Goal: Task Accomplishment & Management: Complete application form

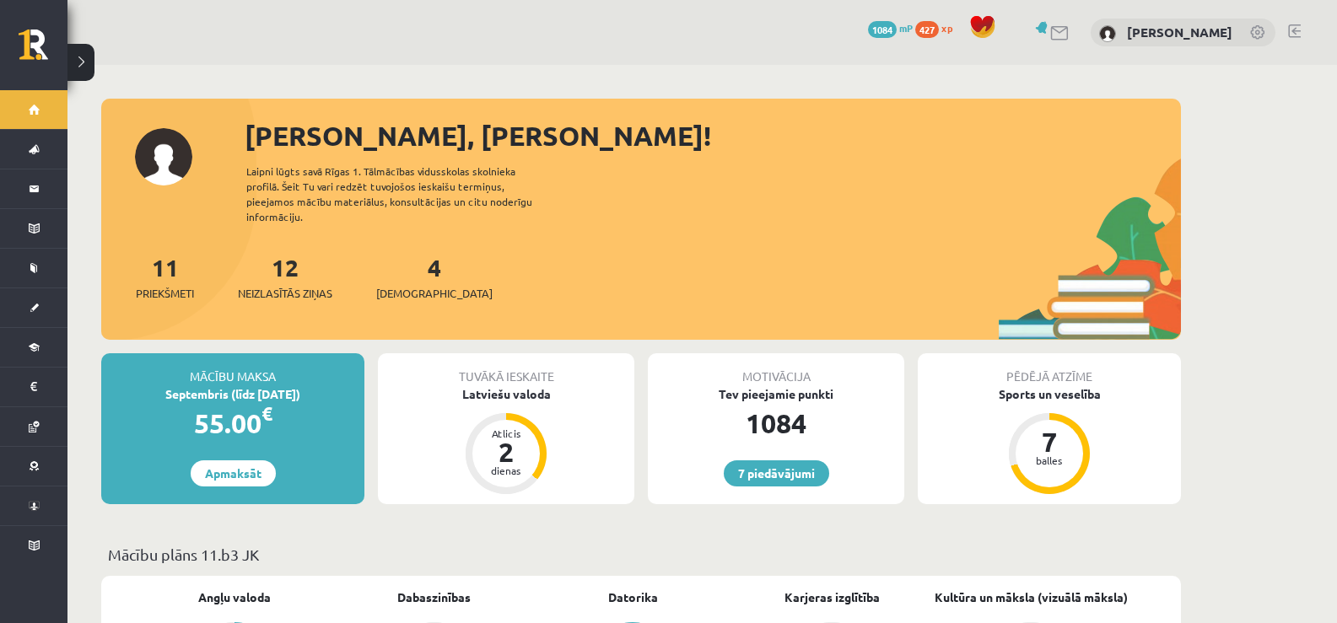
scroll to position [253, 0]
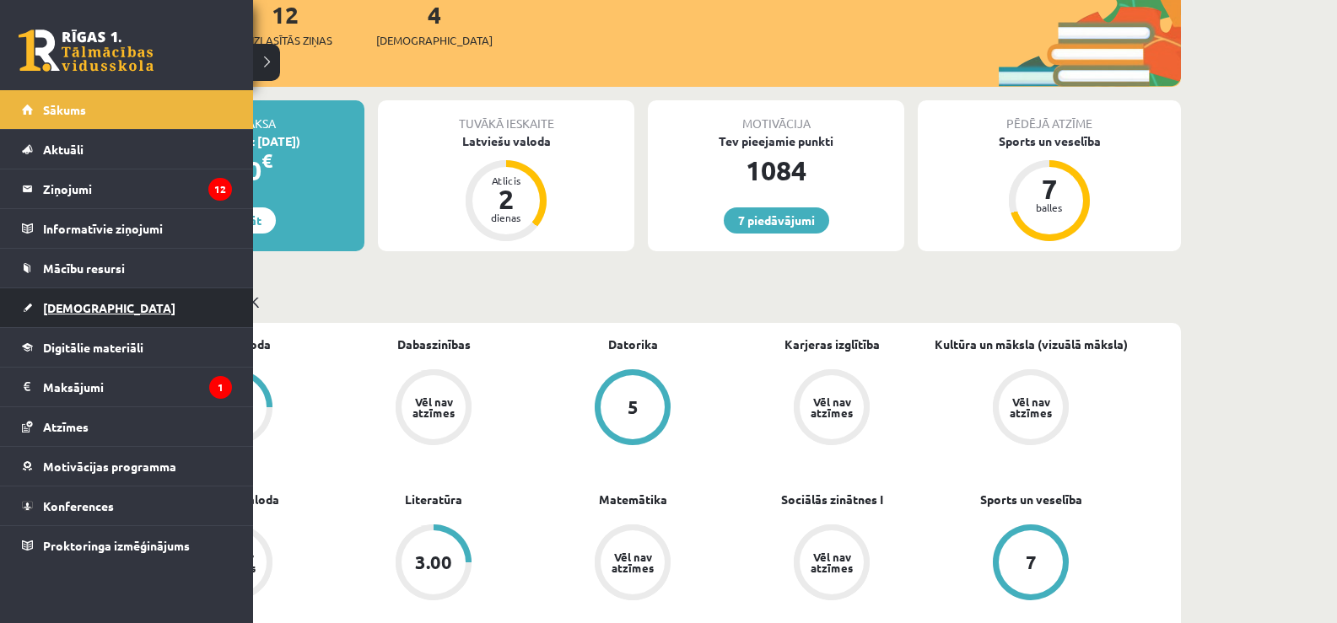
click at [89, 302] on span "[DEMOGRAPHIC_DATA]" at bounding box center [109, 307] width 132 height 15
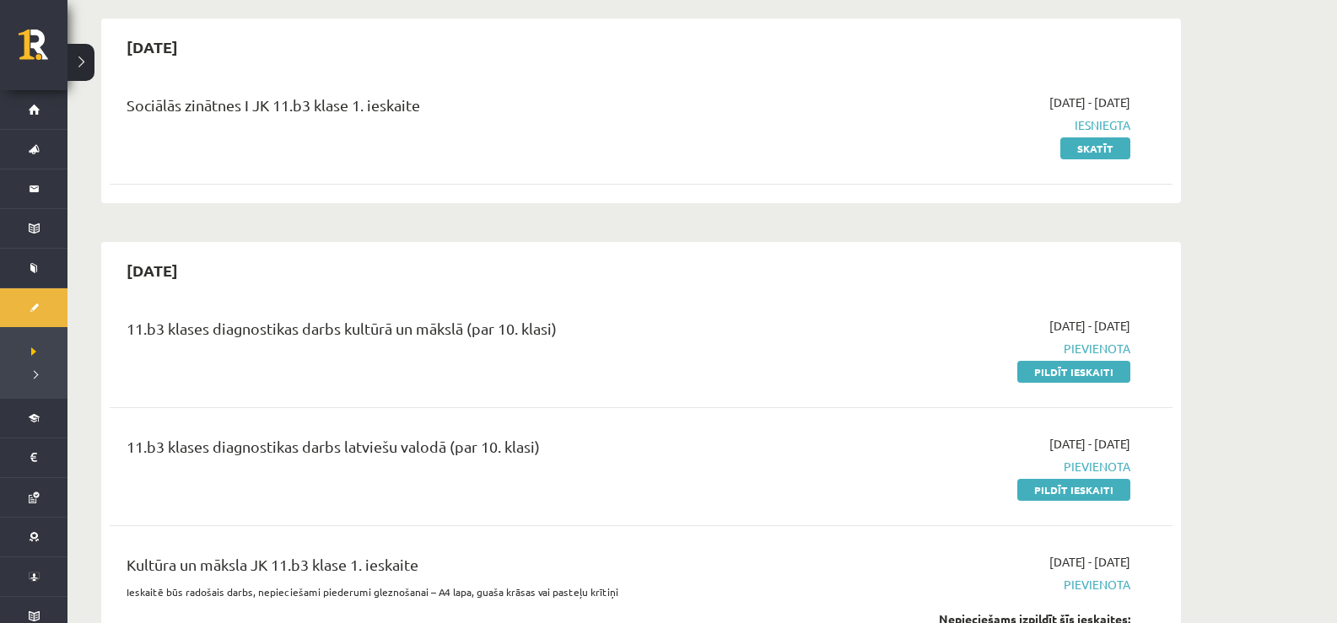
scroll to position [337, 0]
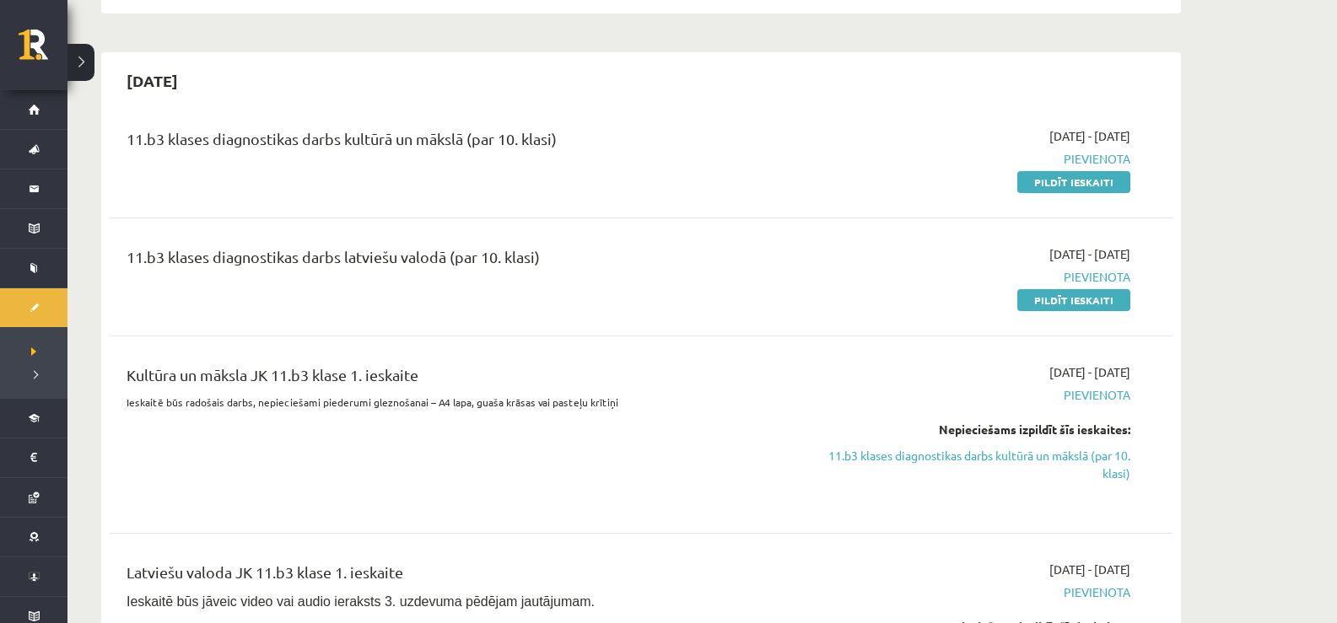
drag, startPoint x: 1061, startPoint y: 176, endPoint x: 800, endPoint y: 57, distance: 286.5
click at [1060, 177] on link "Pildīt ieskaiti" at bounding box center [1073, 182] width 113 height 22
click at [1045, 298] on link "Pildīt ieskaiti" at bounding box center [1073, 300] width 113 height 22
click at [1044, 166] on span "Pievienota" at bounding box center [971, 159] width 318 height 18
click at [1044, 180] on link "Pildīt ieskaiti" at bounding box center [1073, 182] width 113 height 22
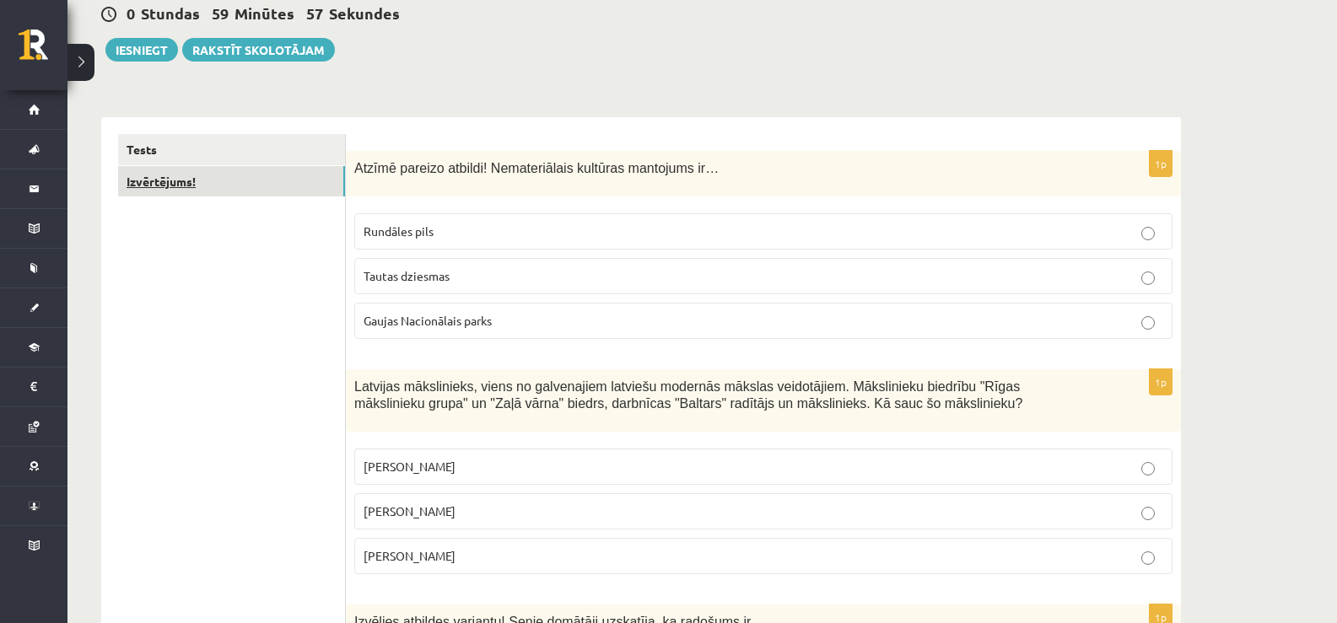
click at [216, 175] on link "Izvērtējums!" at bounding box center [231, 181] width 227 height 31
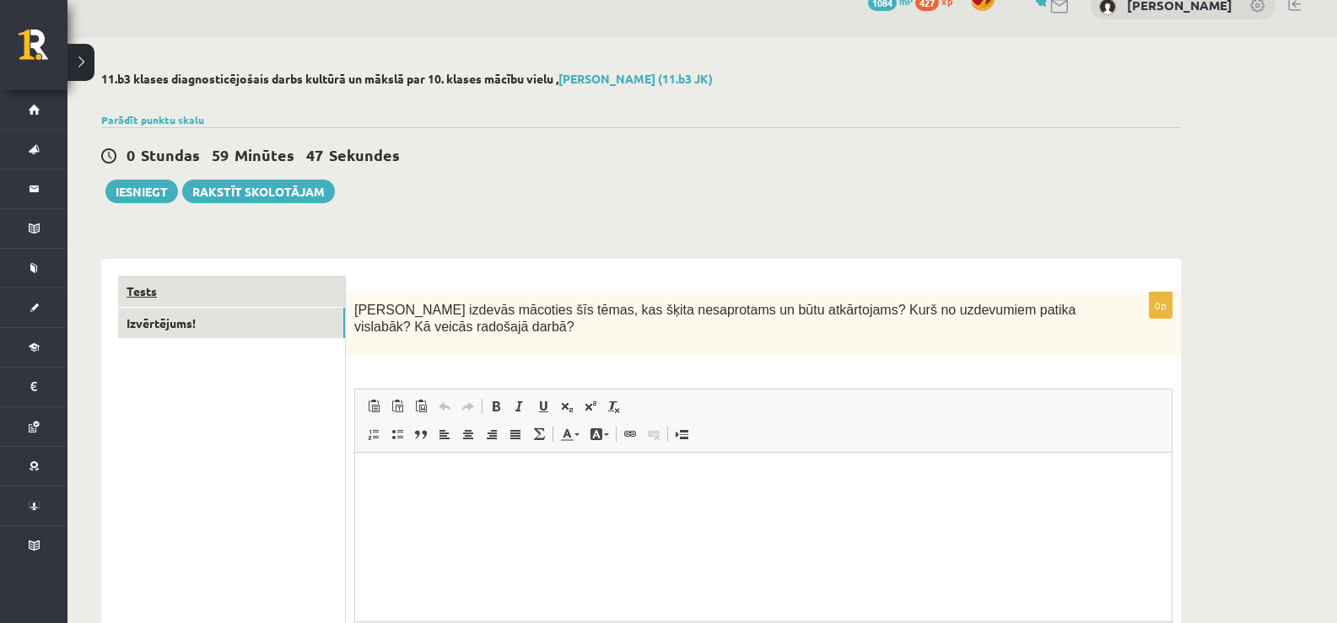
click at [283, 299] on link "Tests" at bounding box center [231, 291] width 227 height 31
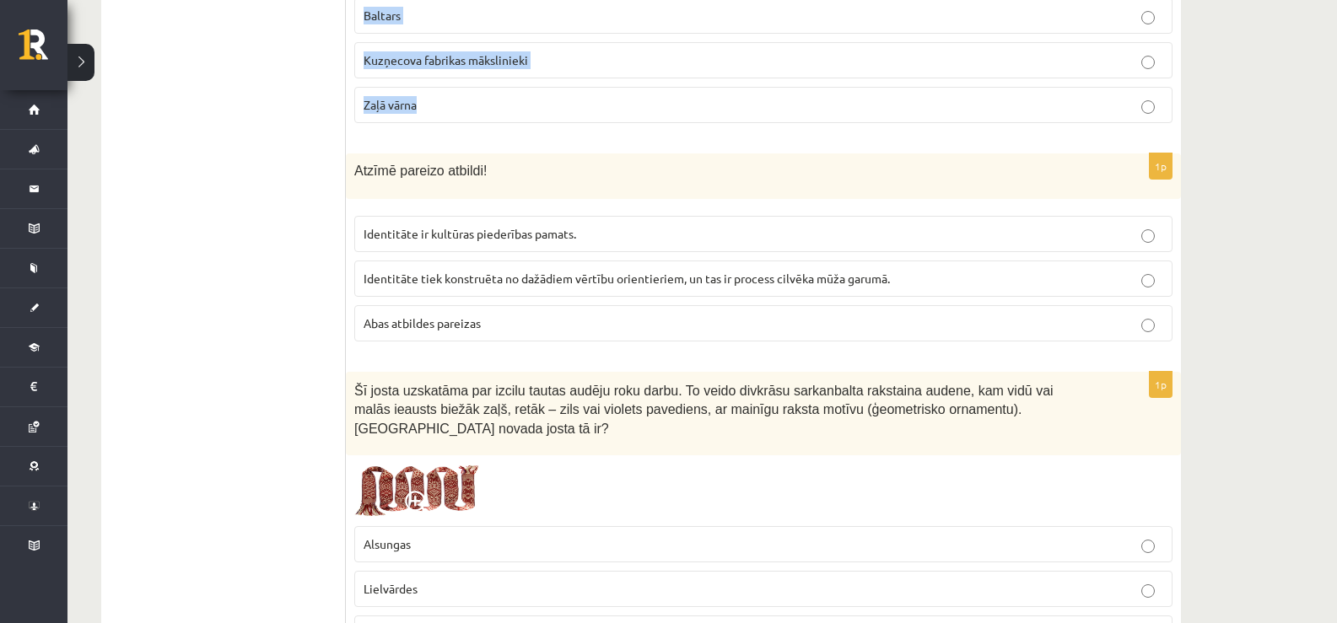
scroll to position [1292, 0]
drag, startPoint x: 356, startPoint y: 58, endPoint x: 475, endPoint y: 121, distance: 134.3
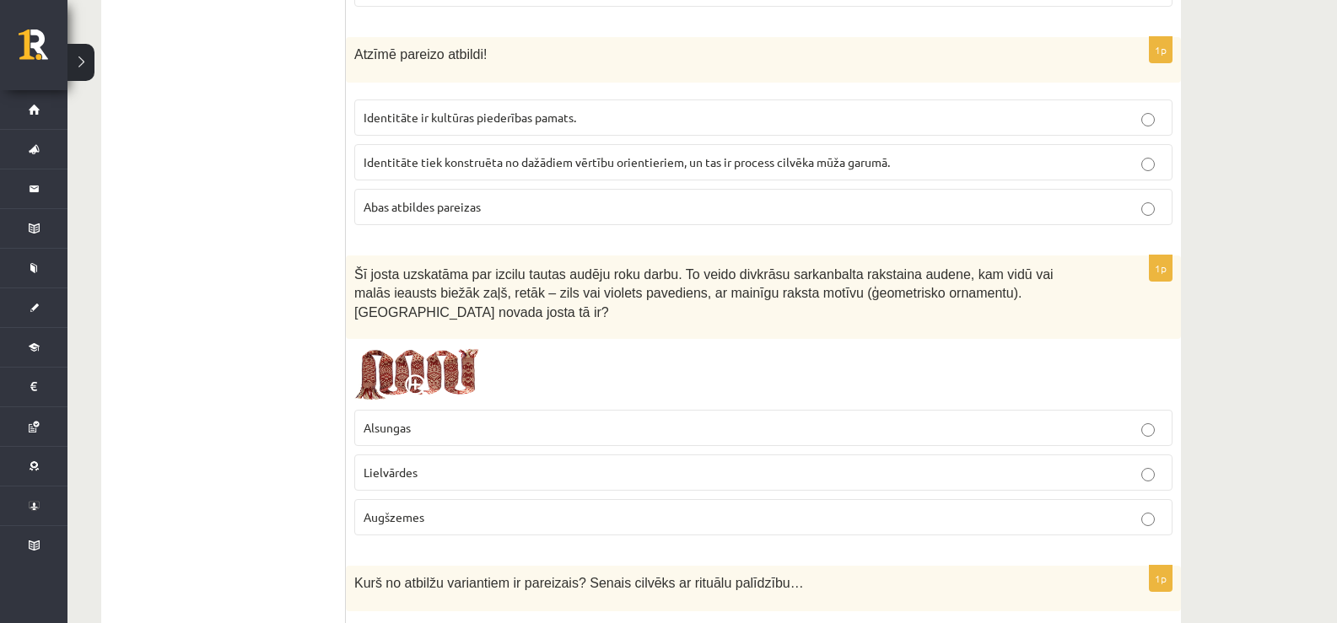
scroll to position [1545, 0]
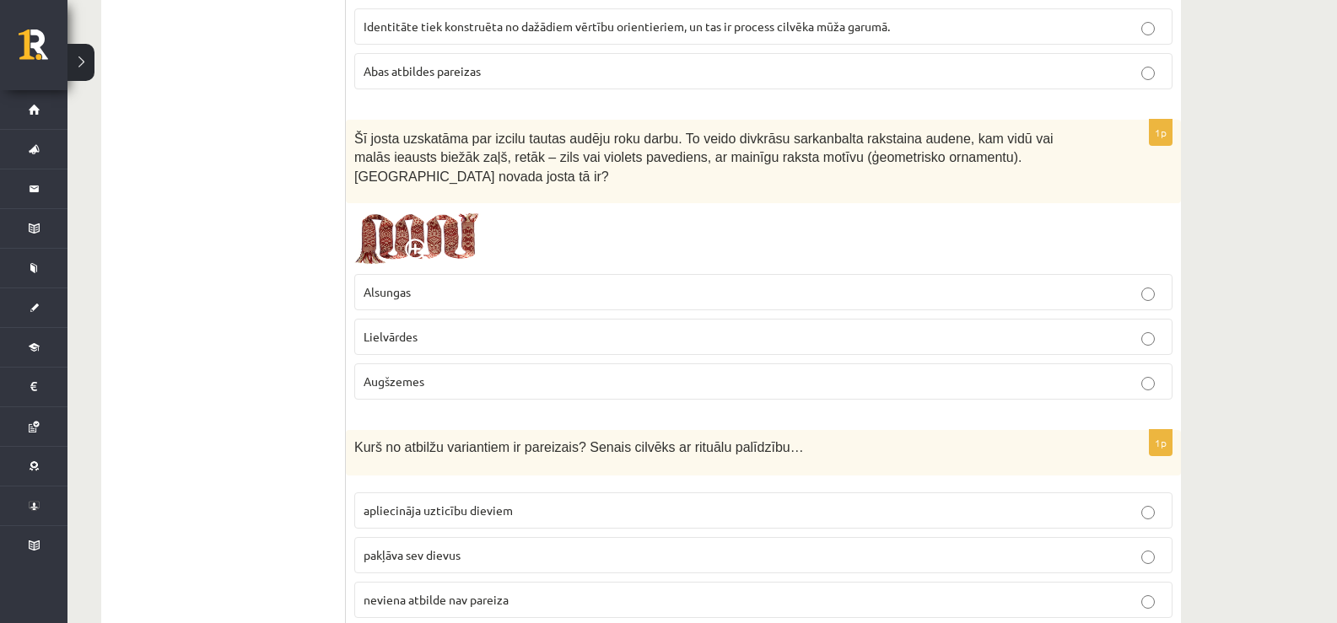
click at [414, 329] on label "Lielvārdes" at bounding box center [763, 337] width 818 height 36
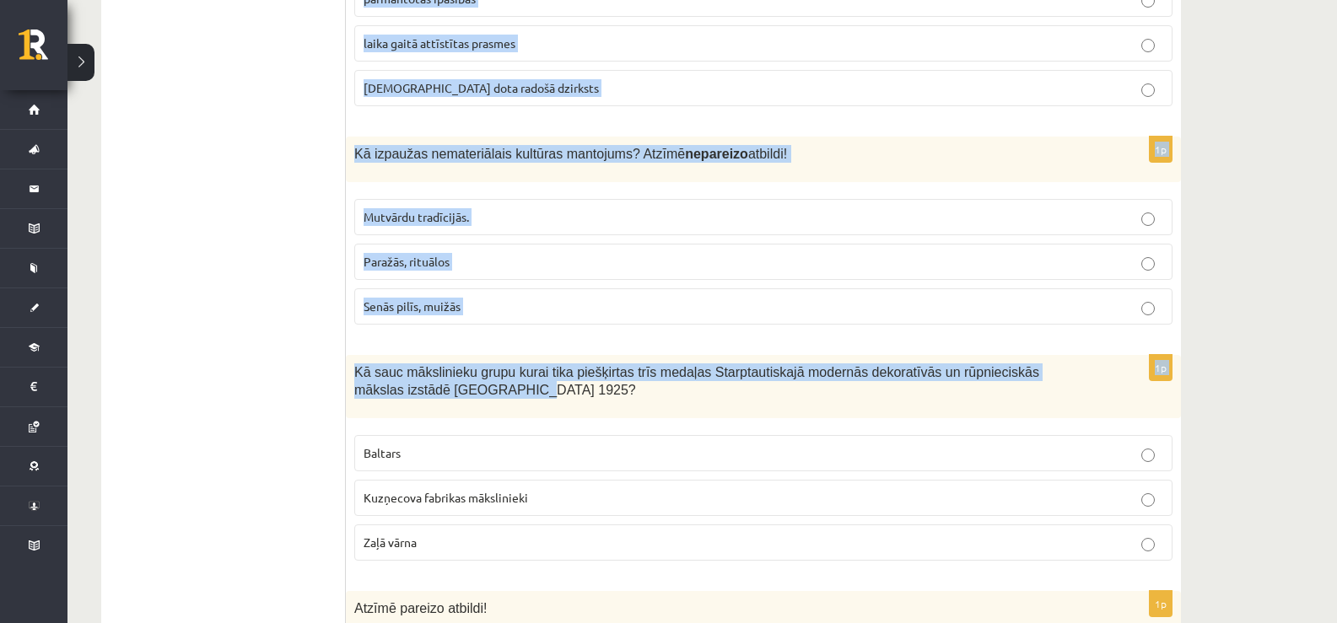
scroll to position [928, 0]
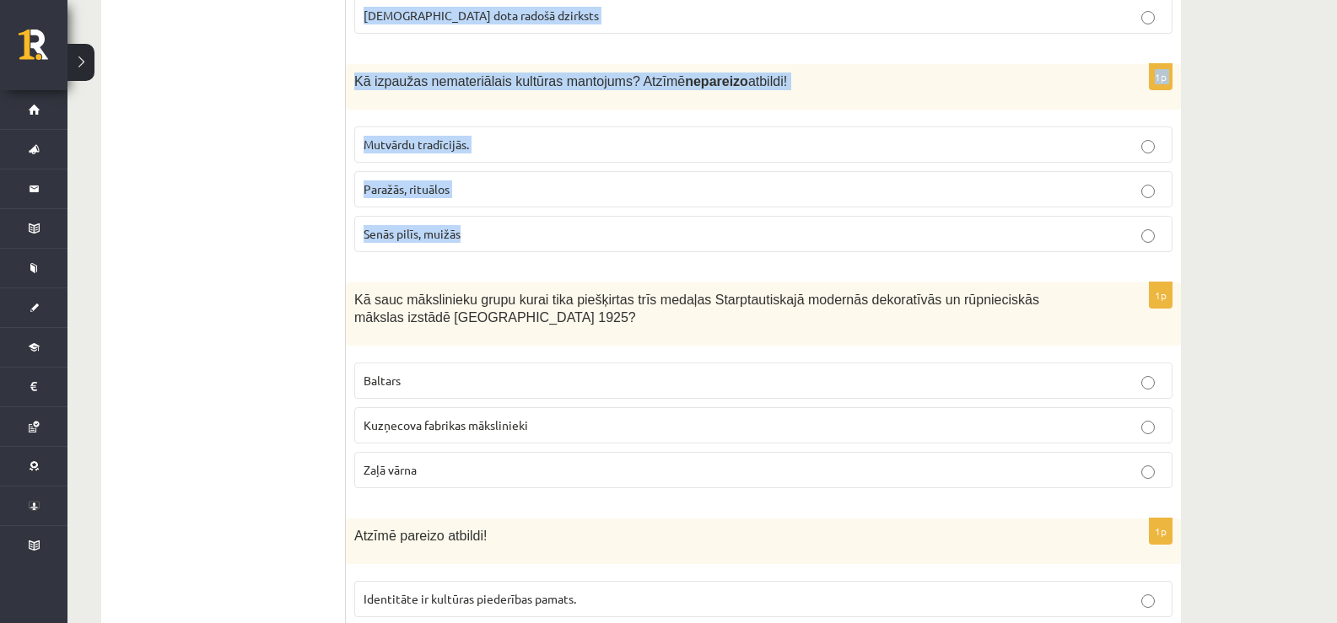
drag, startPoint x: 353, startPoint y: 331, endPoint x: 560, endPoint y: 168, distance: 263.7
copy form "Atzīmē pareizo atbildi! Nemateriālais kultūras mantojums ir… Rundāles pils Taut…"
click at [412, 229] on span "Senās pilīs, muižās" at bounding box center [412, 233] width 97 height 15
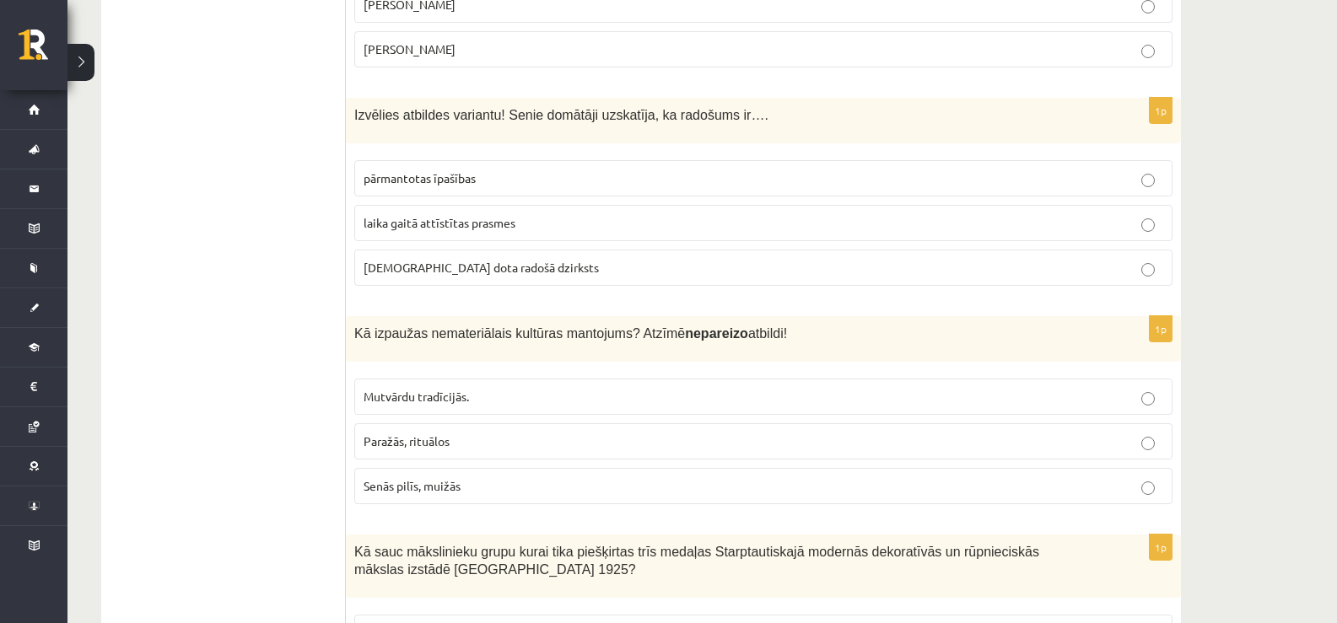
scroll to position [675, 0]
click at [441, 261] on p "dieva dota radošā dzirksts" at bounding box center [764, 269] width 800 height 18
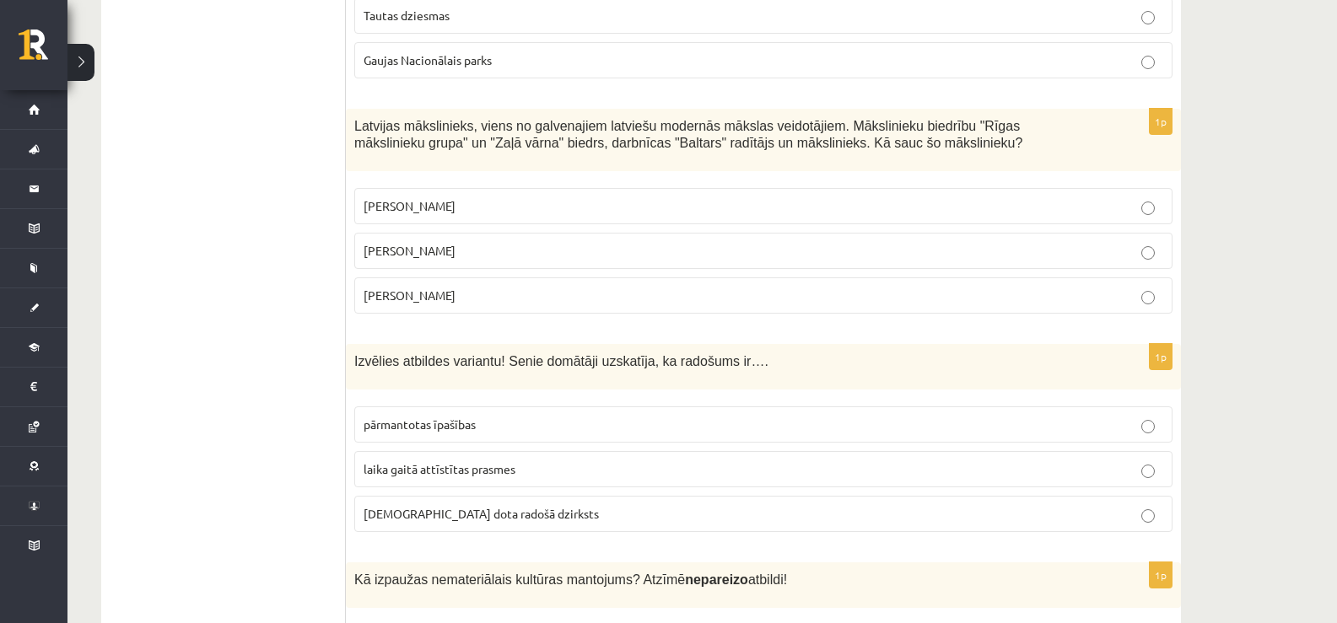
scroll to position [422, 0]
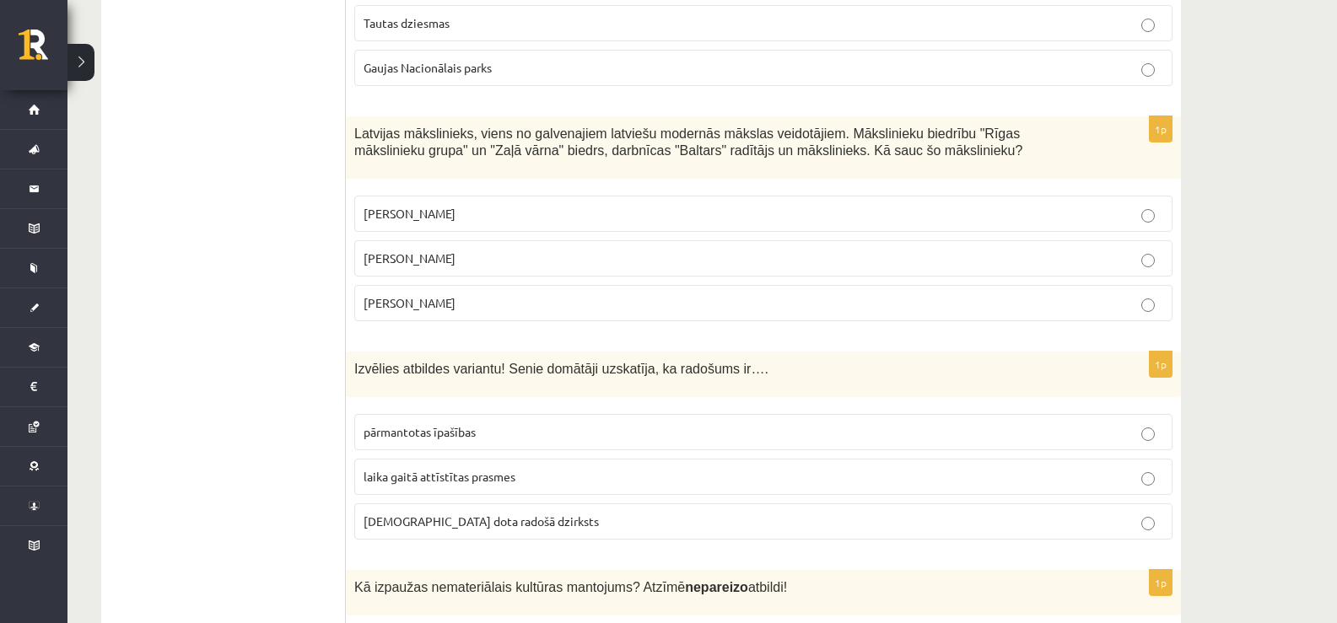
click at [475, 256] on p "Romāns Suta" at bounding box center [764, 259] width 800 height 18
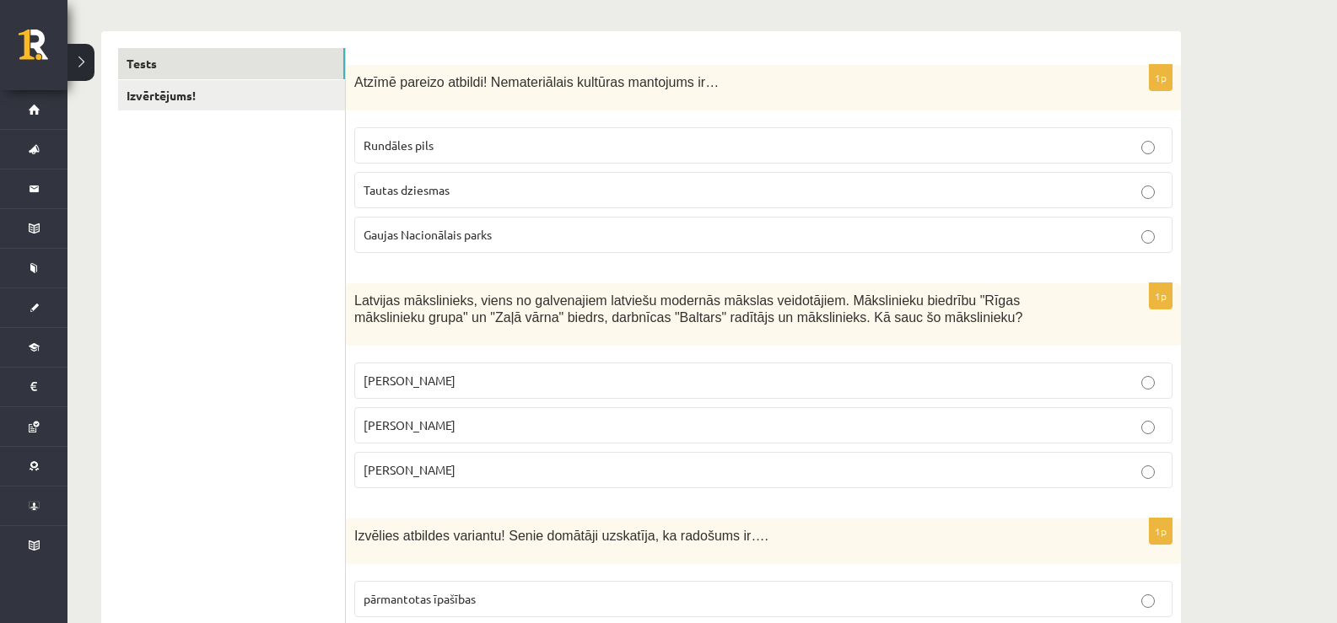
scroll to position [253, 0]
click at [394, 196] on span "Tautas dziesmas" at bounding box center [407, 191] width 86 height 15
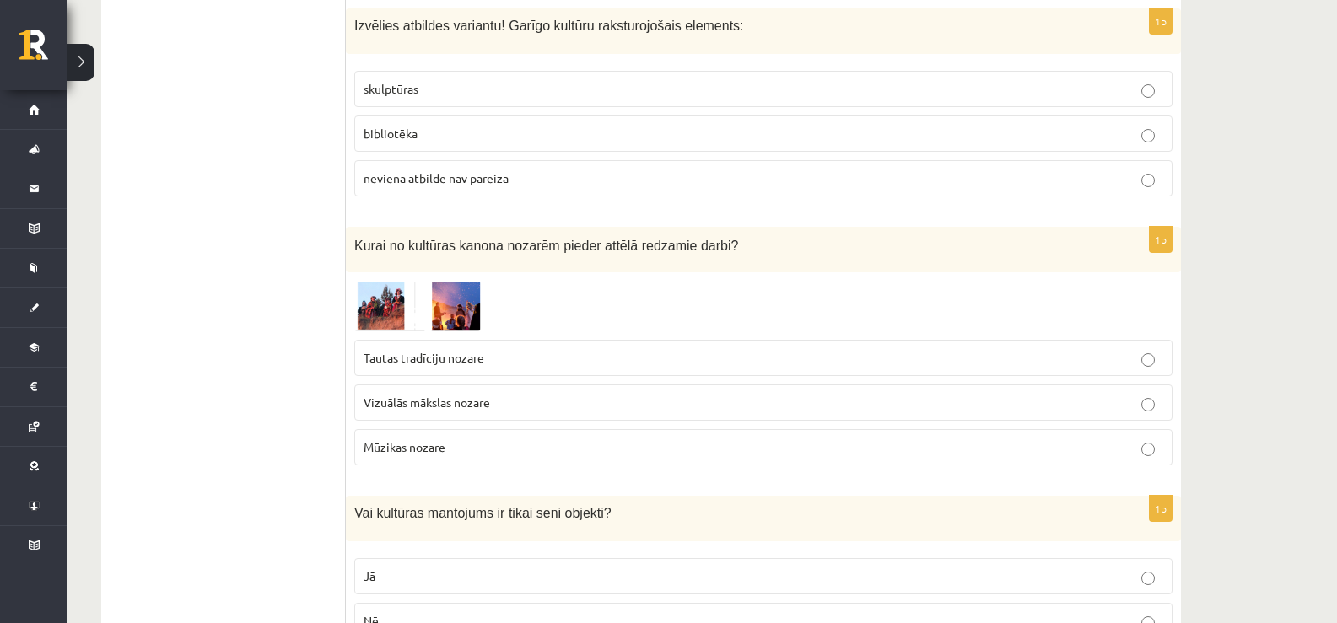
scroll to position [2615, 0]
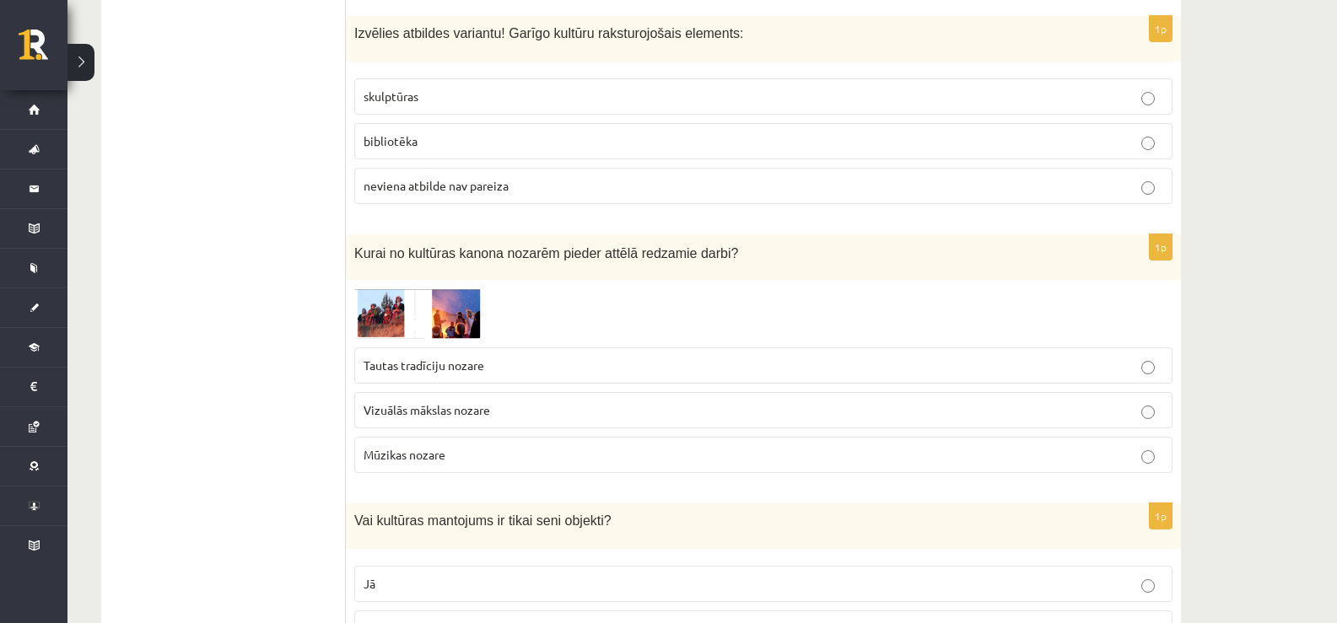
click at [456, 288] on img at bounding box center [417, 313] width 127 height 50
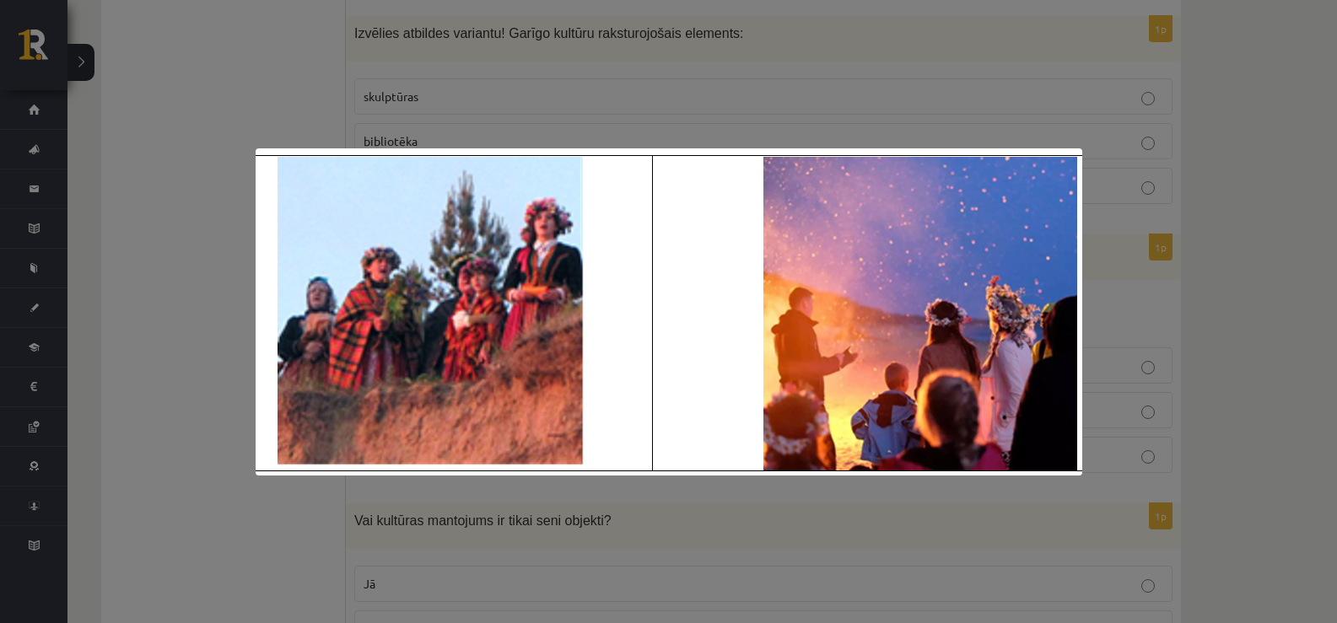
click at [271, 256] on img at bounding box center [669, 311] width 827 height 327
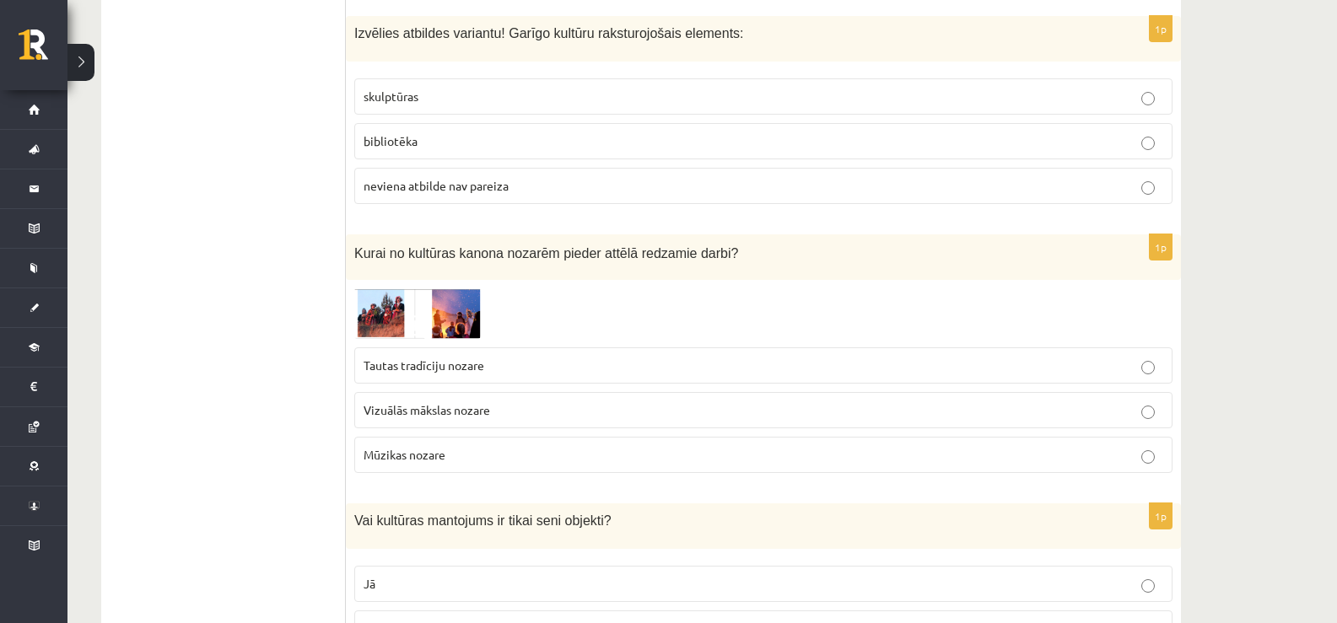
click at [406, 358] on span "Tautas tradīciju nozare" at bounding box center [424, 365] width 121 height 15
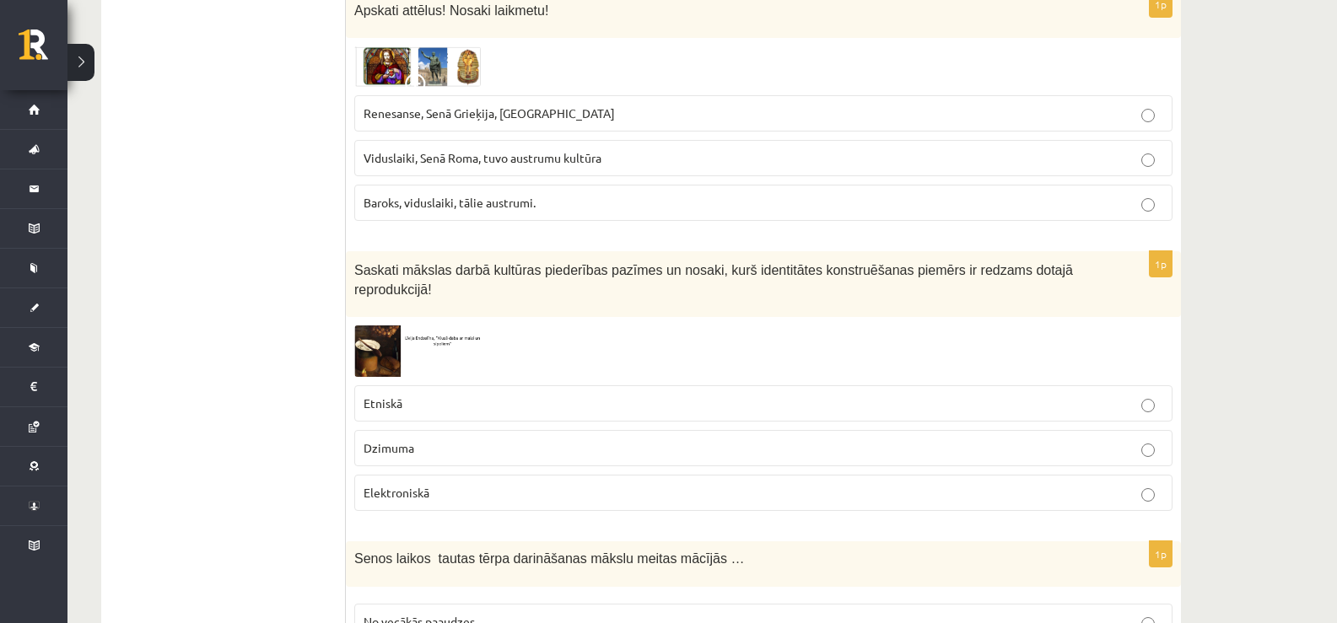
scroll to position [4217, 0]
click at [380, 288] on div "1p Saskati mākslas darbā kultūras piederības pazīmes un nosaki, kurš identitāte…" at bounding box center [763, 388] width 835 height 273
click at [388, 326] on img at bounding box center [417, 351] width 127 height 51
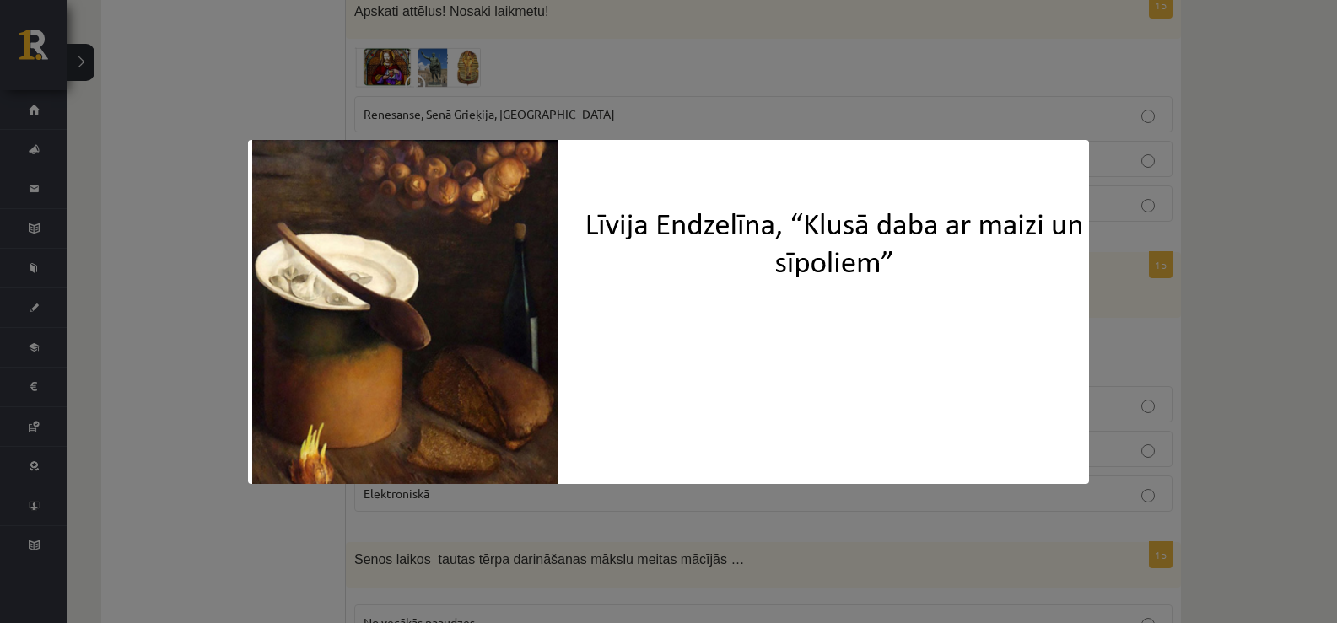
click at [536, 117] on div at bounding box center [668, 311] width 1337 height 623
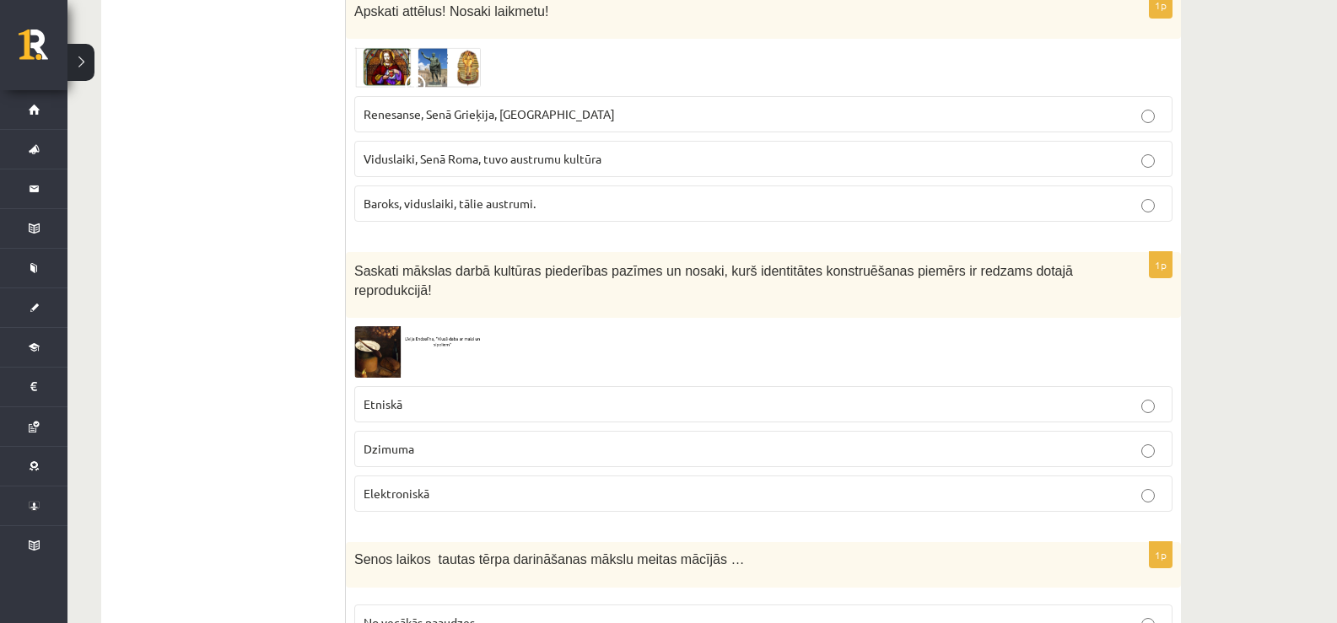
click at [415, 396] on p "Etniskā" at bounding box center [764, 405] width 800 height 18
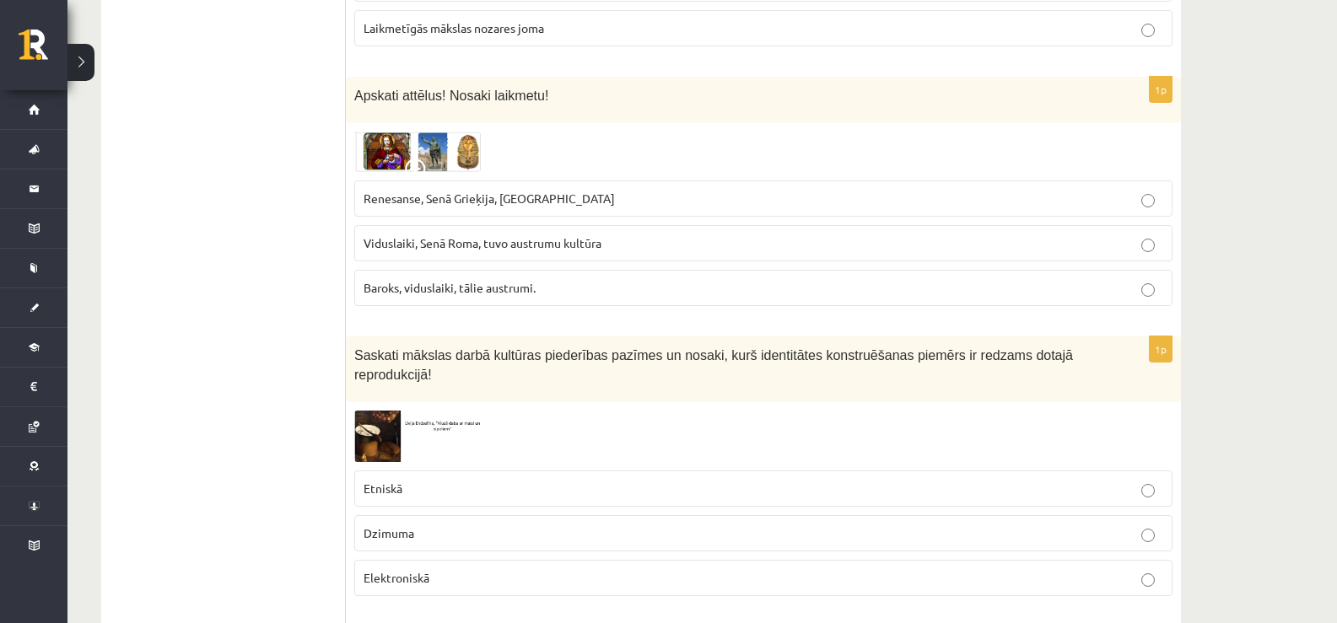
click at [395, 132] on img at bounding box center [417, 152] width 127 height 40
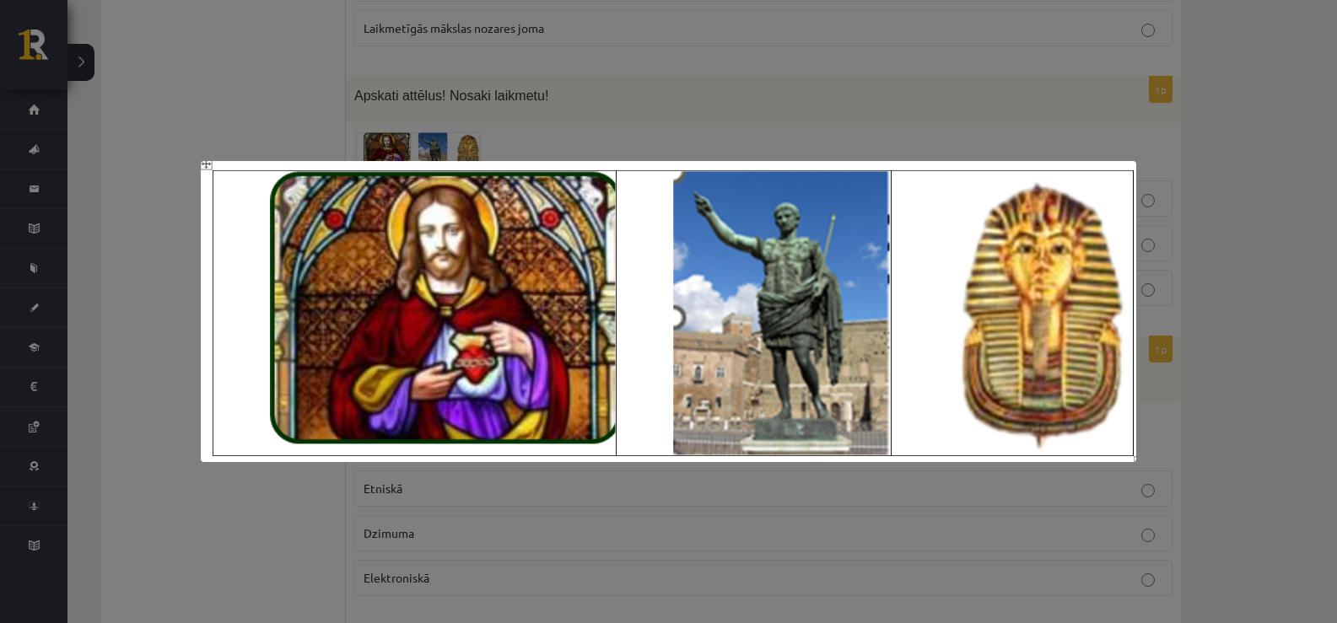
click at [400, 95] on div at bounding box center [668, 311] width 1337 height 623
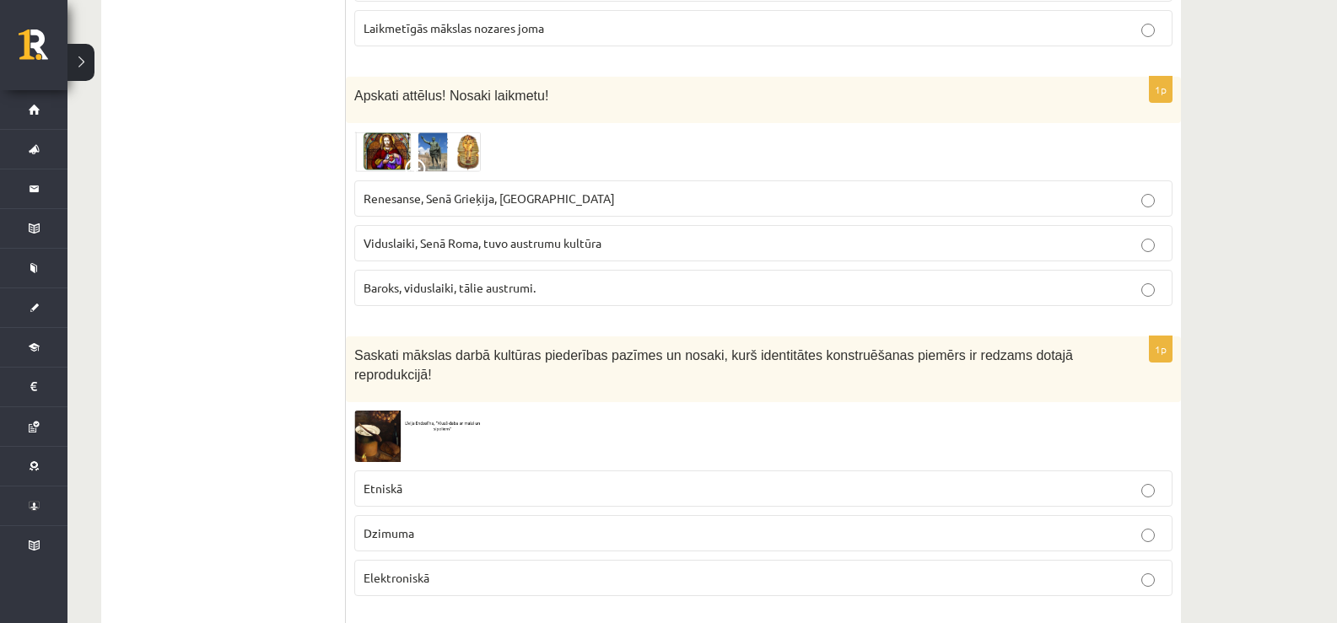
click at [434, 140] on img at bounding box center [417, 152] width 127 height 40
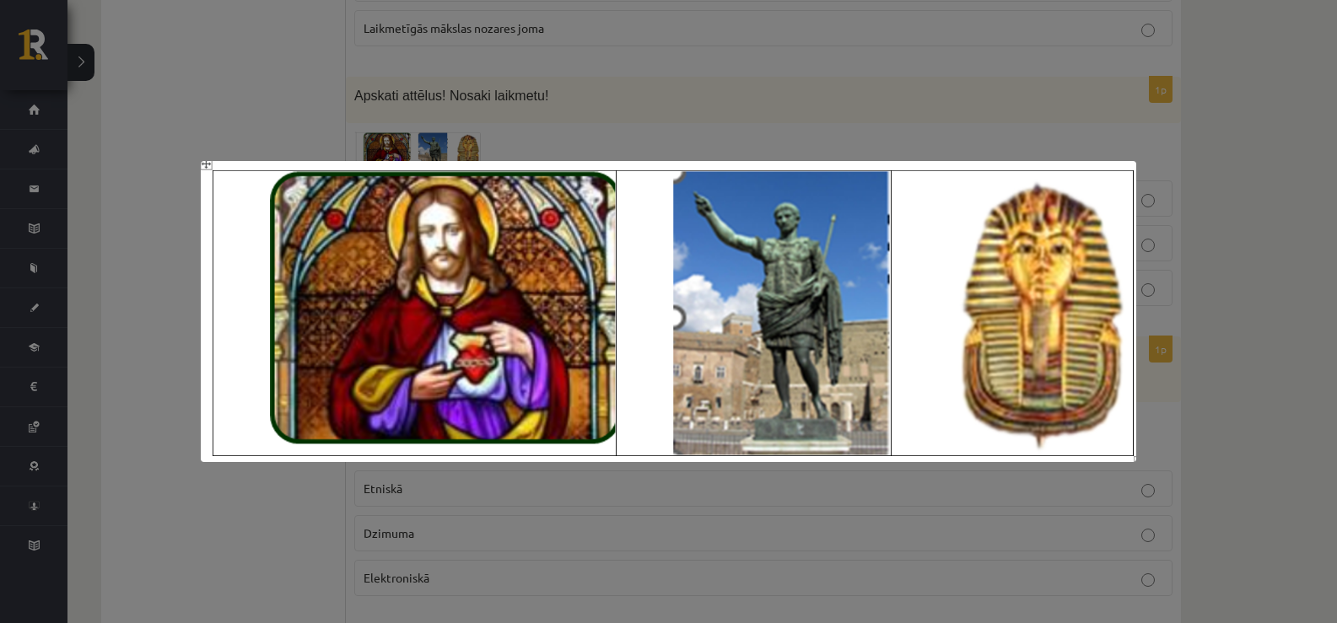
click at [1079, 112] on div at bounding box center [668, 311] width 1337 height 623
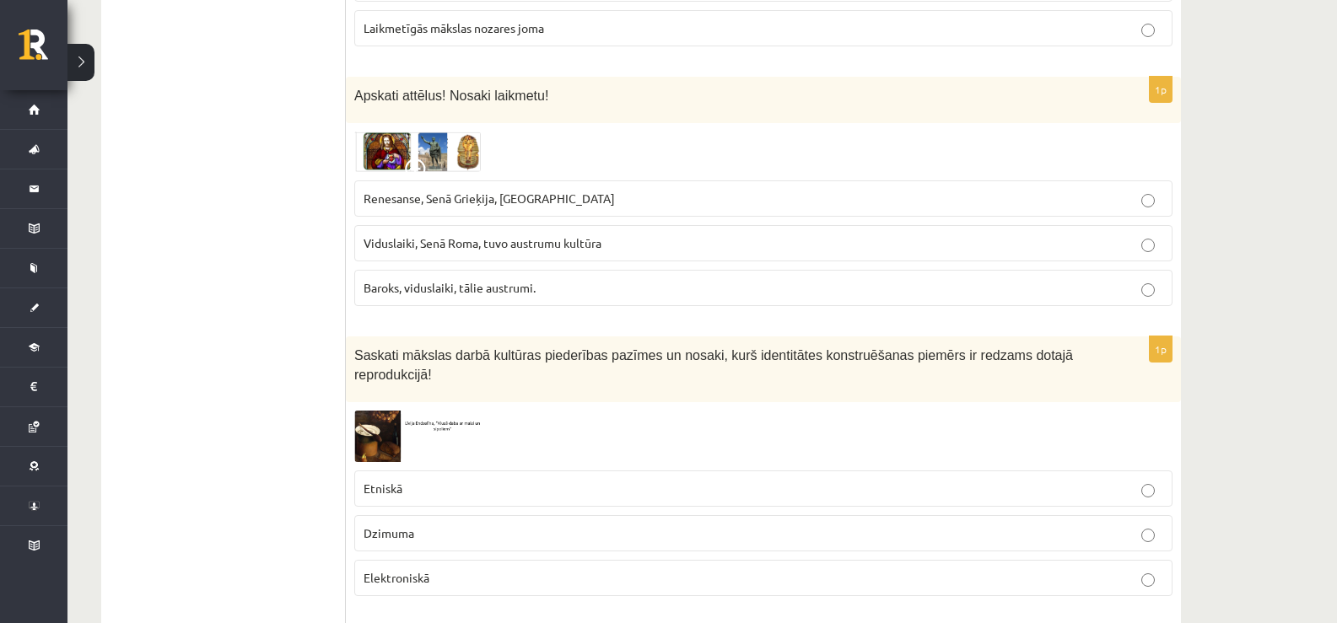
click at [442, 191] on span "Renesanse, Senā Grieķija, Ēģipte" at bounding box center [489, 198] width 251 height 15
click at [428, 235] on span "Viduslaiki, Senā Roma, tuvo austrumu kultūra" at bounding box center [483, 242] width 238 height 15
click at [392, 132] on img at bounding box center [417, 152] width 127 height 40
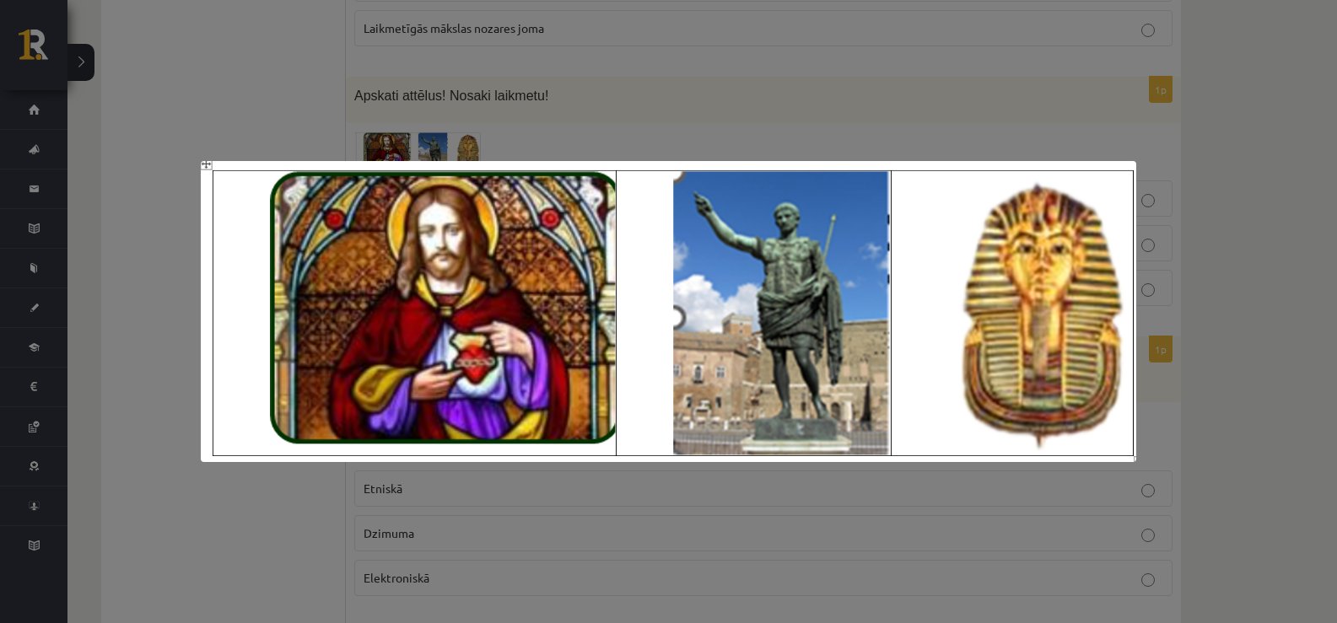
click at [391, 126] on div at bounding box center [668, 311] width 1337 height 623
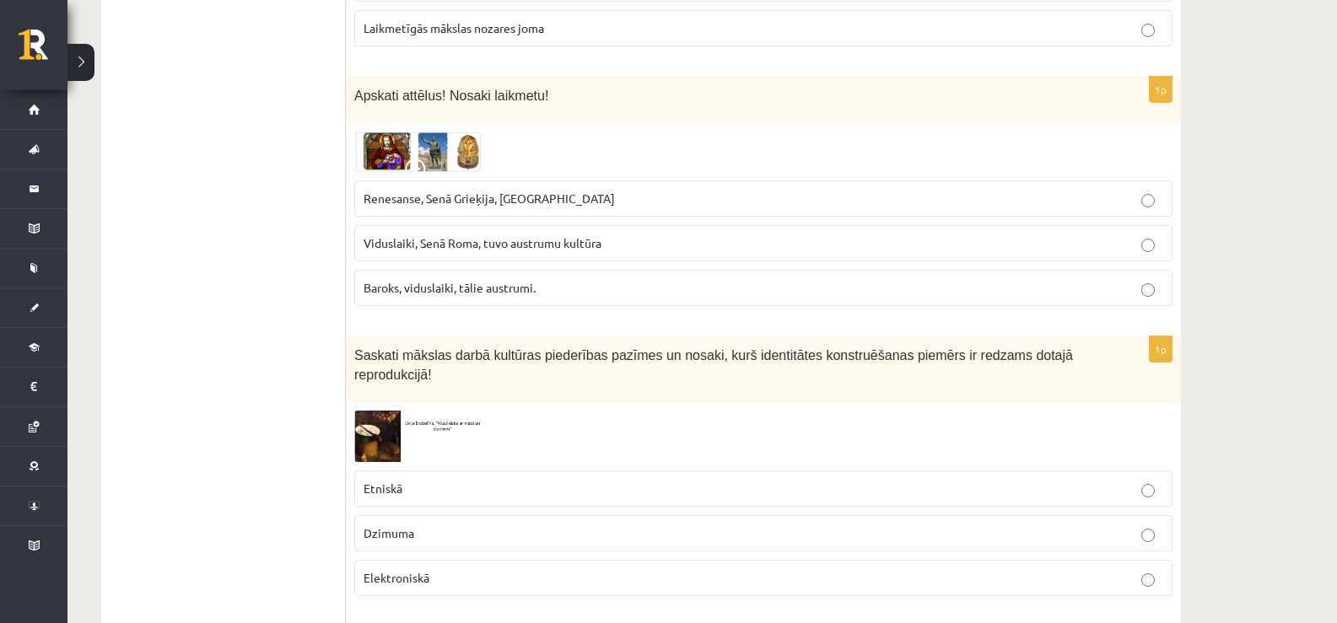
click at [414, 191] on span "Renesanse, Senā Grieķija, Ēģipte" at bounding box center [489, 198] width 251 height 15
click at [449, 132] on img at bounding box center [417, 152] width 127 height 40
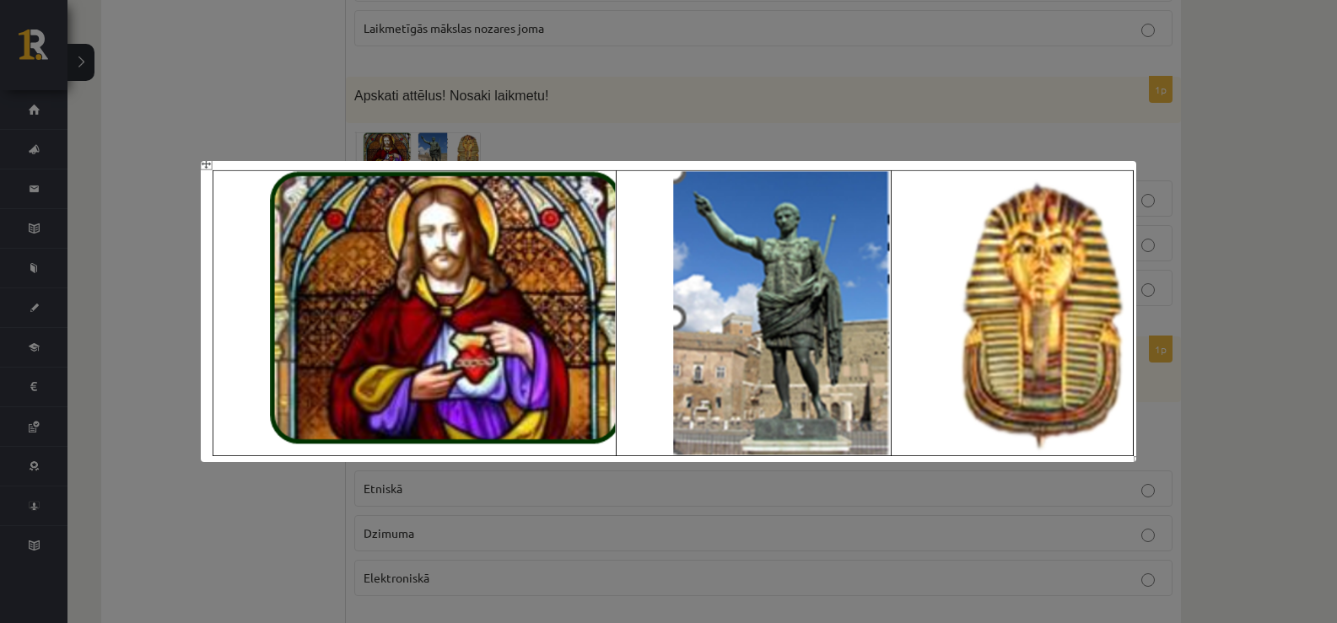
click at [442, 107] on div at bounding box center [668, 311] width 1337 height 623
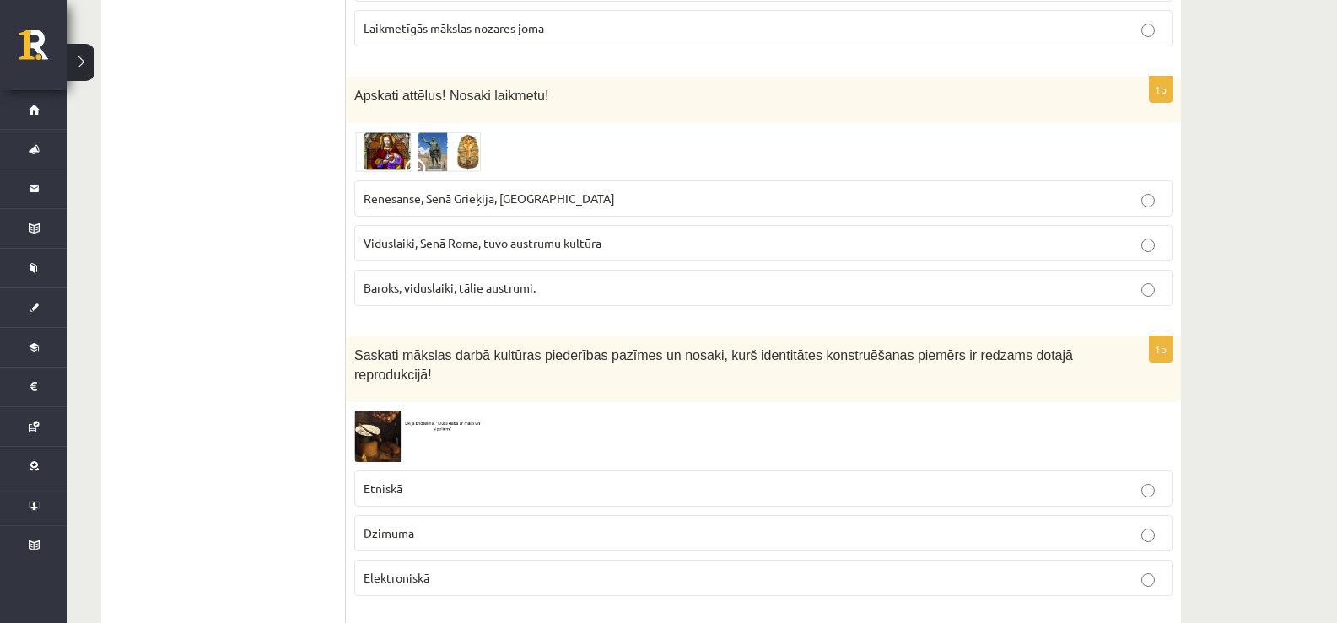
click at [420, 235] on span "Viduslaiki, Senā Roma, tuvo austrumu kultūra" at bounding box center [483, 242] width 238 height 15
click at [403, 132] on img at bounding box center [417, 152] width 127 height 40
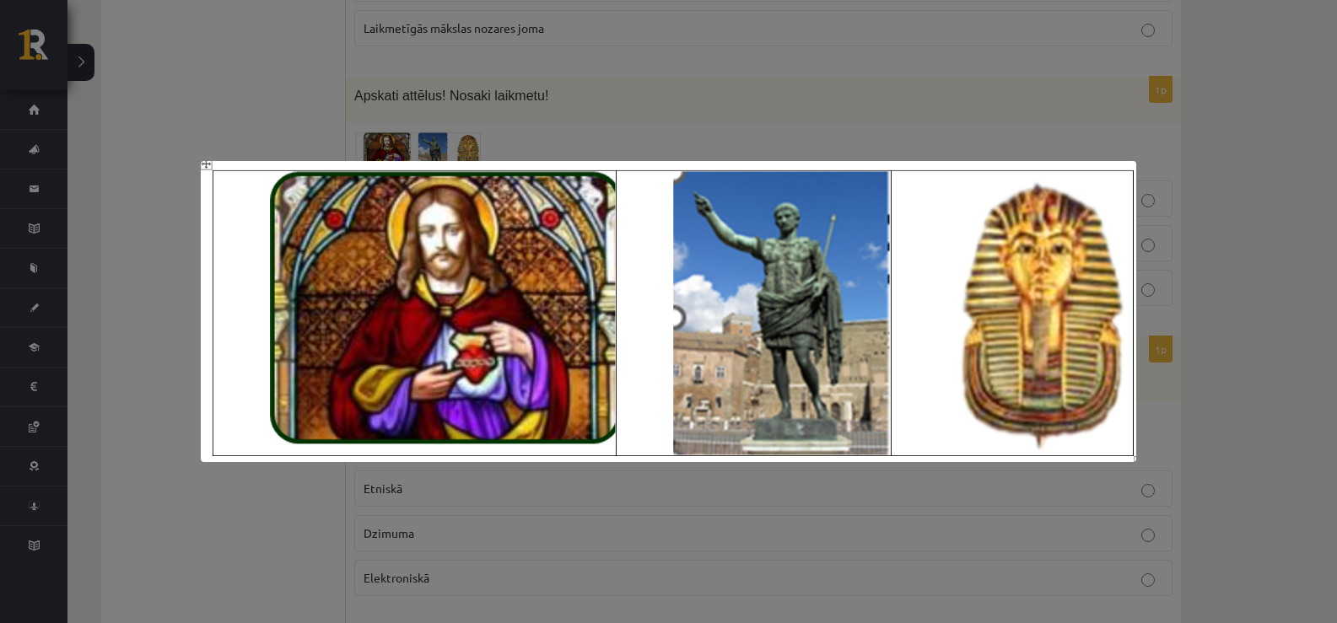
click at [396, 119] on div at bounding box center [668, 311] width 1337 height 623
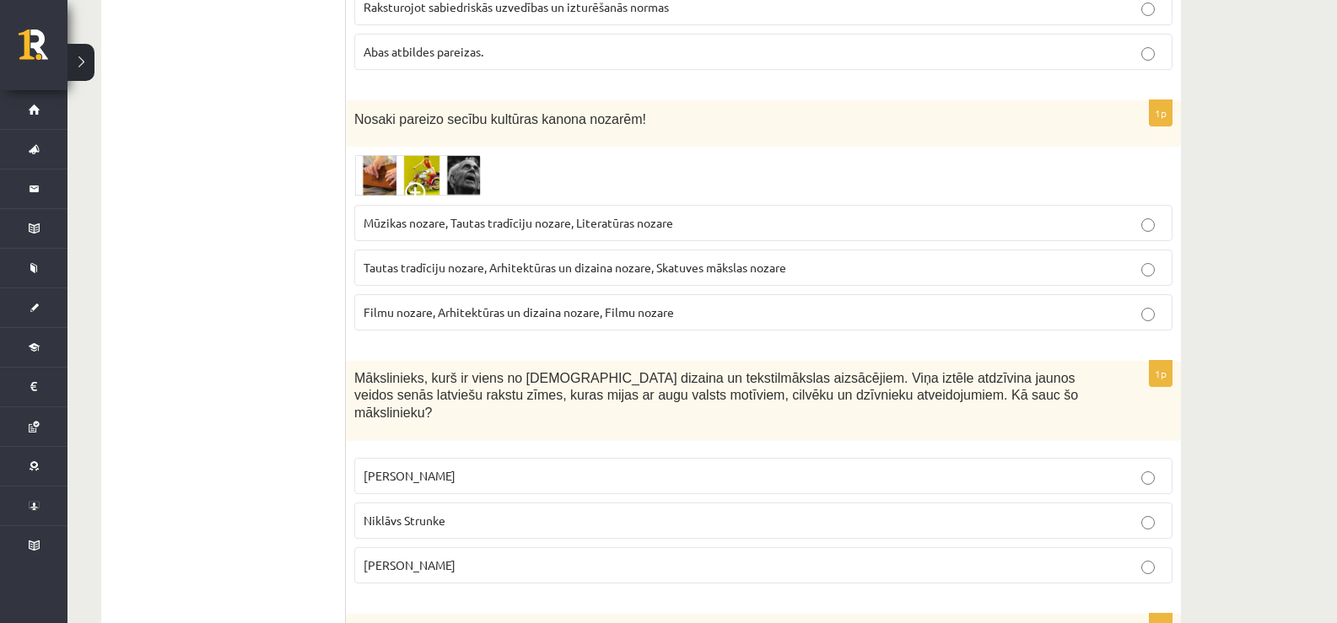
scroll to position [5989, 0]
click at [455, 105] on div "Nosaki pareizo secību kultūras kanona nozarēm!" at bounding box center [763, 122] width 835 height 46
click at [455, 154] on img at bounding box center [417, 174] width 127 height 41
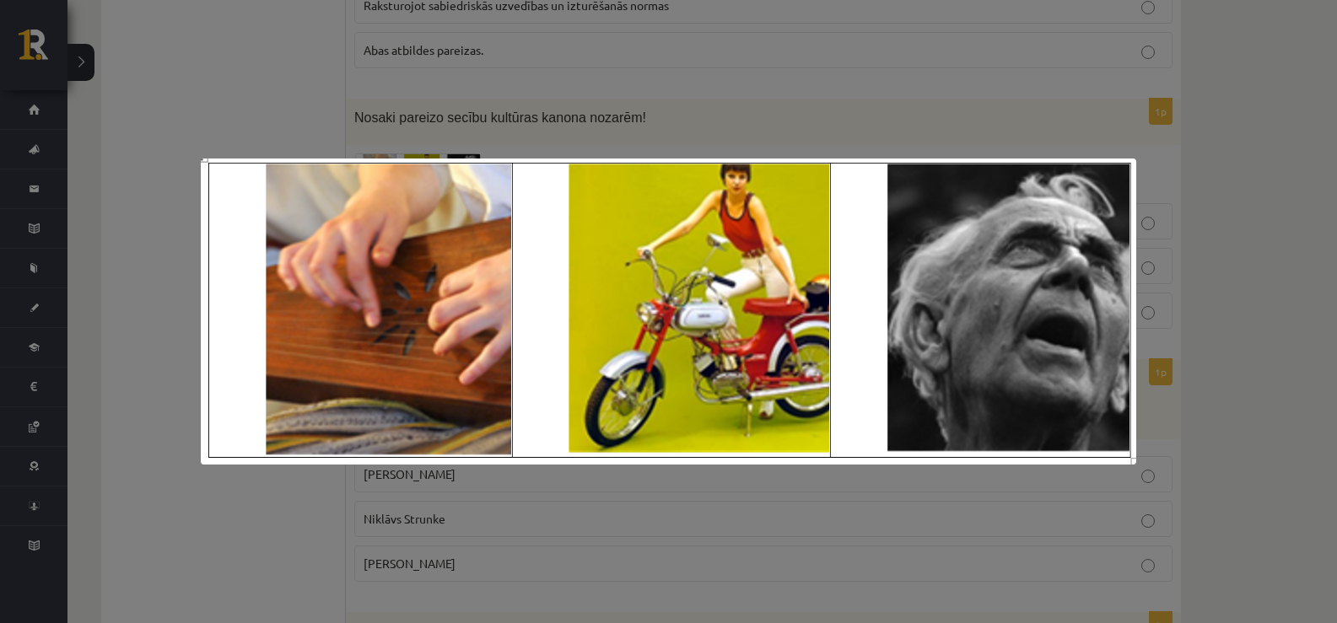
click at [474, 86] on div at bounding box center [668, 311] width 1337 height 623
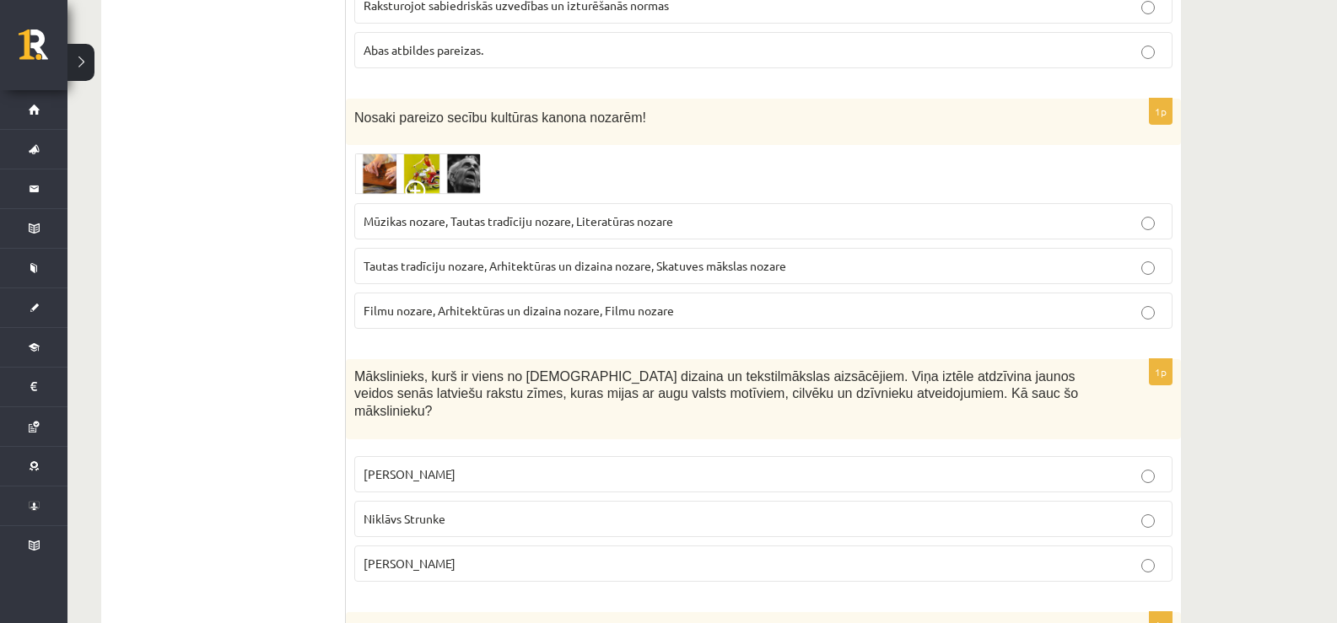
click at [477, 213] on span "Mūzikas nozare, Tautas tradīciju nozare, Literatūras nozare" at bounding box center [519, 220] width 310 height 15
click at [406, 105] on div "Nosaki pareizo secību kultūras kanona nozarēm!" at bounding box center [763, 122] width 835 height 46
click at [419, 154] on img at bounding box center [417, 174] width 127 height 41
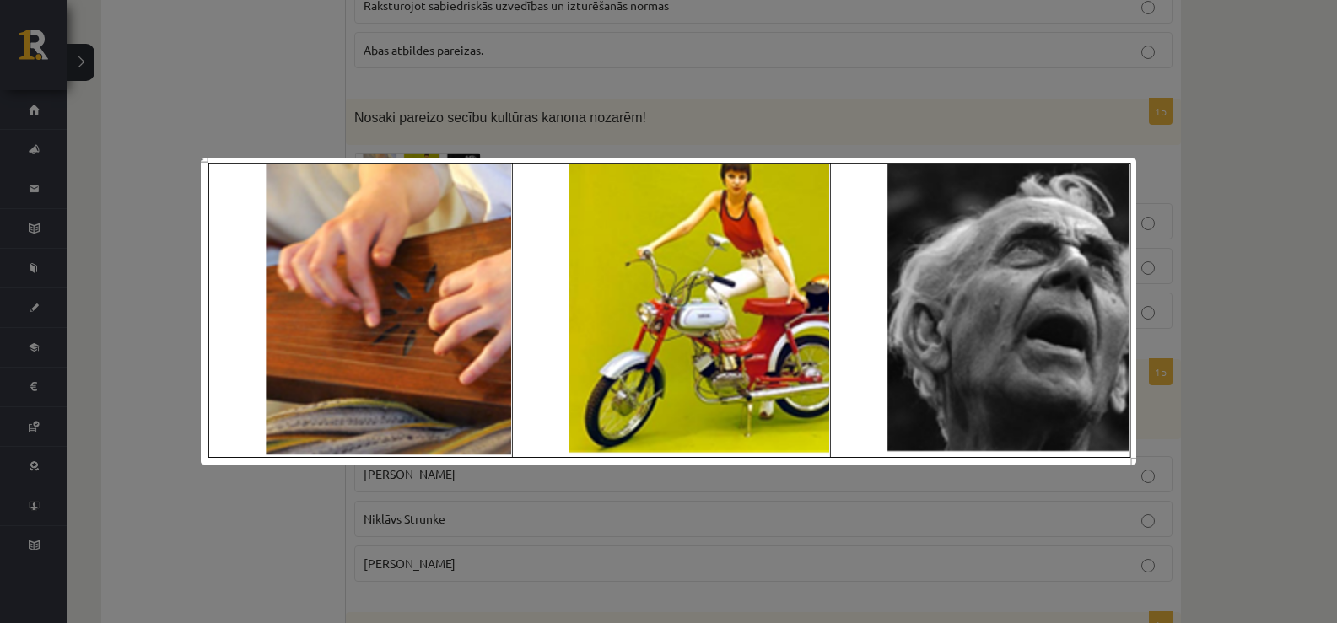
click at [418, 126] on div at bounding box center [668, 311] width 1337 height 623
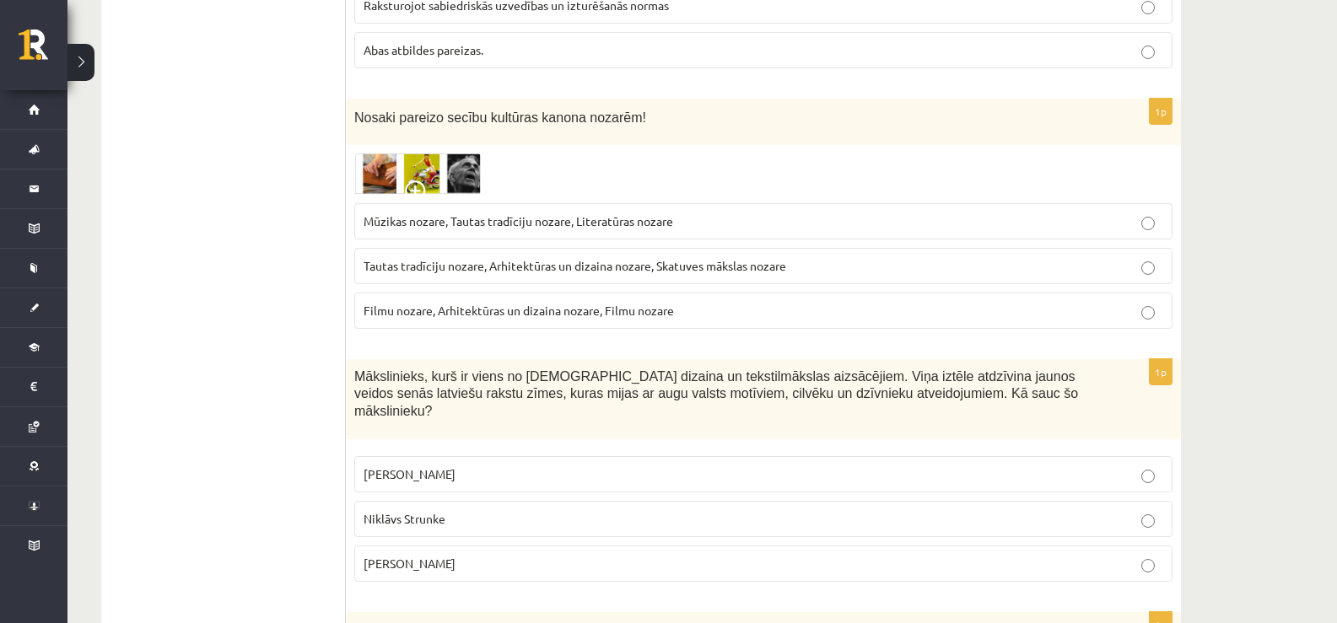
click at [408, 181] on span at bounding box center [418, 194] width 27 height 27
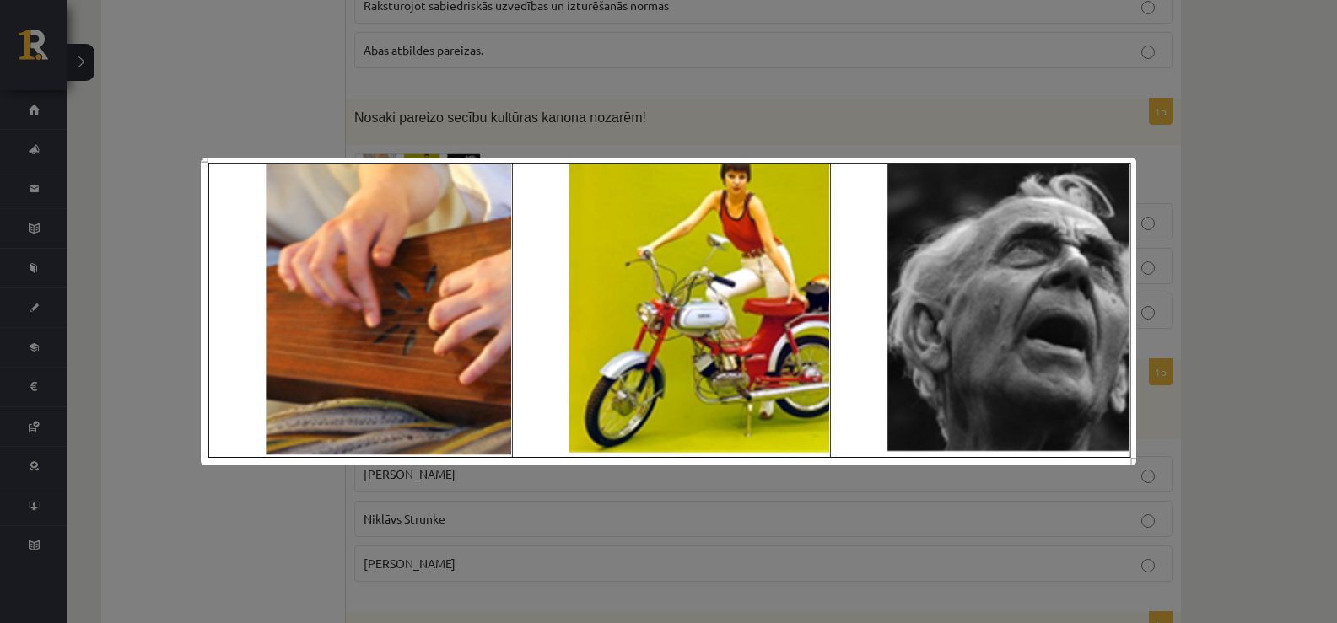
click at [408, 152] on div at bounding box center [668, 311] width 1337 height 623
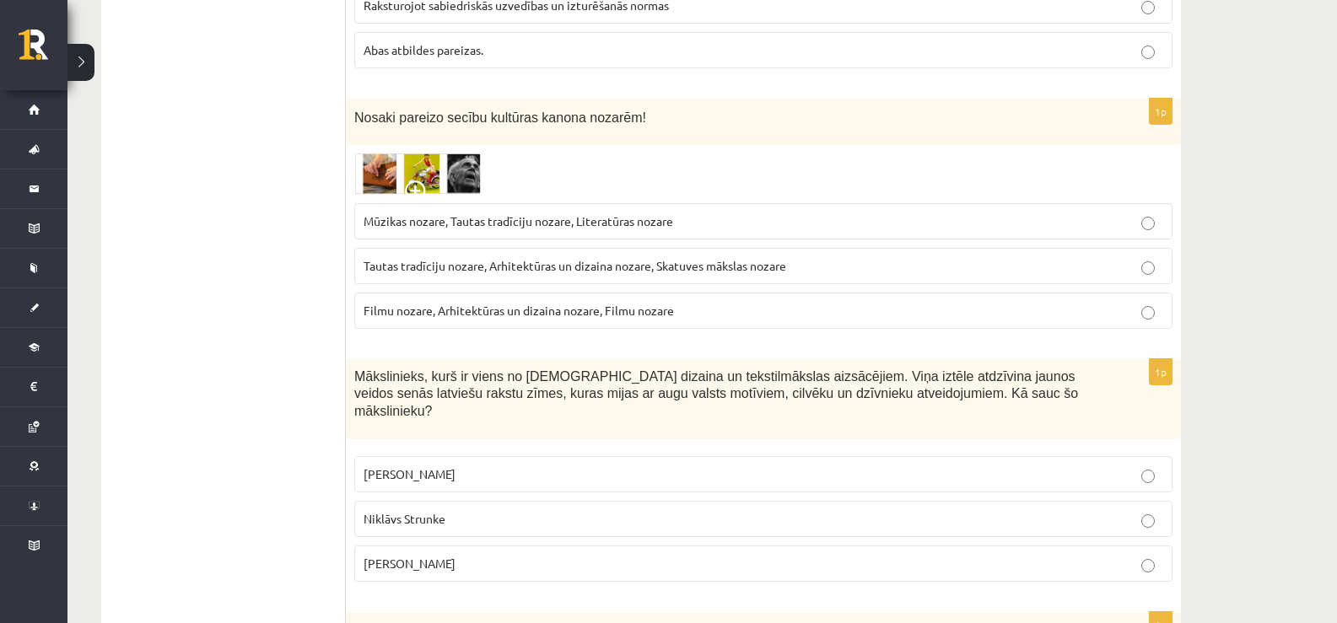
click at [418, 181] on span at bounding box center [418, 194] width 27 height 27
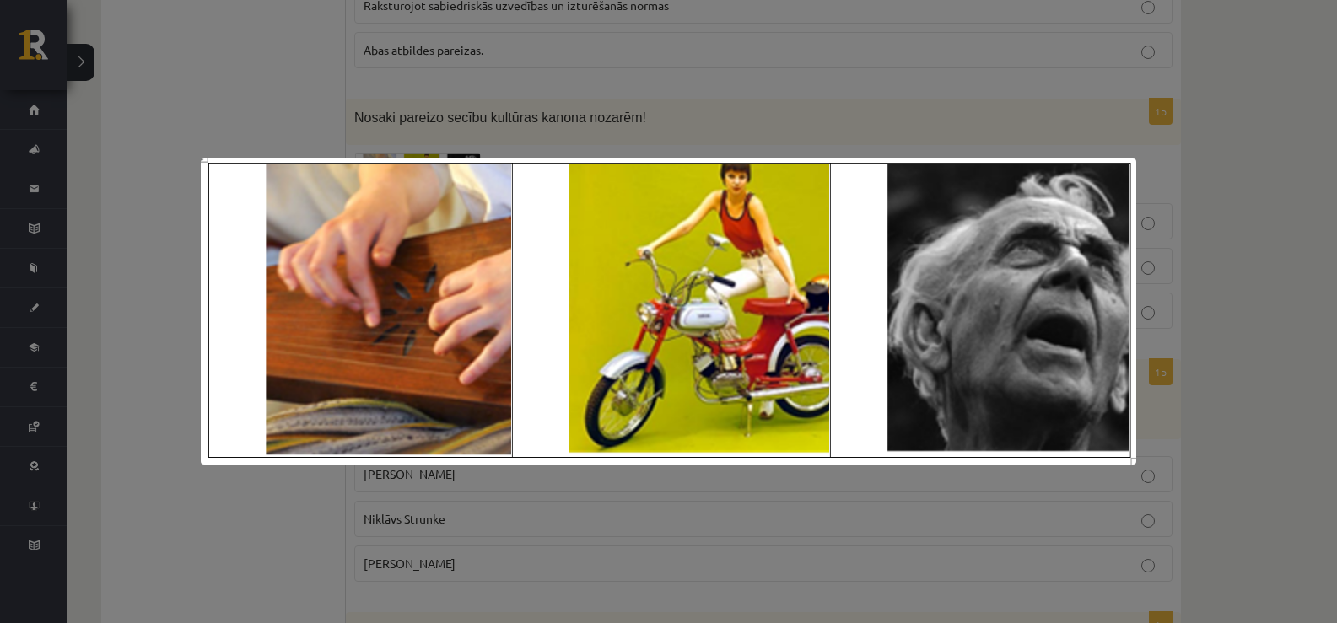
click at [418, 148] on div at bounding box center [668, 311] width 1337 height 623
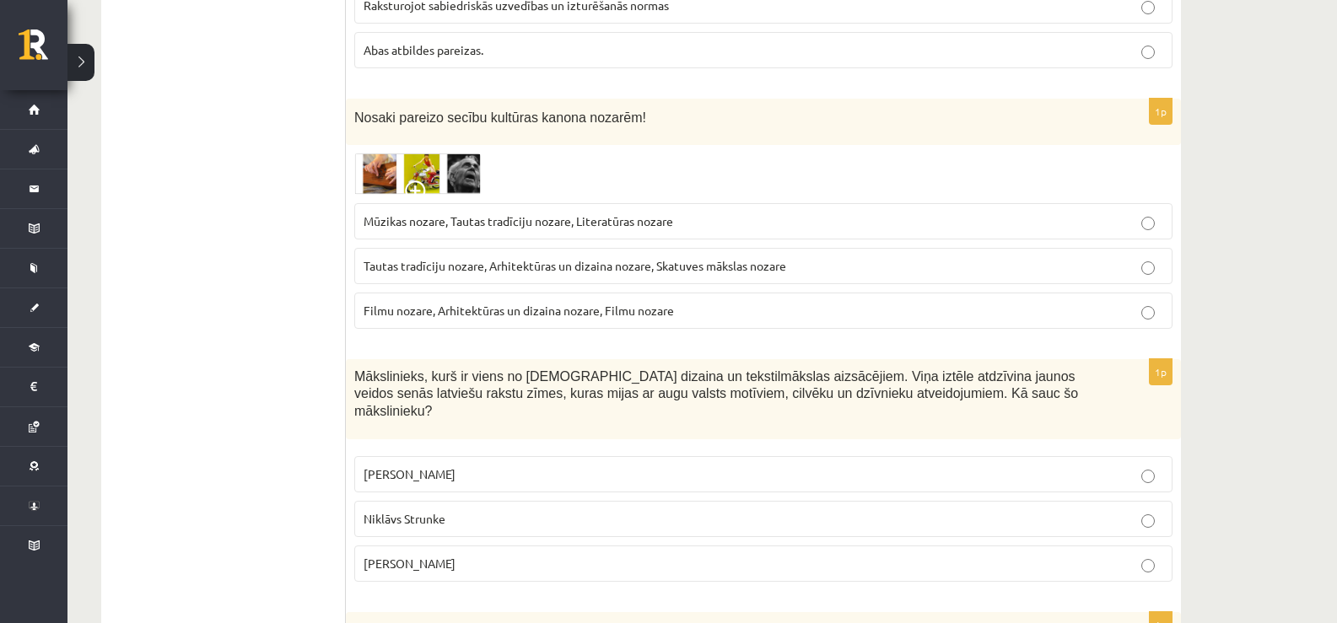
click at [458, 248] on label "Tautas tradīciju nozare, Arhitektūras un dizaina nozare, Skatuves mākslas nozare" at bounding box center [763, 266] width 818 height 36
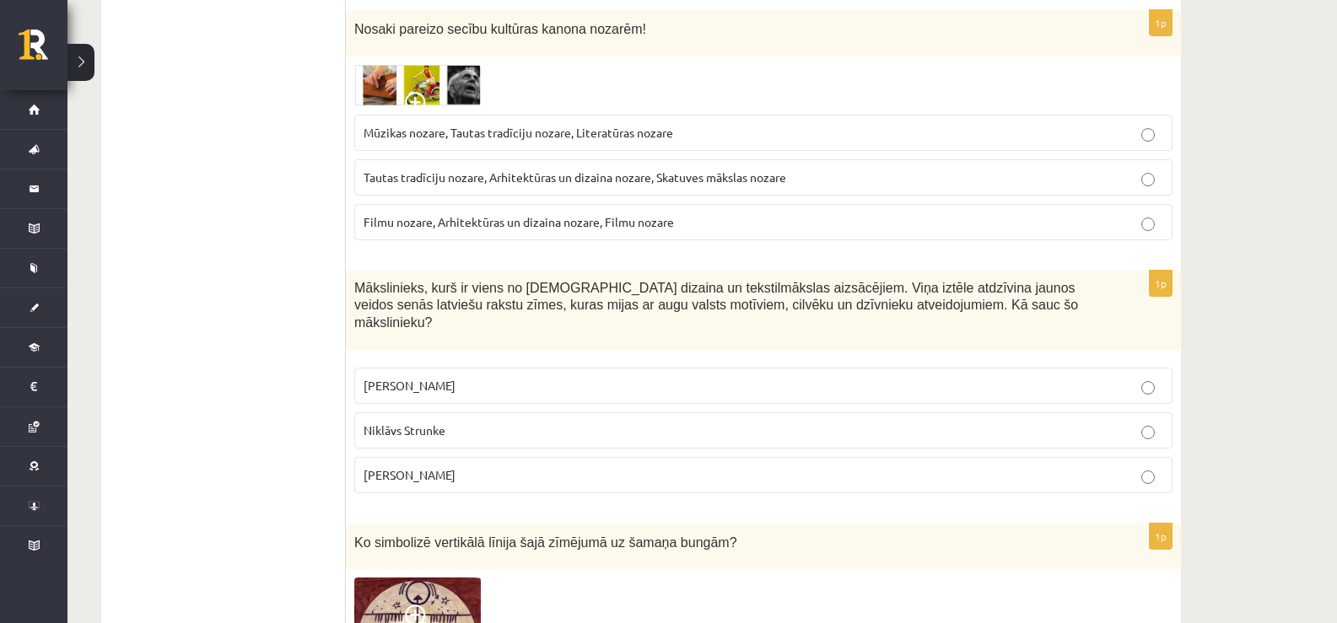
scroll to position [6073, 0]
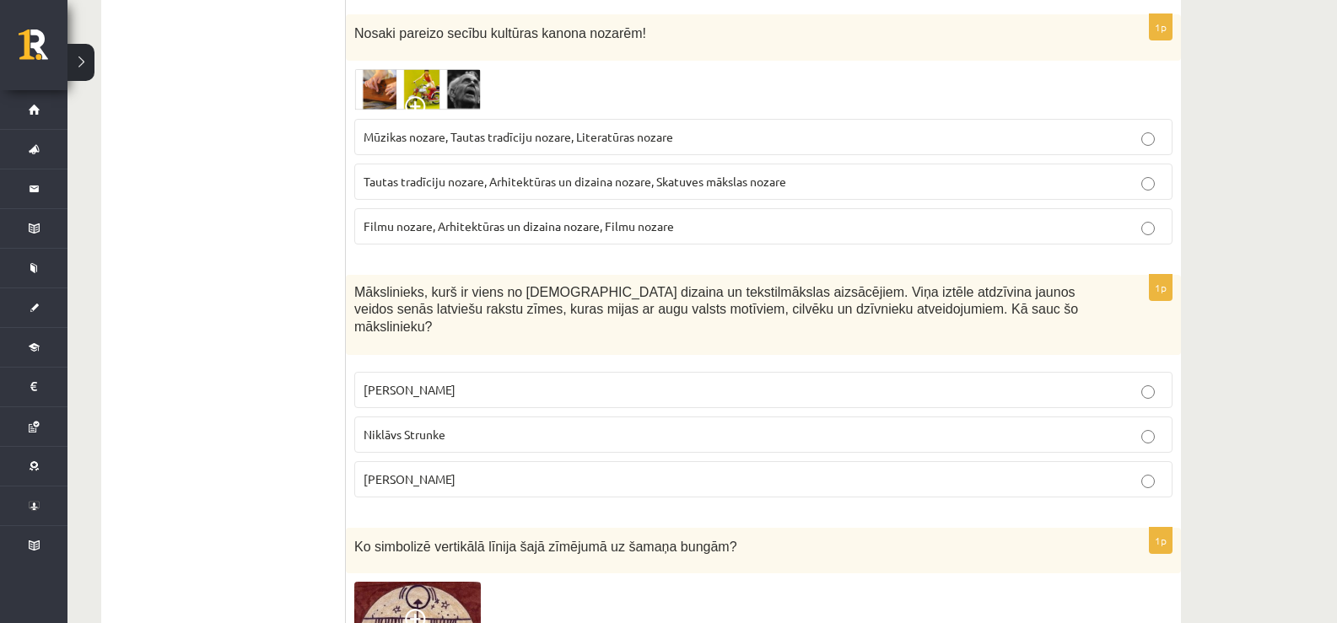
click at [377, 22] on div "Nosaki pareizo secību kultūras kanona nozarēm!" at bounding box center [763, 37] width 835 height 46
click at [385, 69] on img at bounding box center [417, 89] width 127 height 41
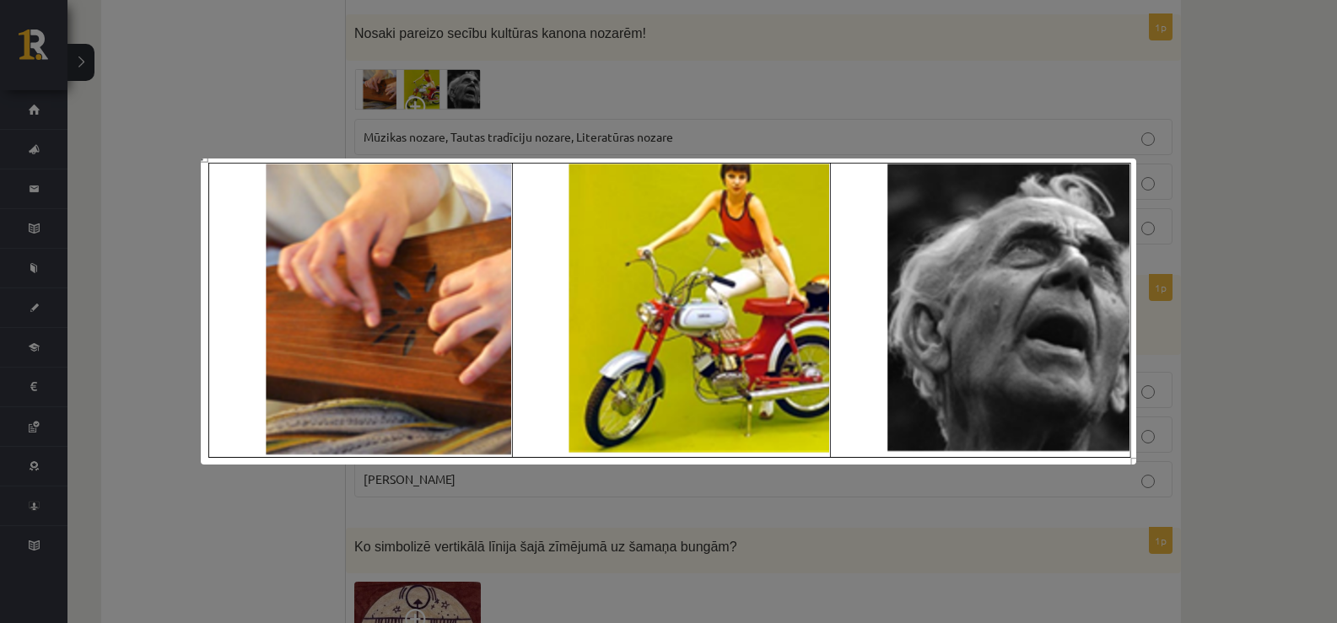
click at [385, 46] on div at bounding box center [668, 311] width 1337 height 623
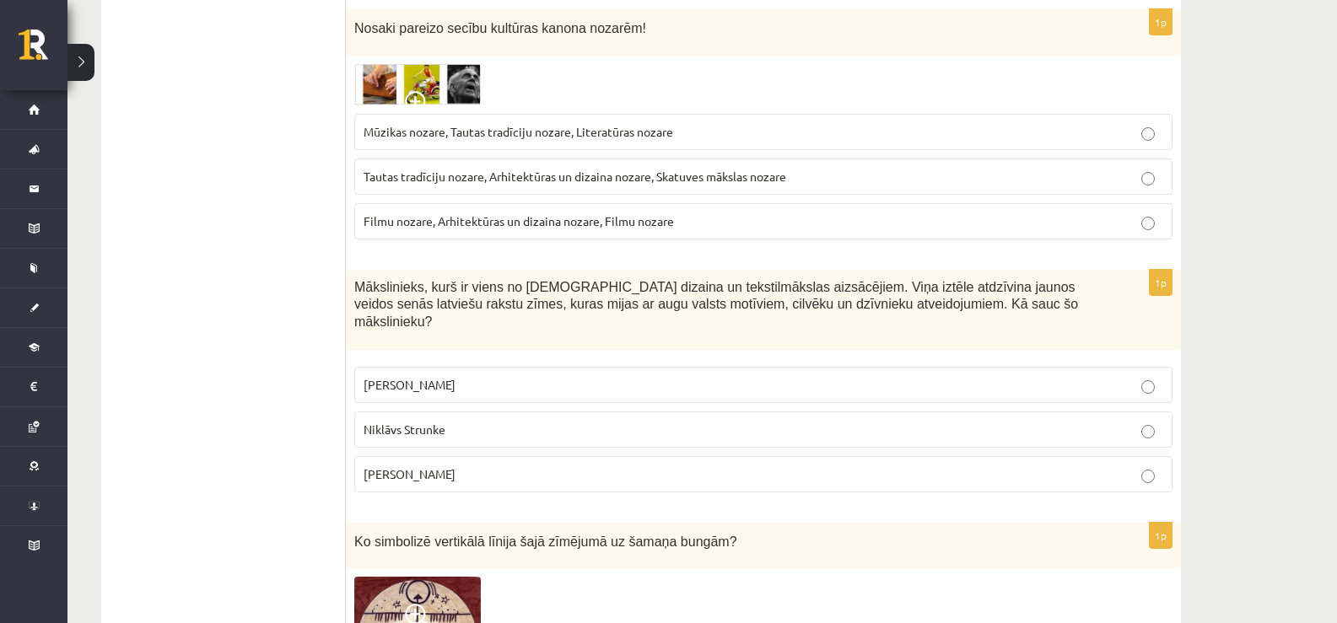
scroll to position [6326, 0]
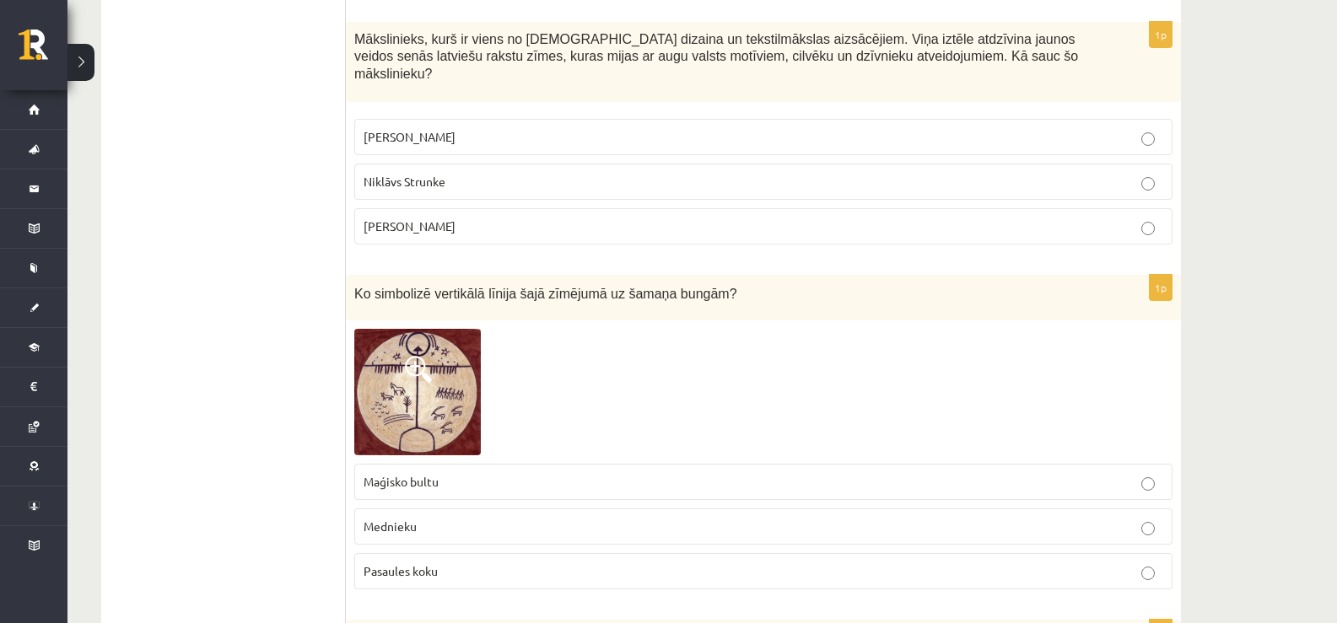
click at [455, 329] on img at bounding box center [417, 392] width 127 height 127
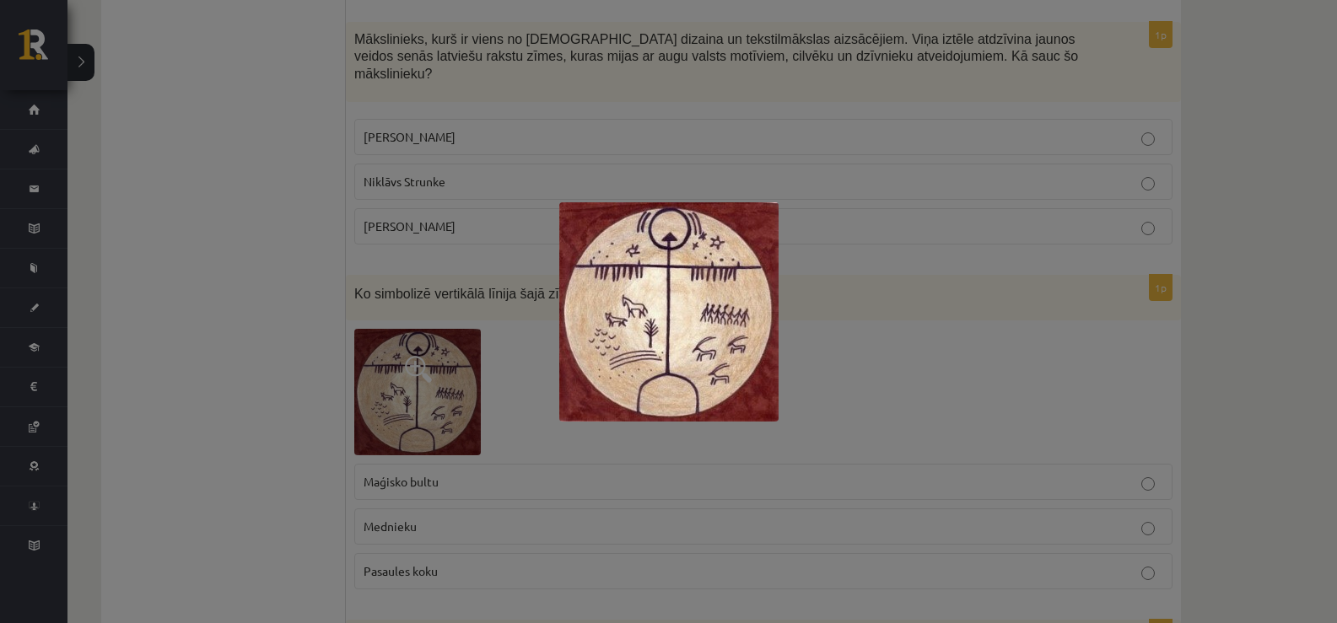
click at [454, 303] on div at bounding box center [668, 311] width 1337 height 623
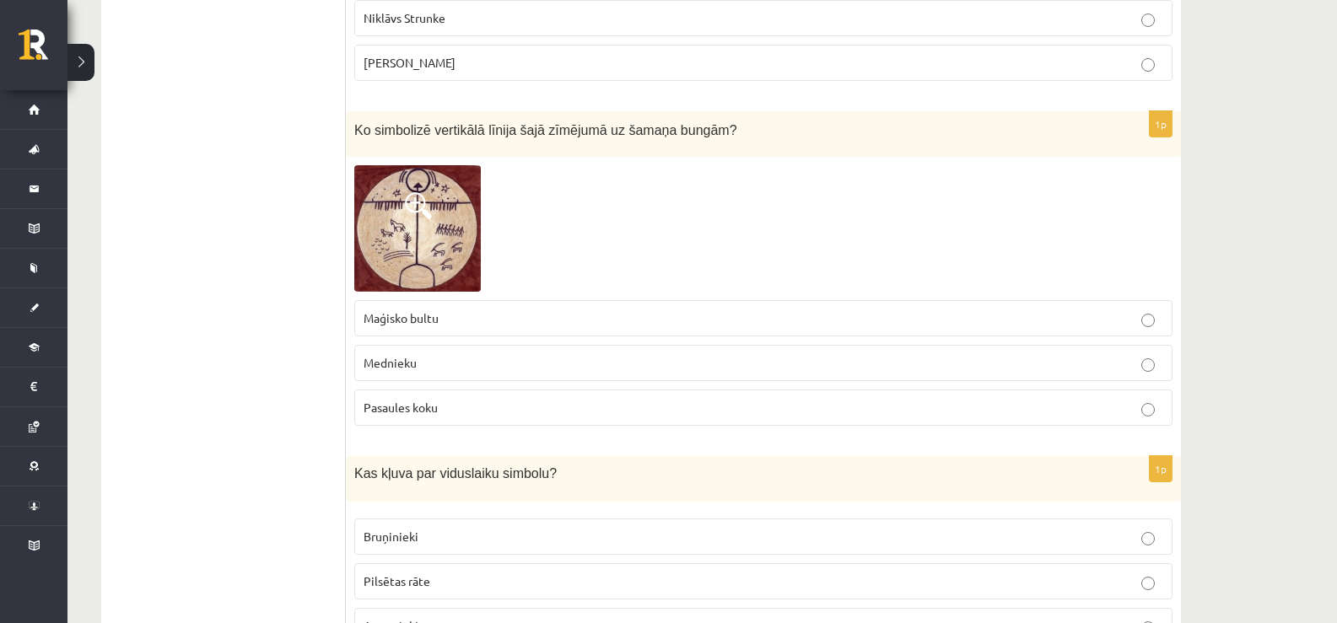
scroll to position [6495, 0]
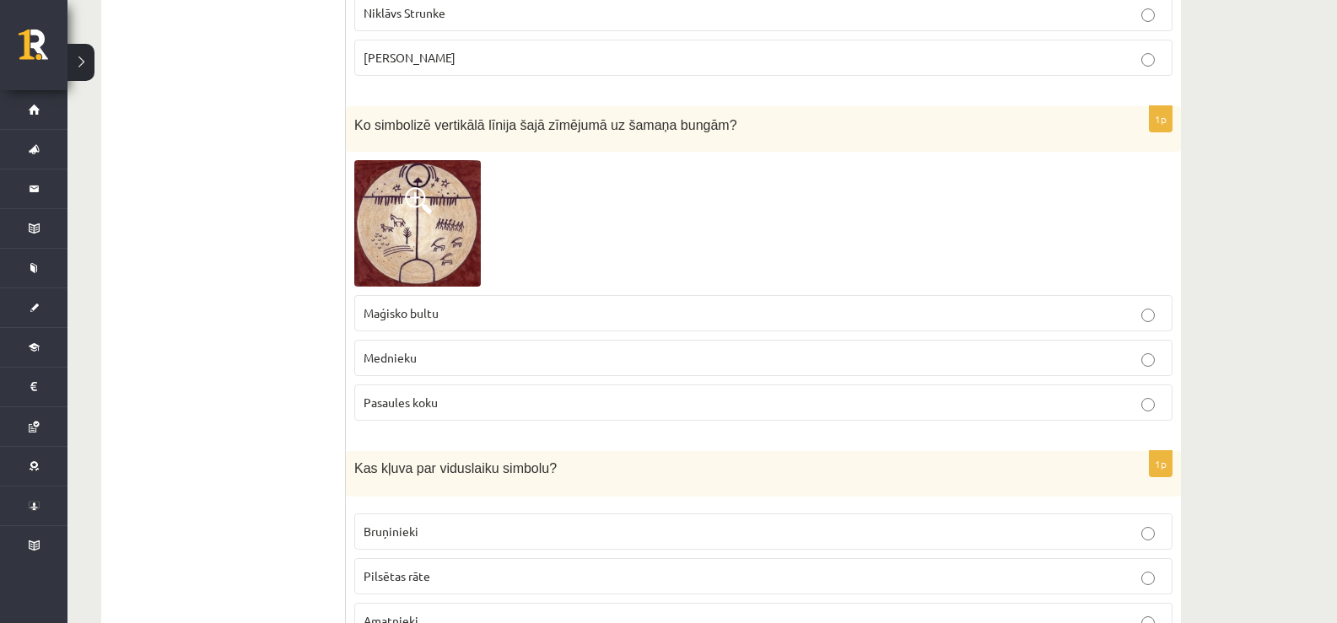
click at [455, 340] on label "Mednieku" at bounding box center [763, 358] width 818 height 36
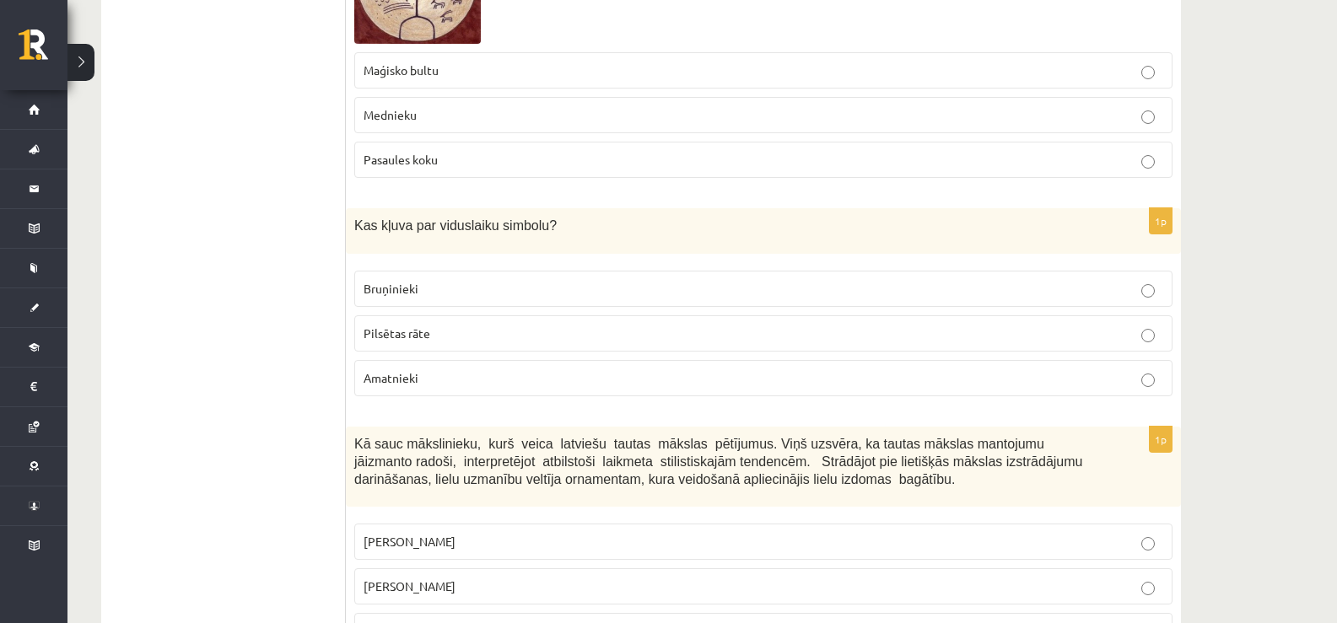
scroll to position [6775, 0]
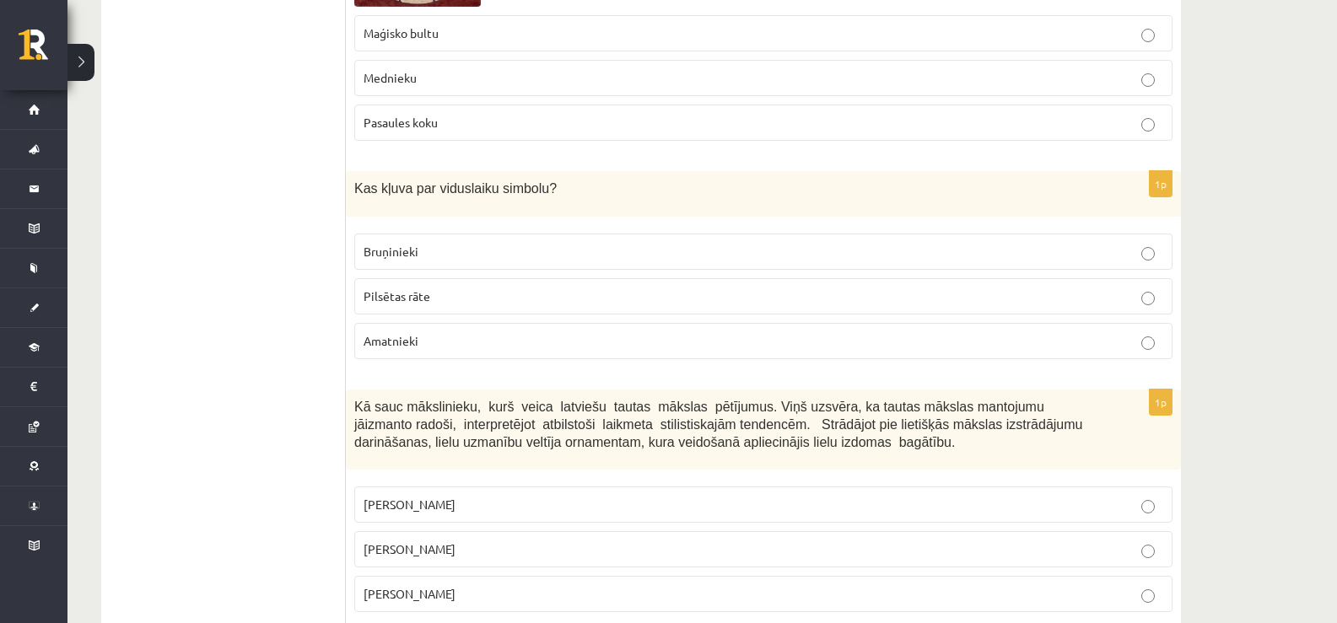
drag, startPoint x: 358, startPoint y: 348, endPoint x: 560, endPoint y: 551, distance: 285.7
click at [560, 551] on div "1p Kā sauc mākslinieku, kurš veica latviešu tautas mākslas pētījumus. Viņš uzsv…" at bounding box center [763, 508] width 835 height 236
drag, startPoint x: 554, startPoint y: 366, endPoint x: 507, endPoint y: 639, distance: 277.3
copy div "Kā sauc mākslinieku, kurš veica latviešu tautas mākslas pētījumus. Viņš uzsvēra…"
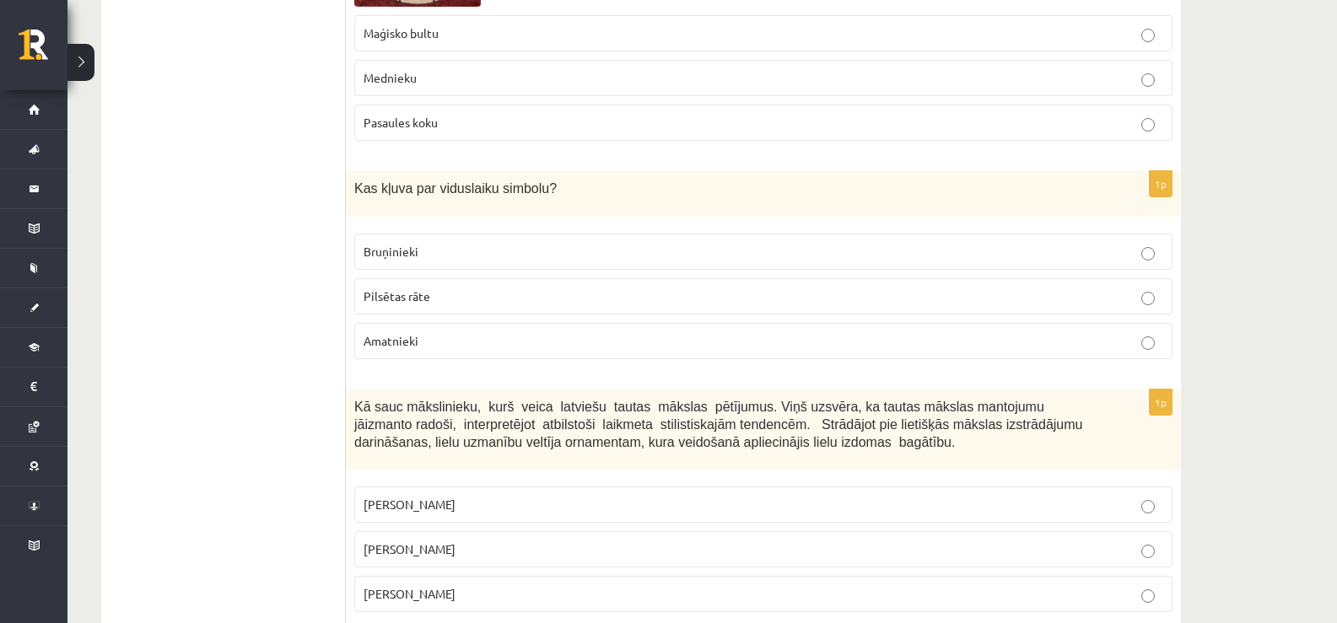
drag, startPoint x: 315, startPoint y: 481, endPoint x: 727, endPoint y: 538, distance: 416.4
click at [1106, 531] on label "Jūlijs Madernieks" at bounding box center [763, 549] width 818 height 36
click at [397, 244] on span "Bruņinieki" at bounding box center [391, 251] width 55 height 15
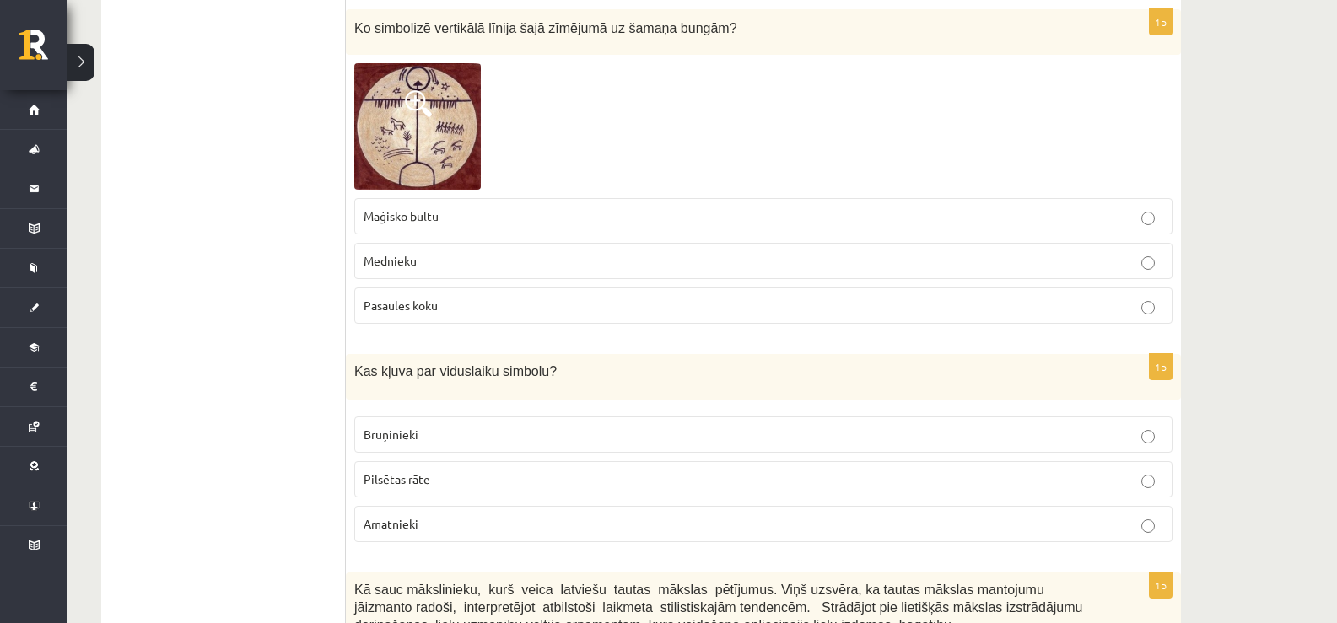
scroll to position [6606, 0]
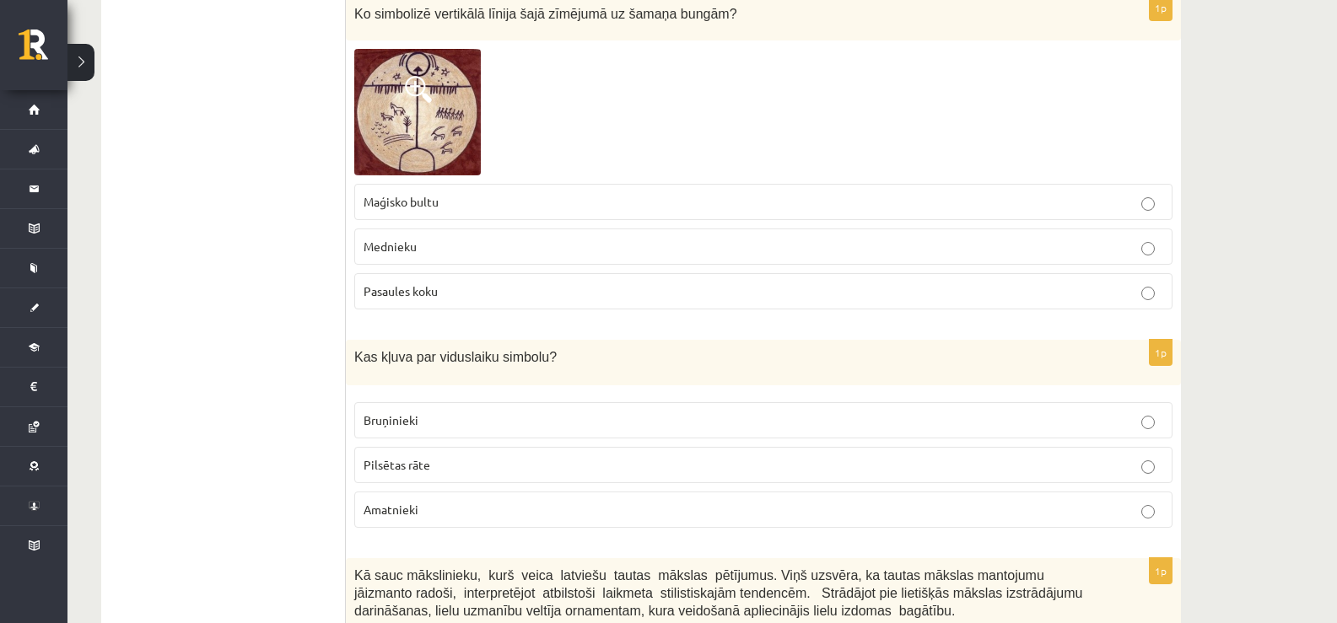
click at [432, 492] on label "Amatnieki" at bounding box center [763, 510] width 818 height 36
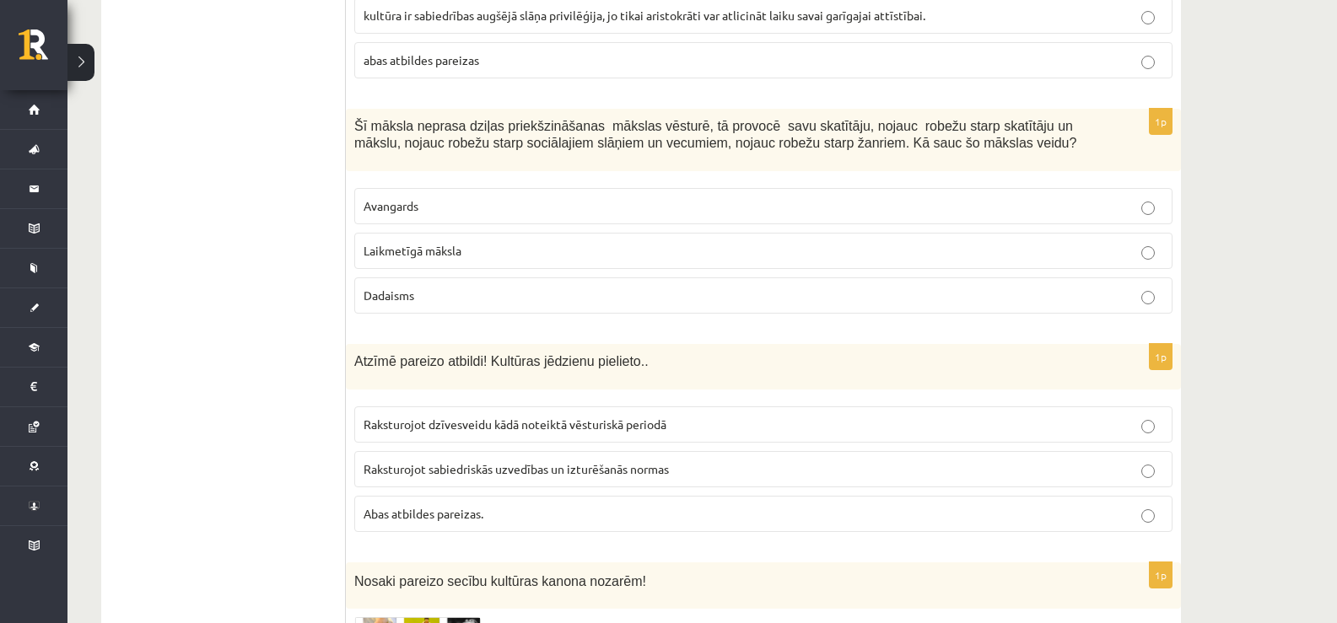
scroll to position [5510, 0]
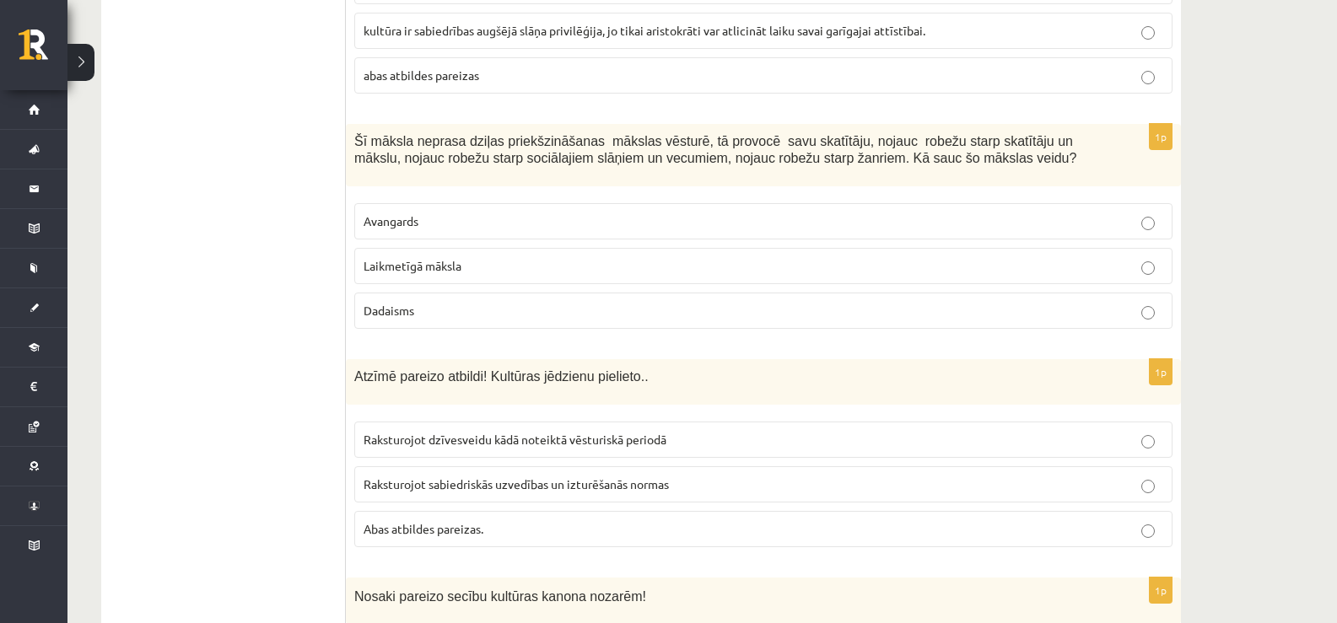
click at [490, 422] on label "Raksturojot dzīvesveidu kādā noteiktā vēsturiskā periodā" at bounding box center [763, 440] width 818 height 36
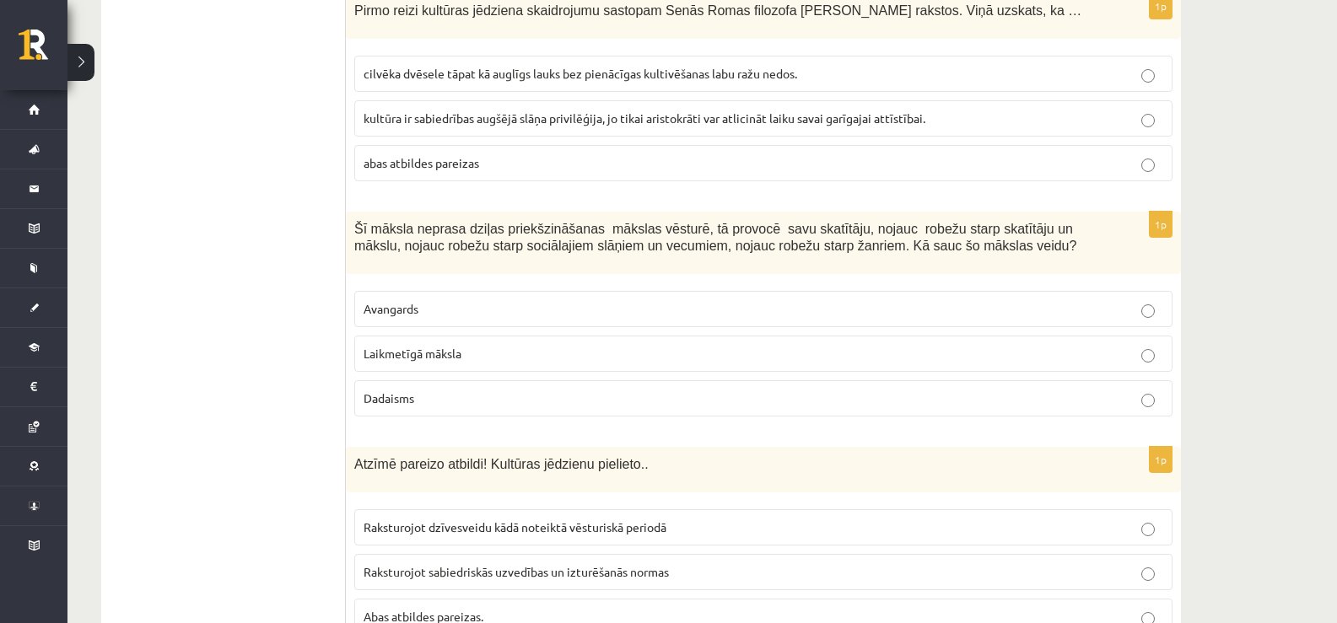
scroll to position [5425, 0]
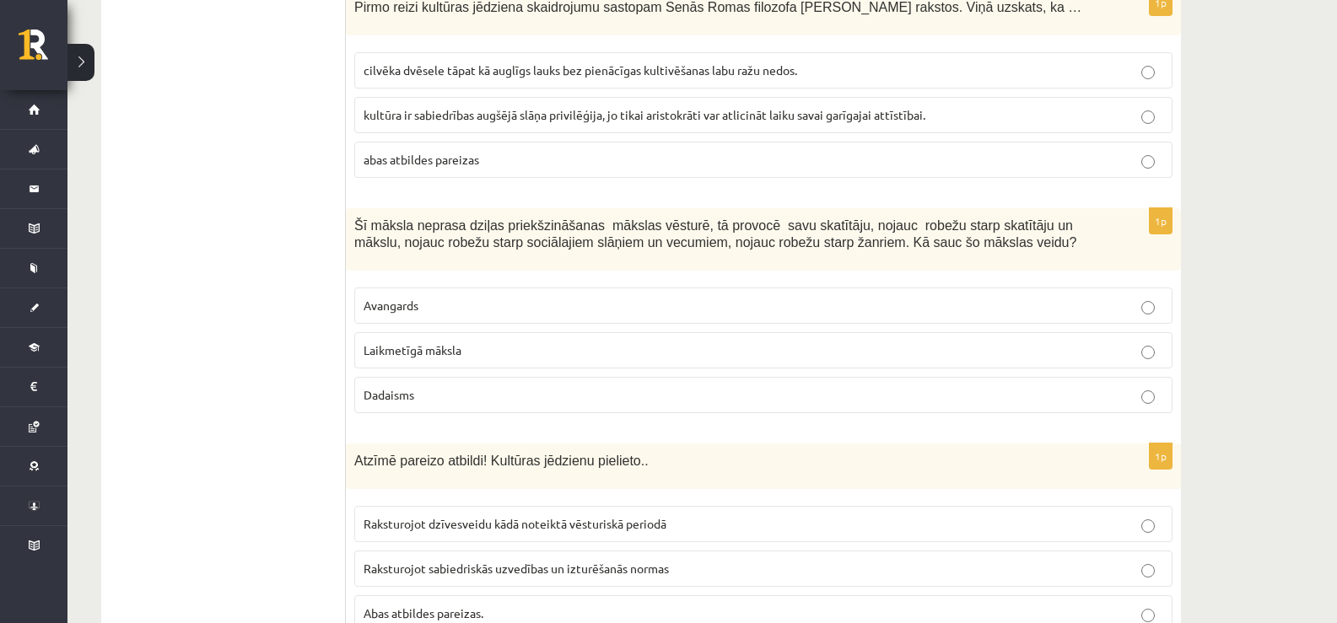
click at [429, 386] on p "Dadaisms" at bounding box center [764, 395] width 800 height 18
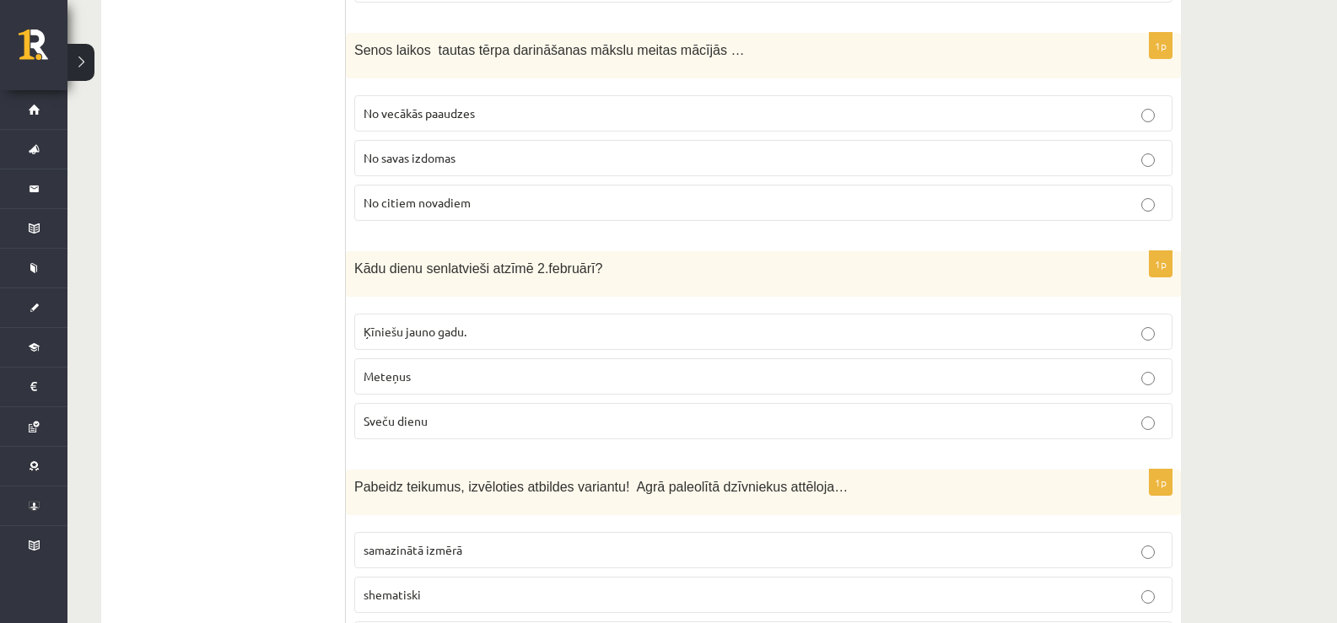
scroll to position [4724, 0]
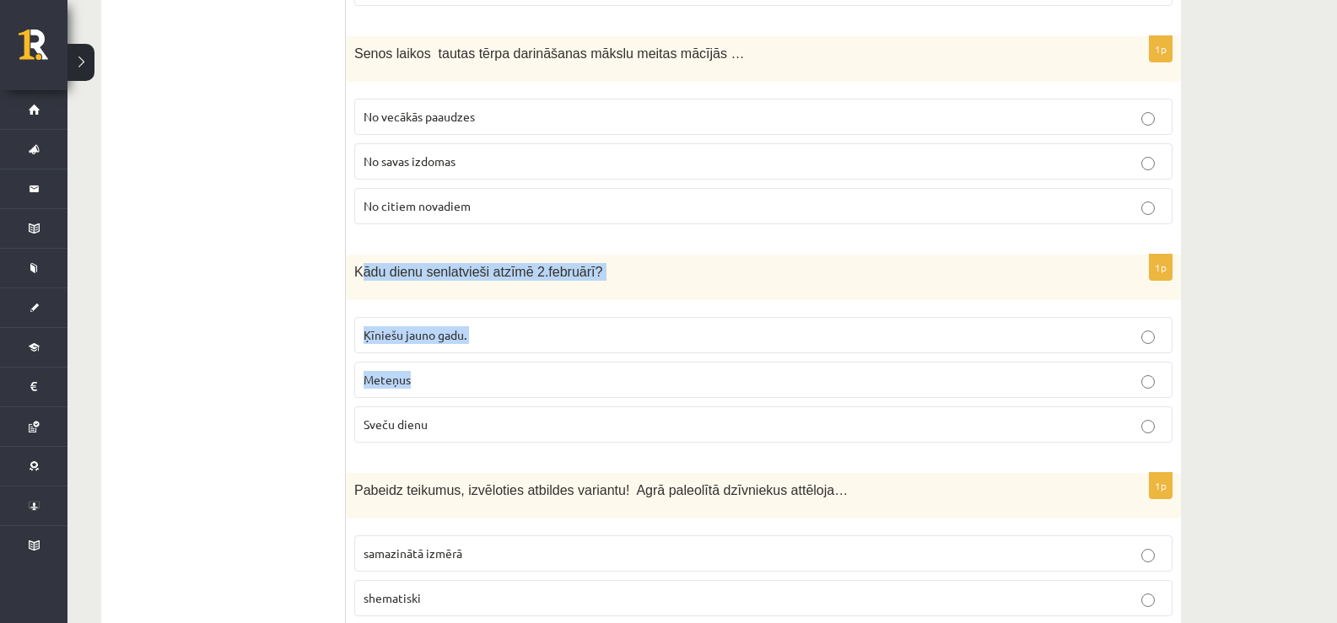
drag, startPoint x: 359, startPoint y: 231, endPoint x: 445, endPoint y: 328, distance: 129.7
click at [445, 328] on div "1p Kādu dienu senlatvieši atzīmē 2.februārī? Ķīniešu jauno gadu. Meteņus Sveču …" at bounding box center [763, 356] width 835 height 202
click at [366, 255] on div "Kādu dienu senlatvieši atzīmē 2.februārī?" at bounding box center [763, 278] width 835 height 46
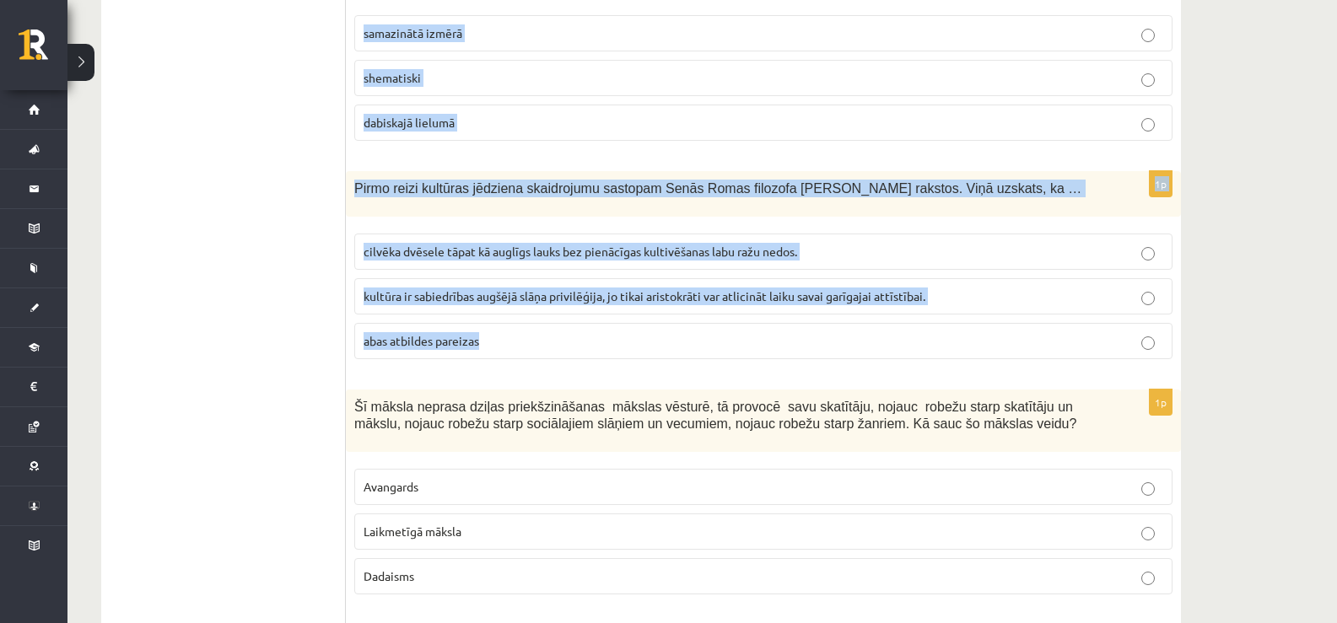
scroll to position [5314, 0]
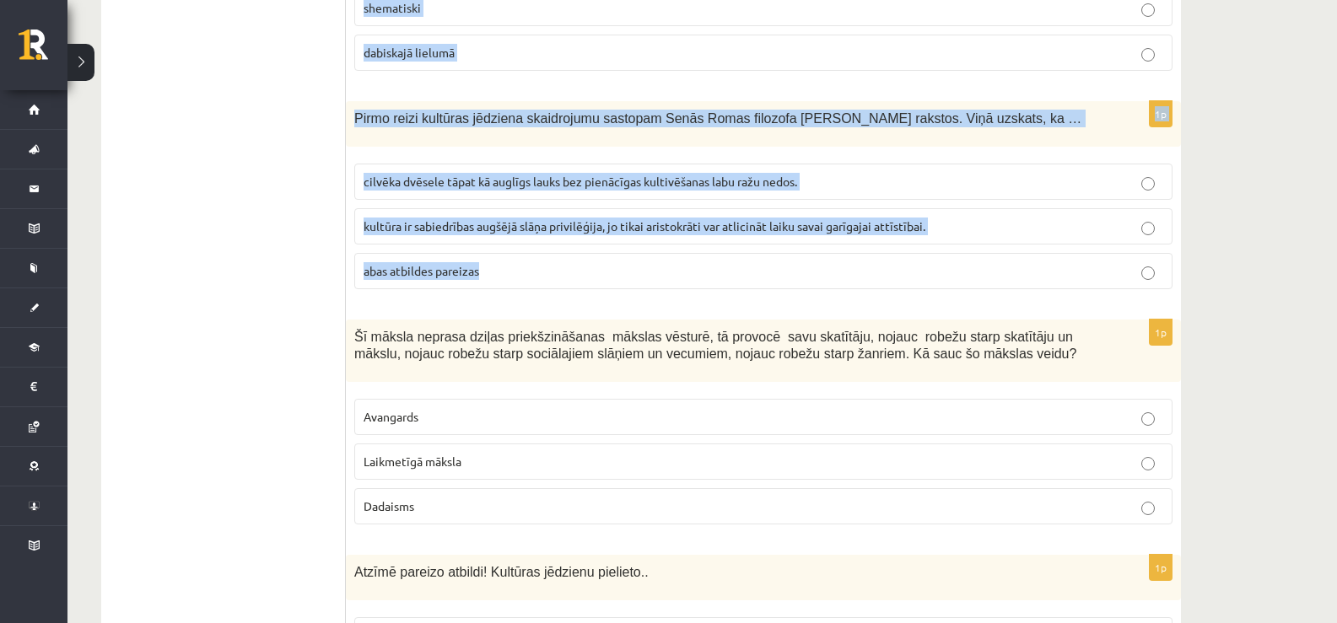
drag, startPoint x: 360, startPoint y: 231, endPoint x: 682, endPoint y: 212, distance: 322.8
copy form "Kādu dienu senlatvieši atzīmē 2.februārī? Ķīniešu jauno gadu. Meteņus Sveču die…"
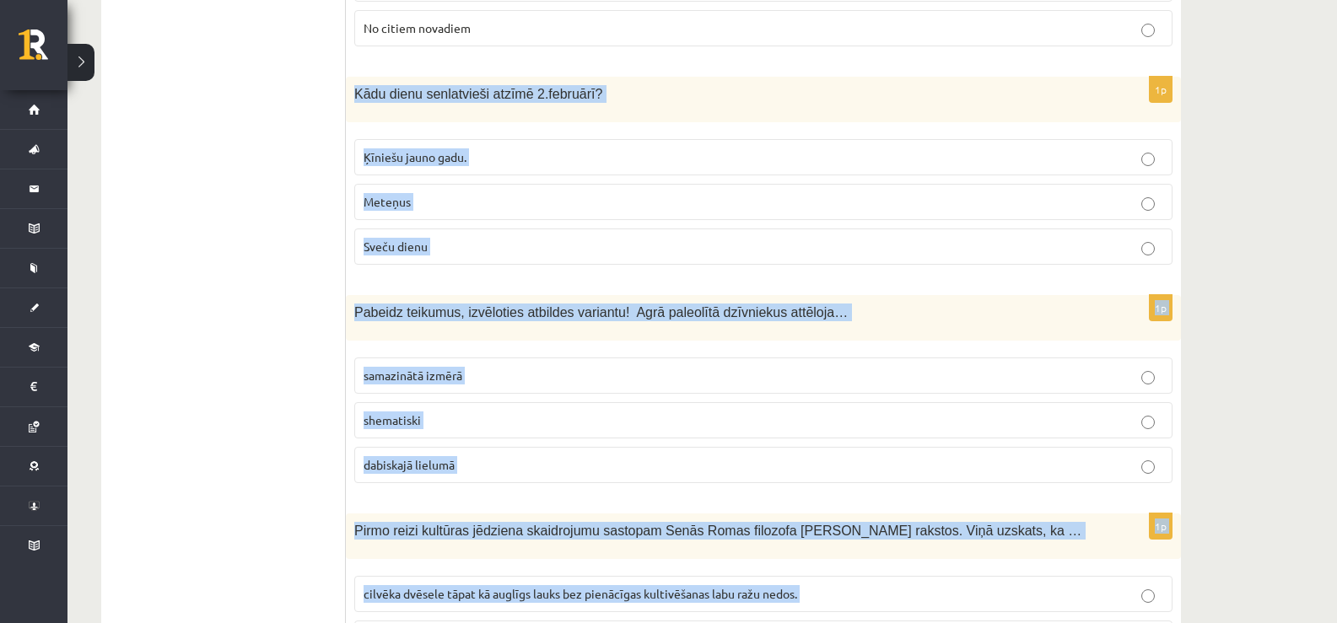
scroll to position [4892, 0]
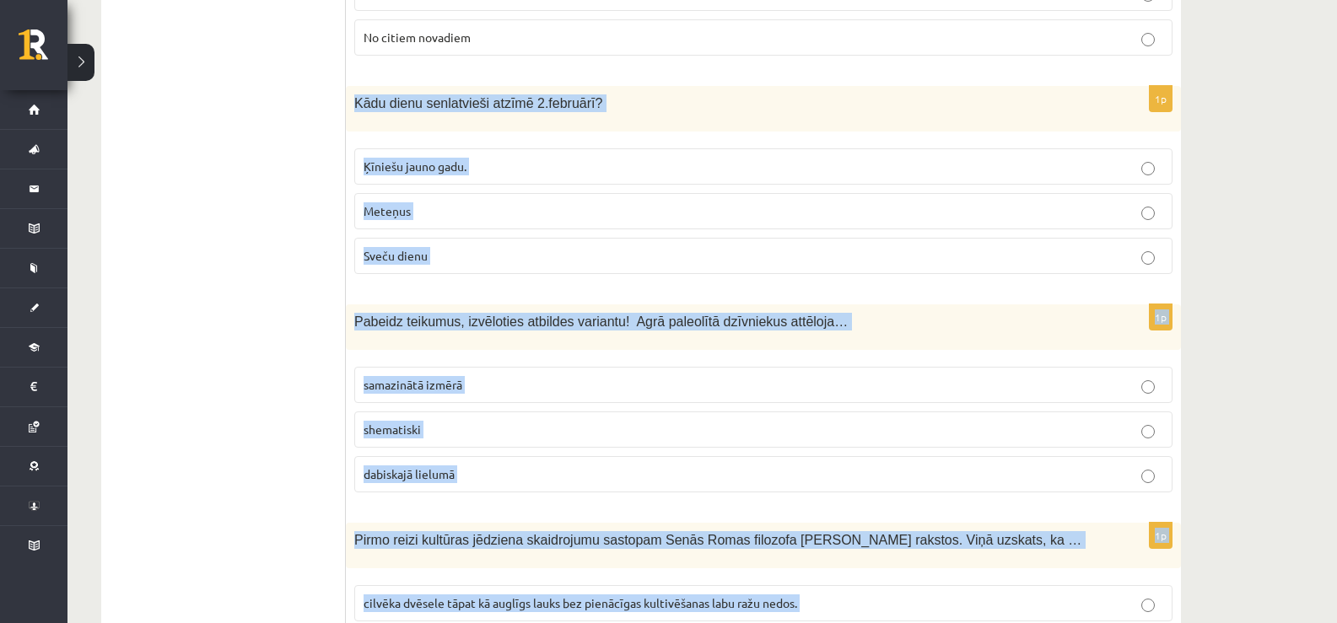
click at [402, 247] on p "Sveču dienu" at bounding box center [764, 256] width 800 height 18
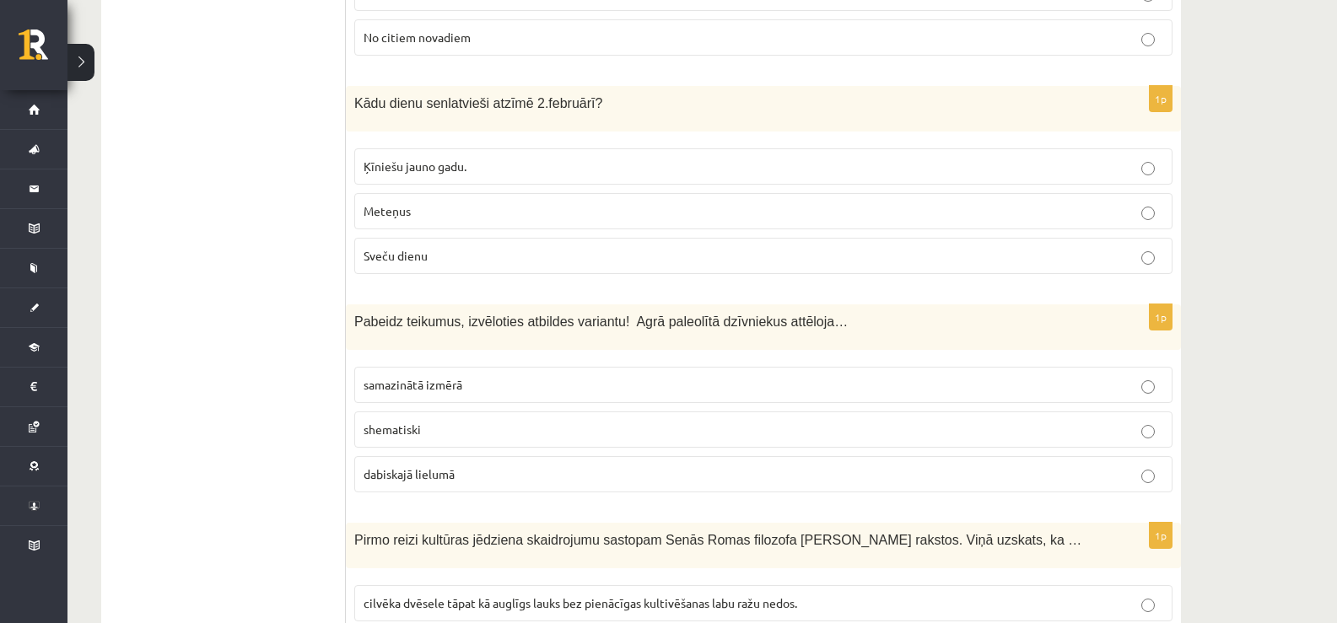
click at [439, 466] on span "dabiskajā lielumā" at bounding box center [409, 473] width 91 height 15
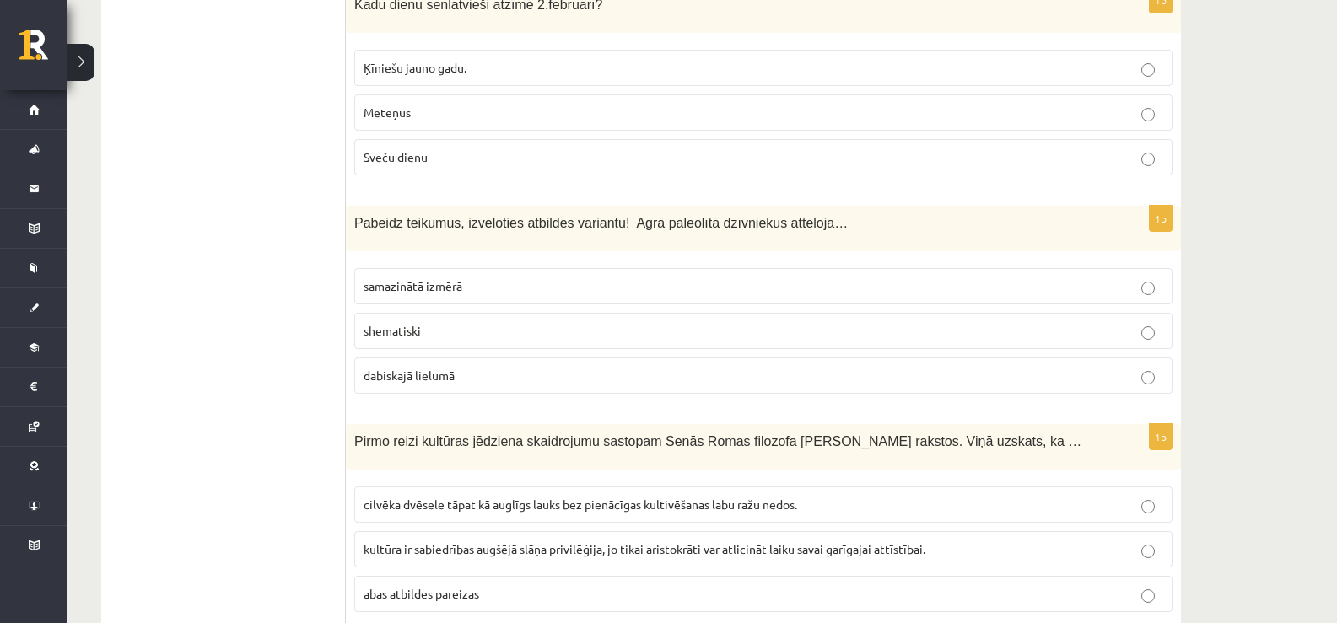
scroll to position [5145, 0]
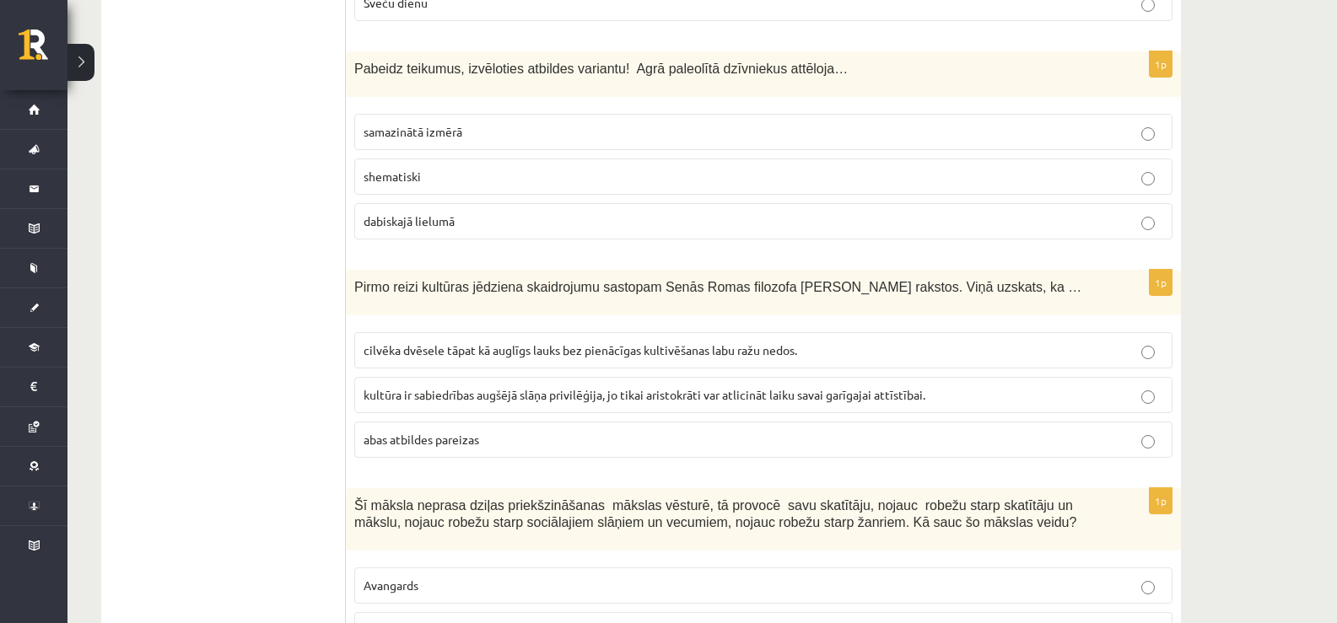
click at [403, 342] on span "cilvēka dvēsele tāpat kā auglīgs lauks bez pienācīgas kultivēšanas labu ražu ne…" at bounding box center [581, 349] width 434 height 15
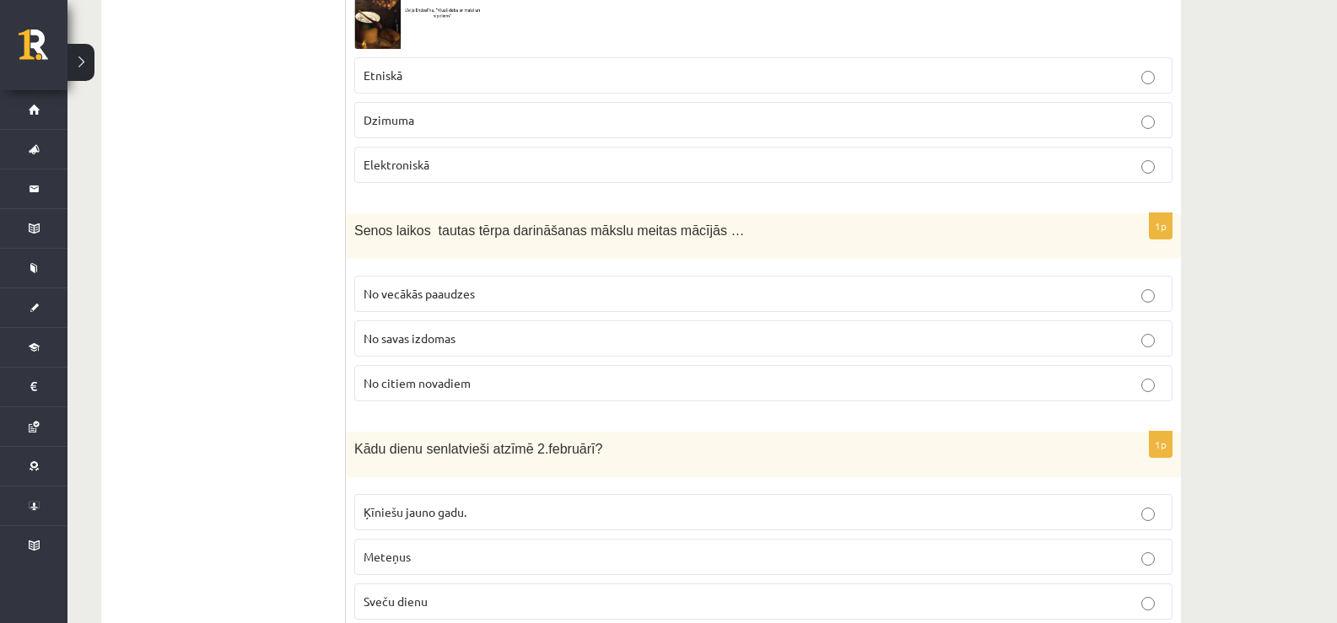
scroll to position [4555, 0]
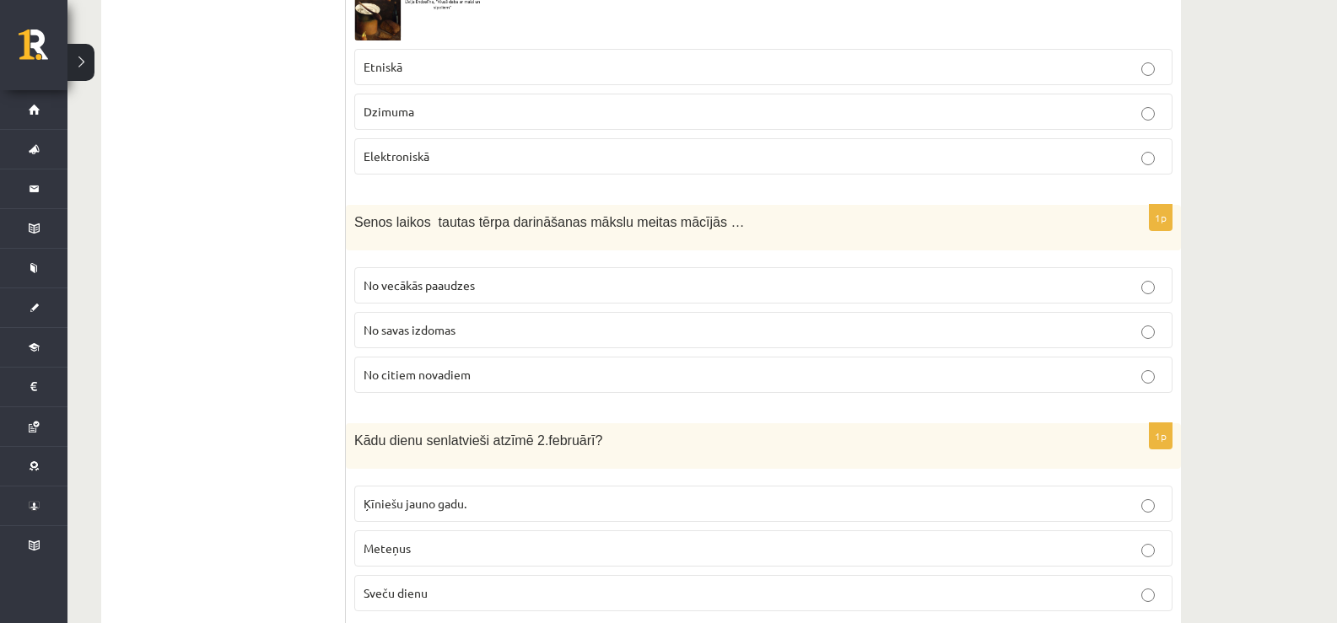
click at [412, 277] on p "No vecākās paaudzes" at bounding box center [764, 286] width 800 height 18
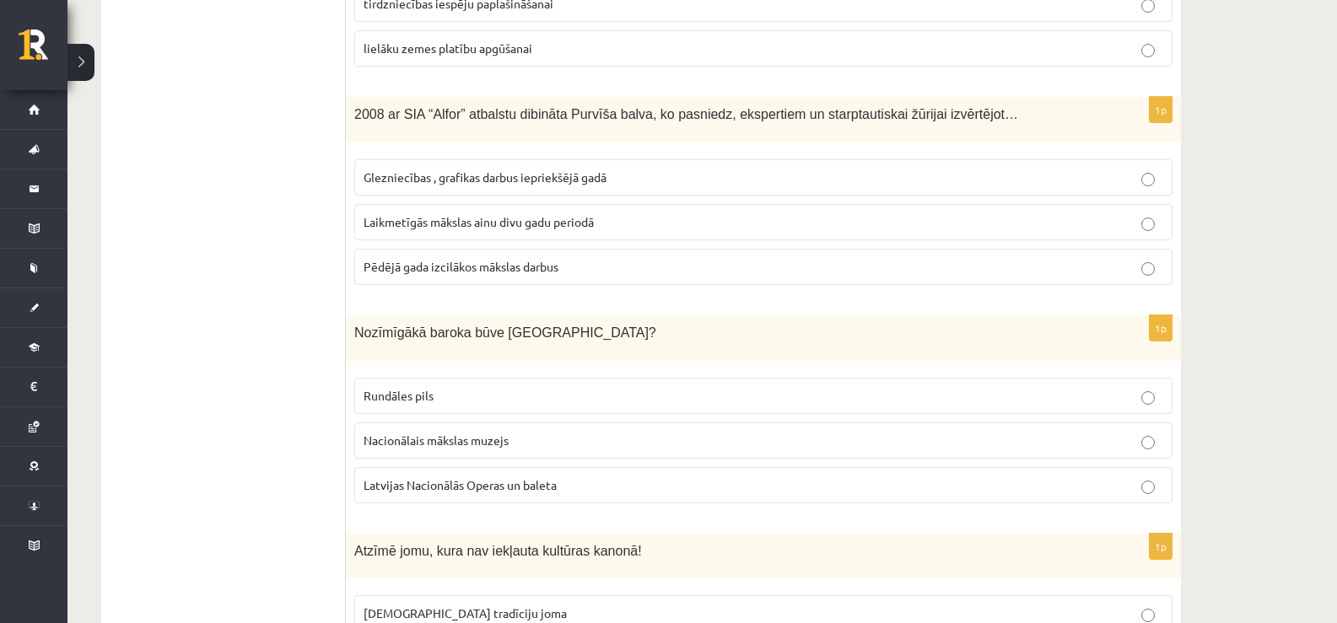
scroll to position [3880, 0]
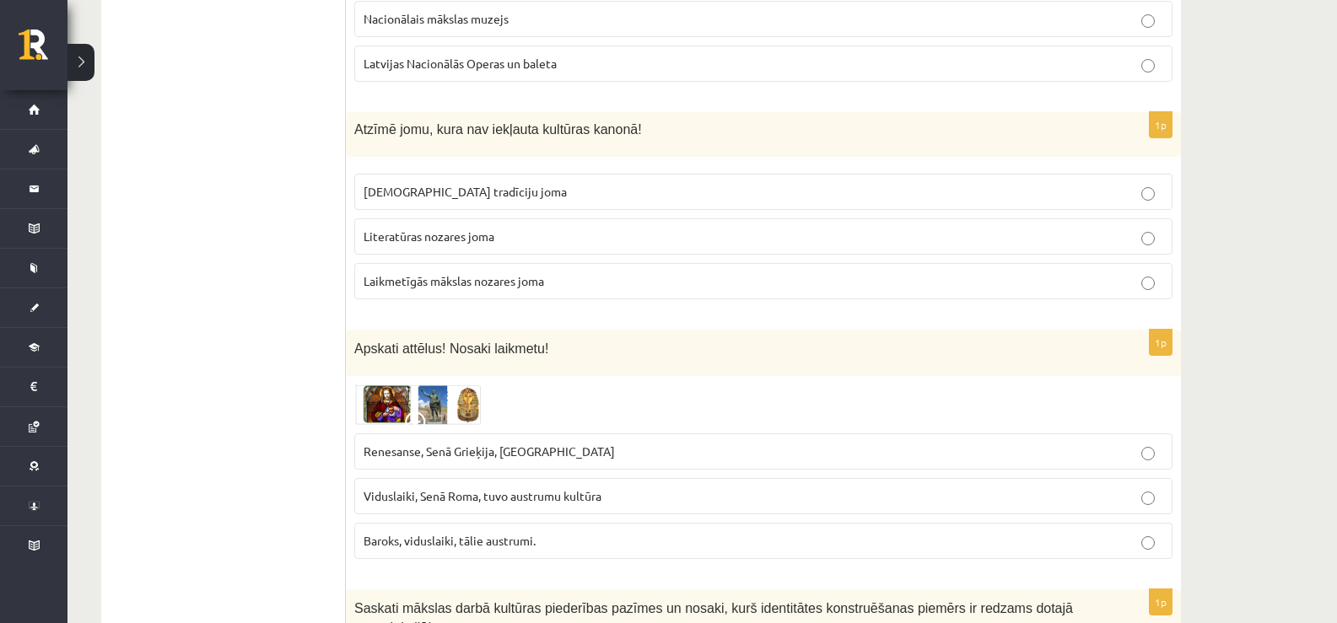
click at [492, 272] on label "Laikmetīgās mākslas nozares joma" at bounding box center [763, 281] width 818 height 36
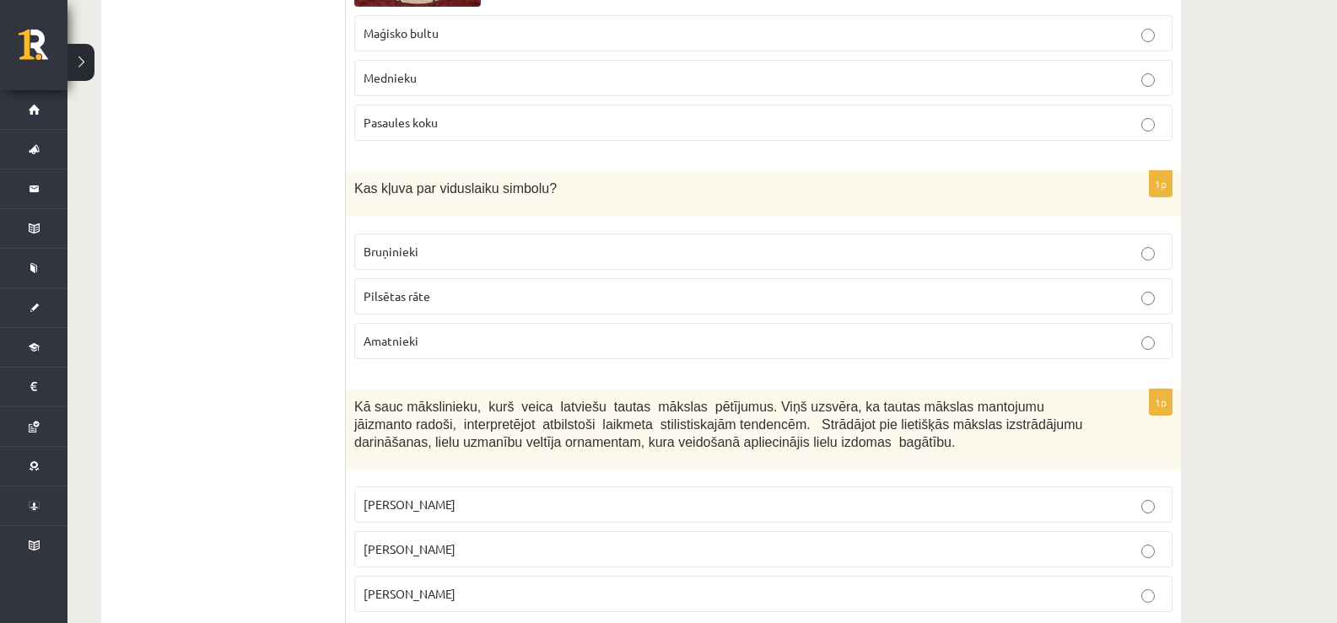
scroll to position [6184, 0]
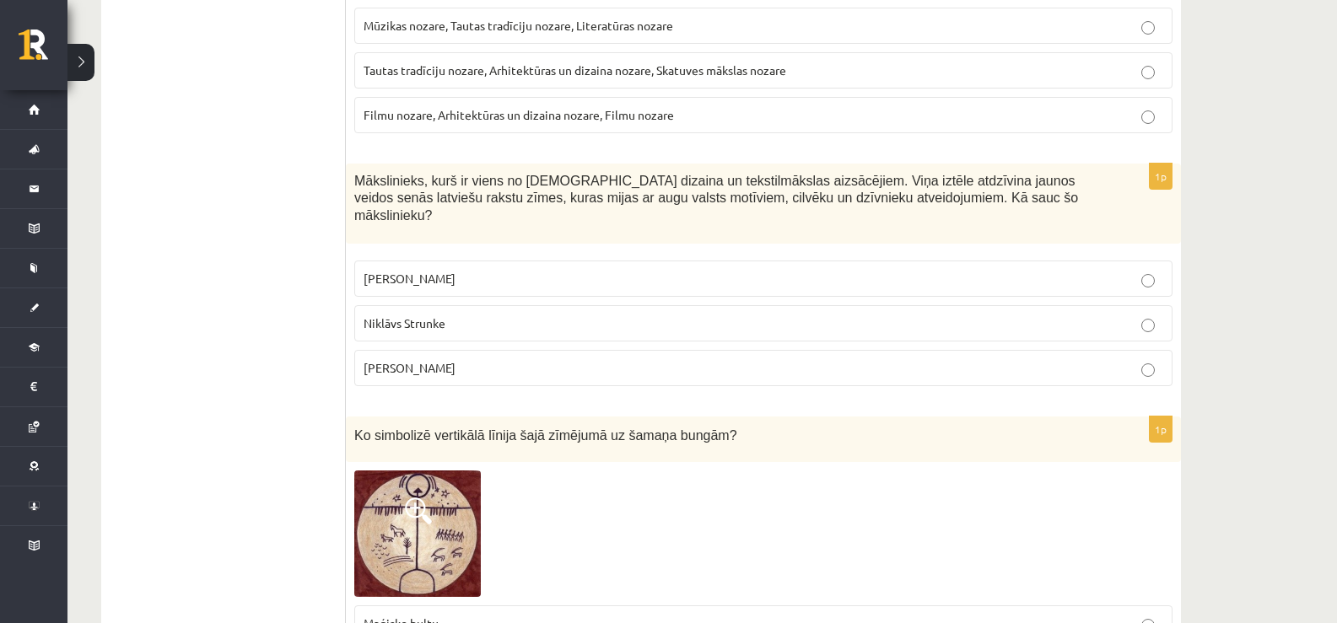
drag, startPoint x: 358, startPoint y: 139, endPoint x: 532, endPoint y: 318, distance: 249.9
click at [532, 318] on div "1p Mākslinieks, kurš ir viens no latviešu dizaina un tekstilmākslas aizsācējiem…" at bounding box center [763, 282] width 835 height 236
copy div "Mākslinieks, kurš ir viens no latviešu dizaina un tekstilmākslas aizsācējiem. V…"
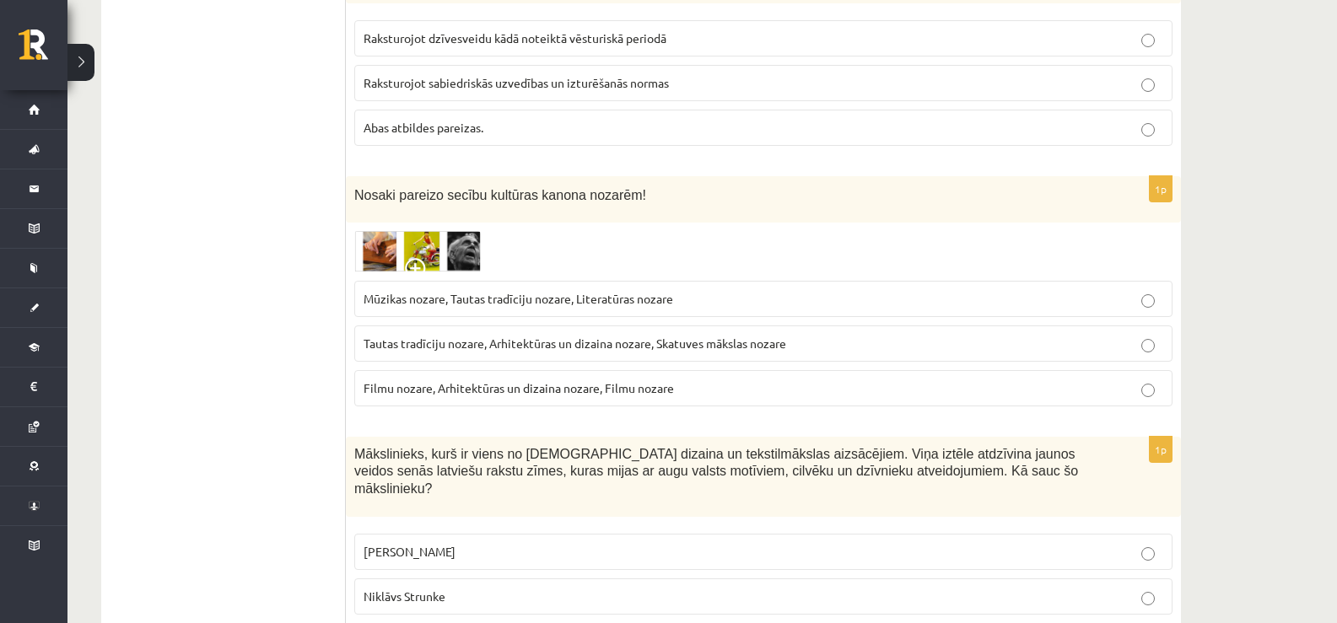
scroll to position [5931, 0]
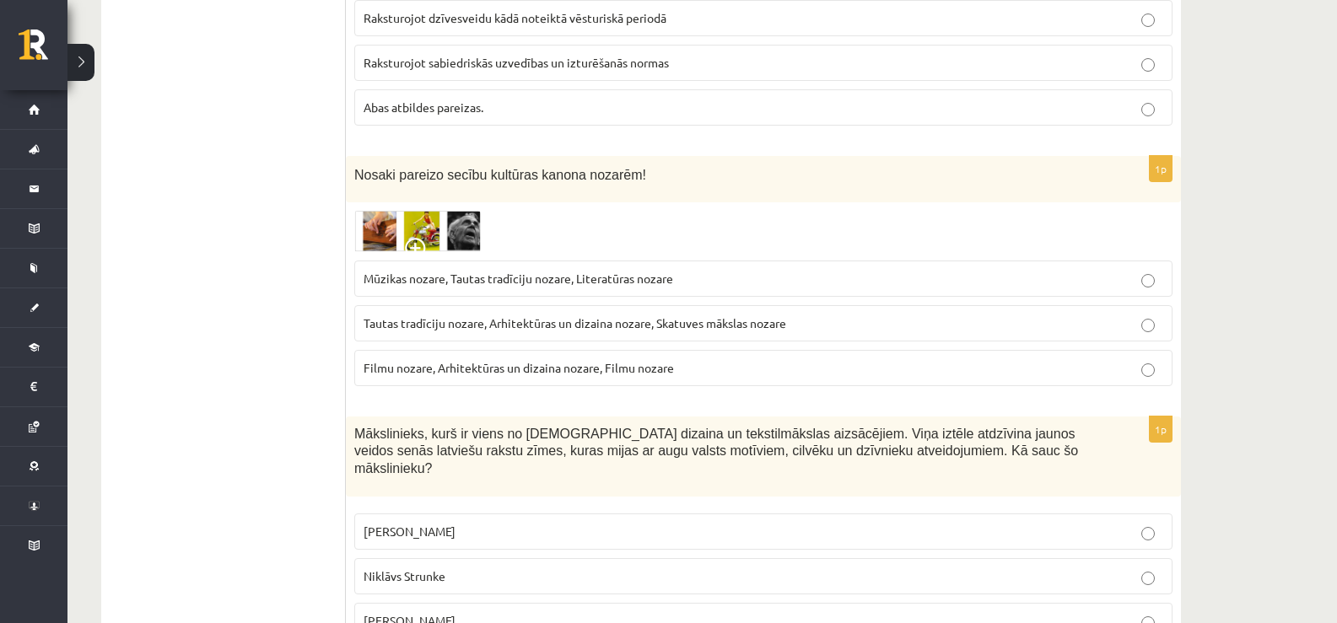
click at [451, 523] on p "Ansis Cīrulis" at bounding box center [764, 532] width 800 height 18
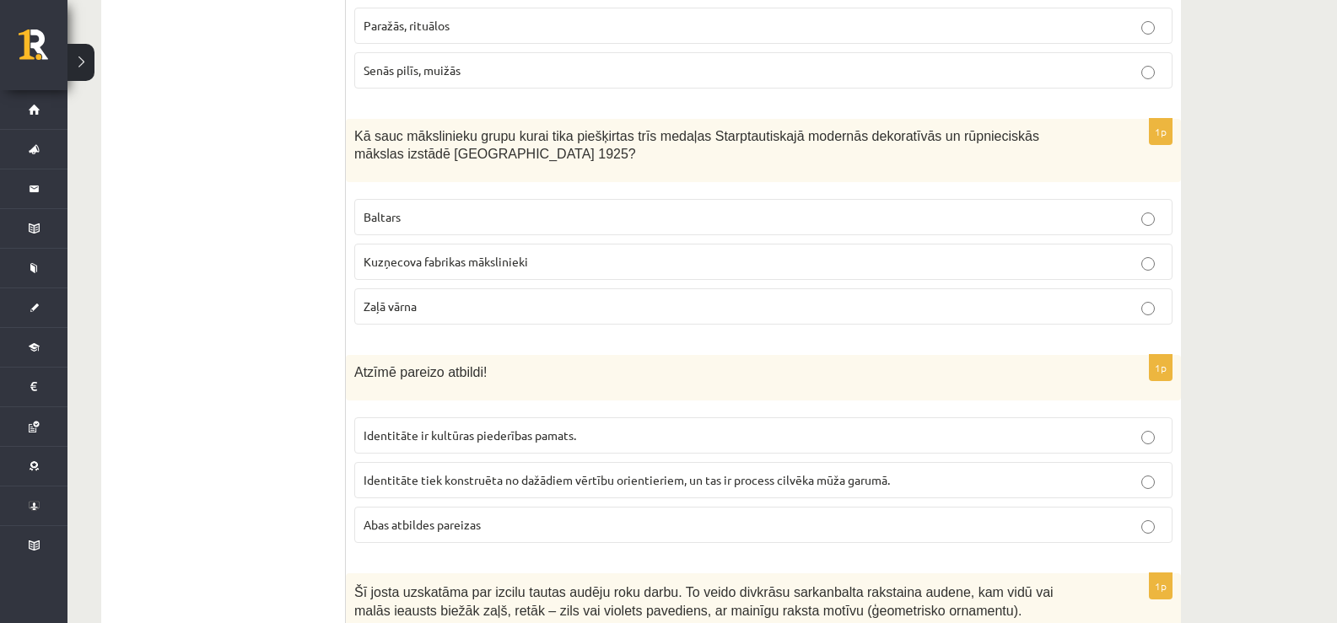
scroll to position [1097, 0]
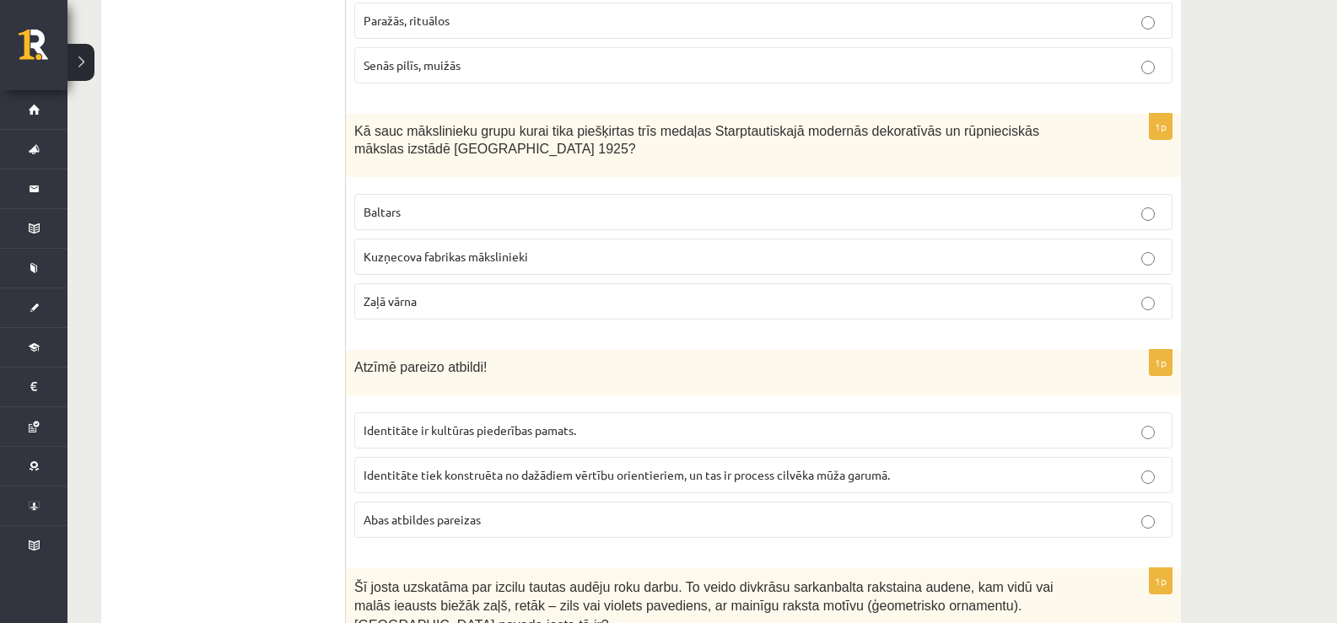
drag, startPoint x: 341, startPoint y: 130, endPoint x: 453, endPoint y: 244, distance: 159.8
drag, startPoint x: 273, startPoint y: 175, endPoint x: 344, endPoint y: 140, distance: 78.8
click at [373, 138] on span "Kā sauc mākslinieku grupu kurai tika piešķirtas trīs medaļas Starptautiskajā mo…" at bounding box center [696, 140] width 685 height 32
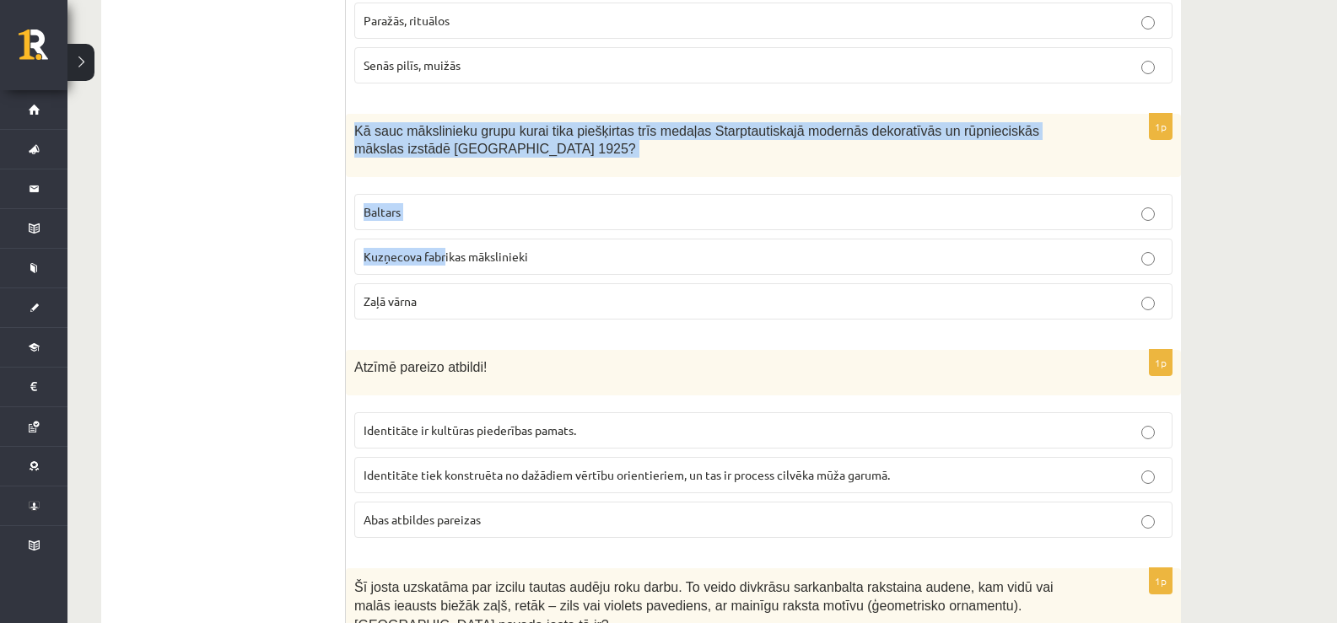
drag, startPoint x: 356, startPoint y: 127, endPoint x: 444, endPoint y: 248, distance: 149.8
click at [444, 248] on div "1p Kā sauc mākslinieku grupu kurai tika piešķirtas trīs medaļas Starptautiskajā…" at bounding box center [763, 223] width 835 height 219
click at [369, 130] on span "Kā sauc mākslinieku grupu kurai tika piešķirtas trīs medaļas Starptautiskajā mo…" at bounding box center [696, 140] width 685 height 32
drag, startPoint x: 355, startPoint y: 123, endPoint x: 462, endPoint y: 287, distance: 195.6
click at [462, 287] on div "1p Kā sauc mākslinieku grupu kurai tika piešķirtas trīs medaļas Starptautiskajā…" at bounding box center [763, 223] width 835 height 219
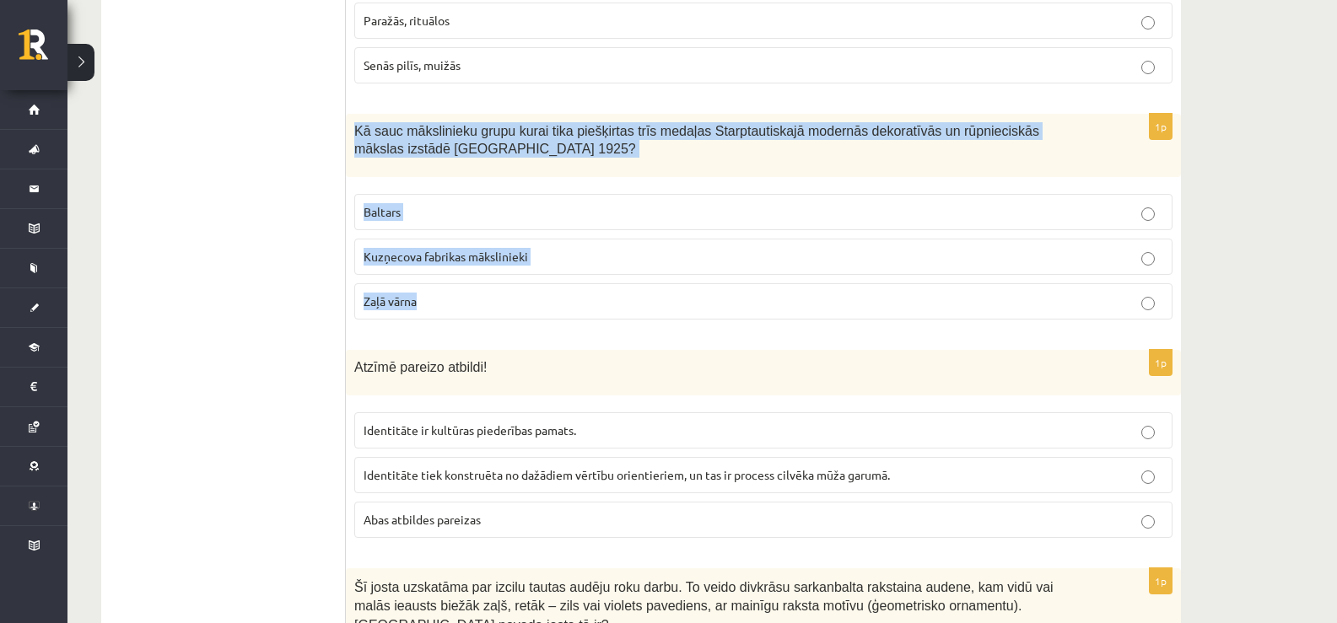
drag, startPoint x: 436, startPoint y: 159, endPoint x: 431, endPoint y: 151, distance: 9.8
click at [434, 158] on div "Kā sauc mākslinieku grupu kurai tika piešķirtas trīs medaļas Starptautiskajā mo…" at bounding box center [763, 145] width 835 height 63
drag, startPoint x: 401, startPoint y: 131, endPoint x: 389, endPoint y: 135, distance: 12.5
click at [399, 132] on span "Kā sauc mākslinieku grupu kurai tika piešķirtas trīs medaļas Starptautiskajā mo…" at bounding box center [696, 140] width 685 height 32
click at [348, 126] on div "Kā sauc mākslinieku grupu kurai tika piešķirtas trīs medaļas Starptautiskajā mo…" at bounding box center [763, 145] width 835 height 63
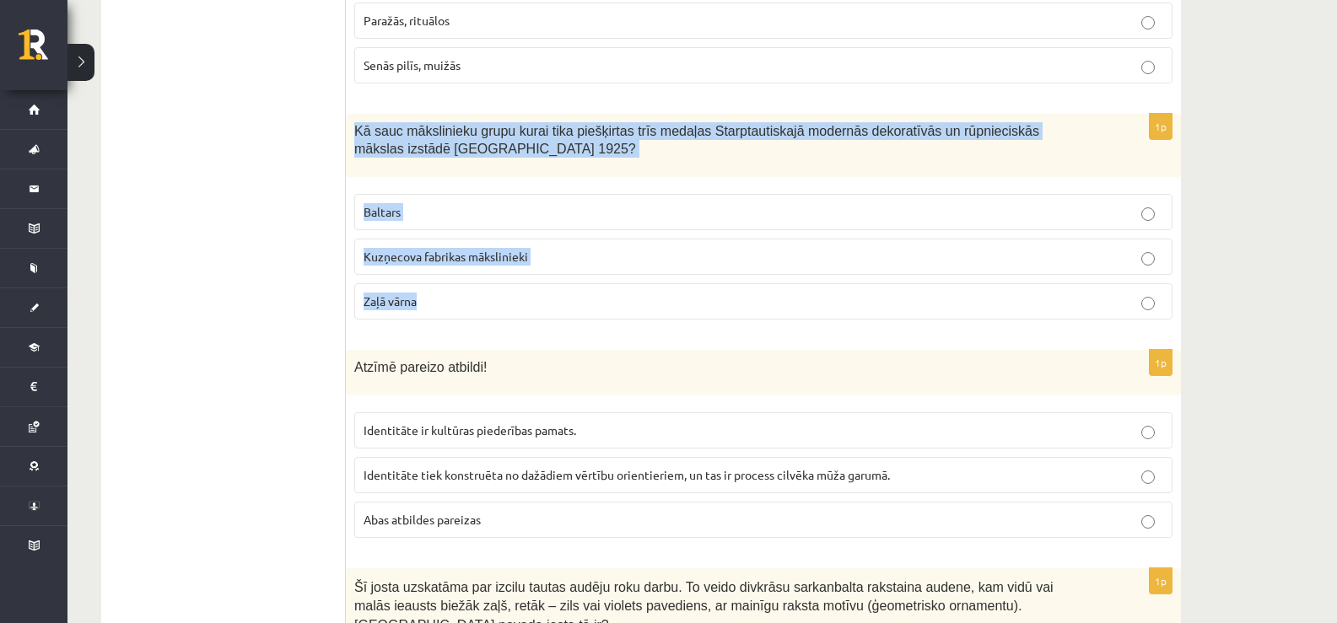
click at [354, 124] on span "Kā sauc mākslinieku grupu kurai tika piešķirtas trīs medaļas Starptautiskajā mo…" at bounding box center [696, 140] width 685 height 32
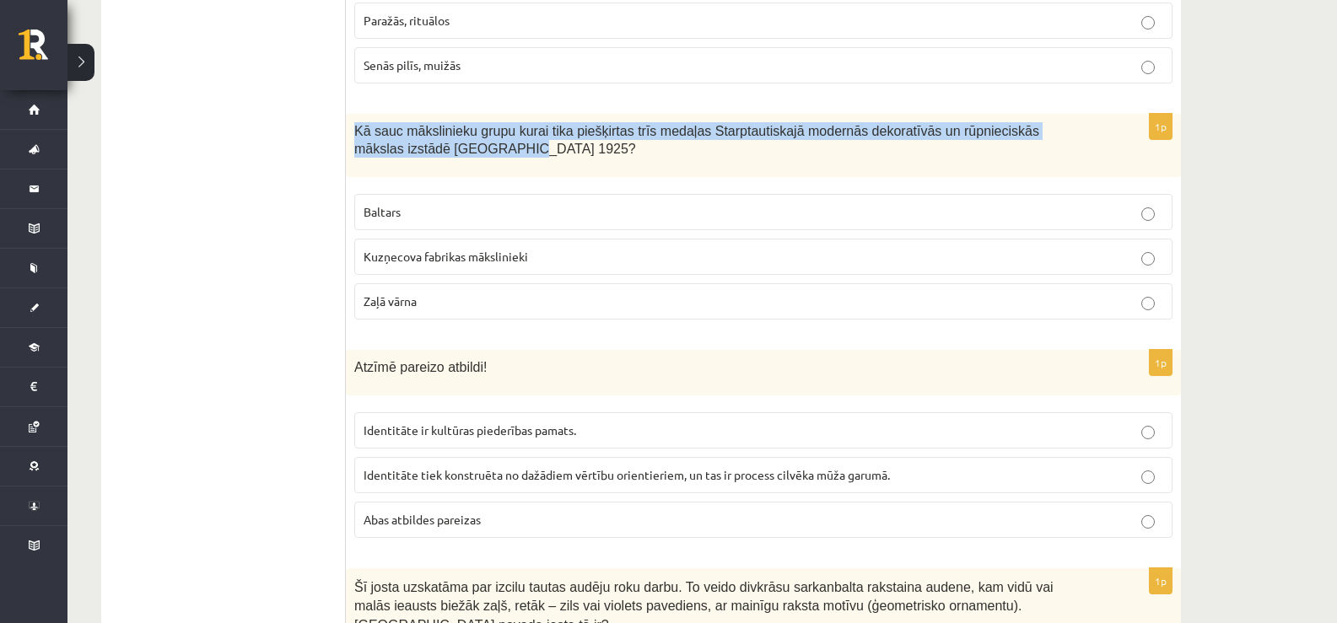
drag, startPoint x: 356, startPoint y: 125, endPoint x: 410, endPoint y: 157, distance: 62.8
click at [410, 157] on p "Kā sauc mākslinieku grupu kurai tika piešķirtas trīs medaļas Starptautiskajā mo…" at bounding box center [721, 139] width 734 height 35
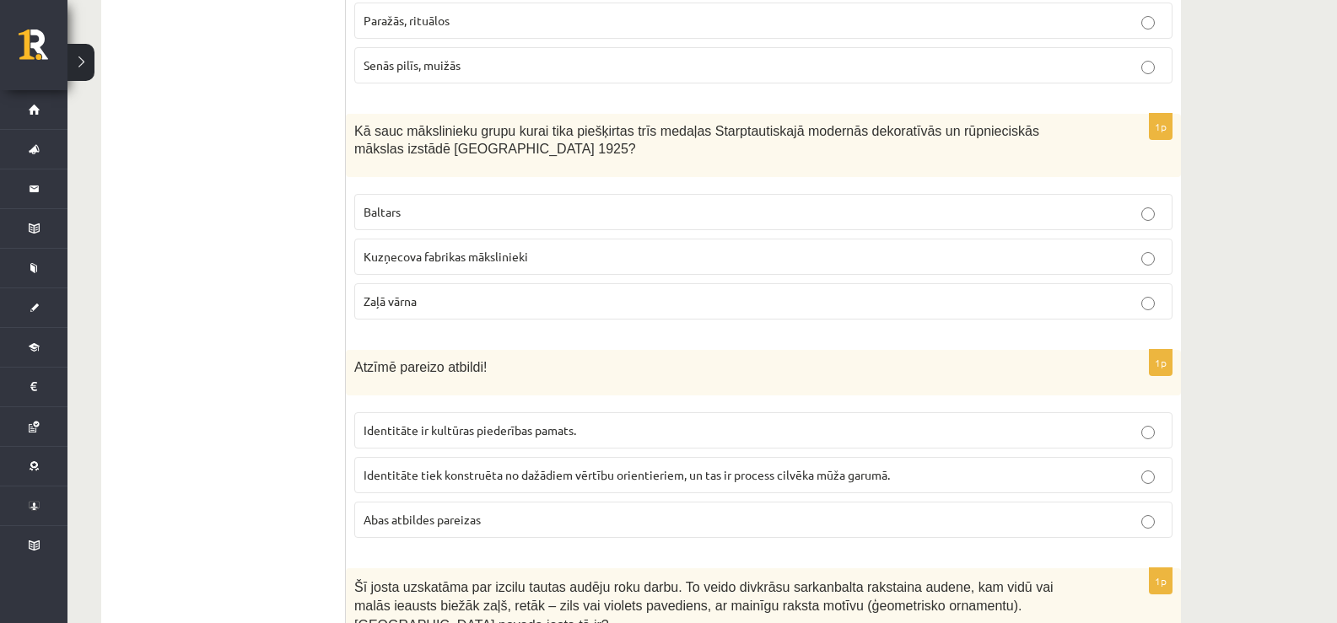
drag, startPoint x: 407, startPoint y: 139, endPoint x: 434, endPoint y: 148, distance: 27.5
click at [434, 148] on p "Kā sauc mākslinieku grupu kurai tika piešķirtas trīs medaļas Starptautiskajā mo…" at bounding box center [721, 139] width 734 height 35
click at [371, 119] on div "Kā sauc mākslinieku grupu kurai tika piešķirtas trīs medaļas Starptautiskajā mo…" at bounding box center [763, 145] width 835 height 63
click at [371, 122] on div "Kā sauc mākslinieku grupu kurai tika piešķirtas trīs medaļas Starptautiskajā mo…" at bounding box center [763, 145] width 835 height 63
click at [371, 129] on span "Kā sauc mākslinieku grupu kurai tika piešķirtas trīs medaļas Starptautiskajā mo…" at bounding box center [696, 140] width 685 height 32
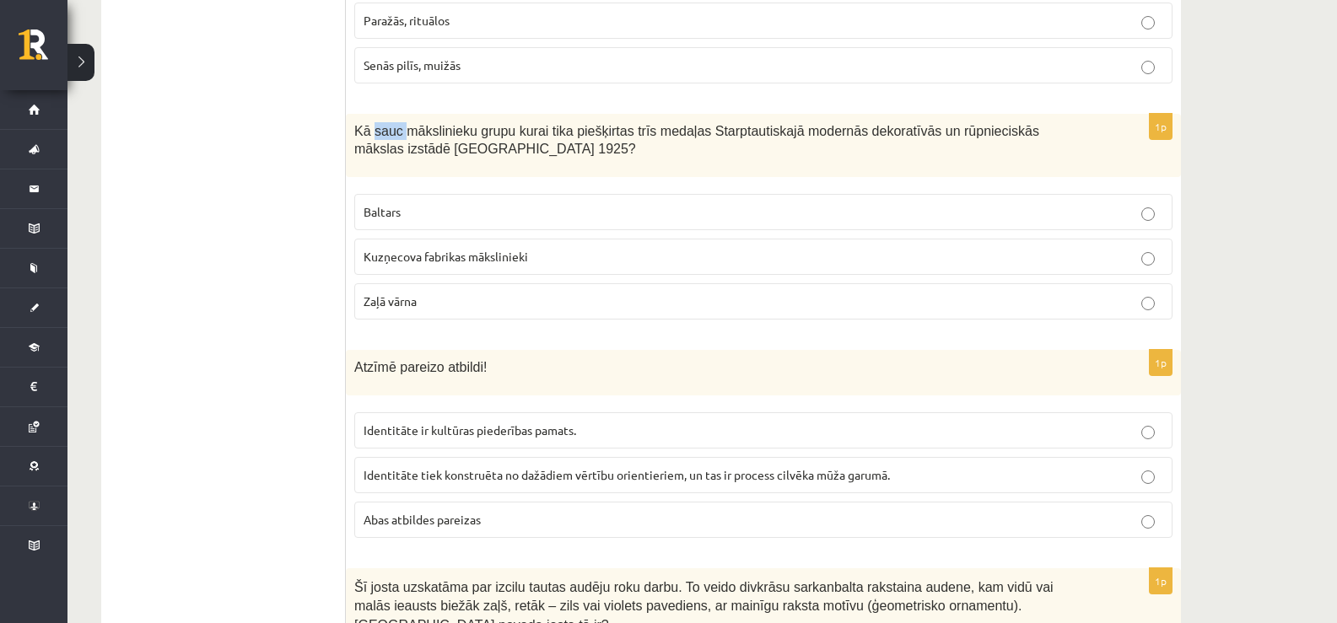
click at [371, 130] on span "Kā sauc mākslinieku grupu kurai tika piešķirtas trīs medaļas Starptautiskajā mo…" at bounding box center [696, 140] width 685 height 32
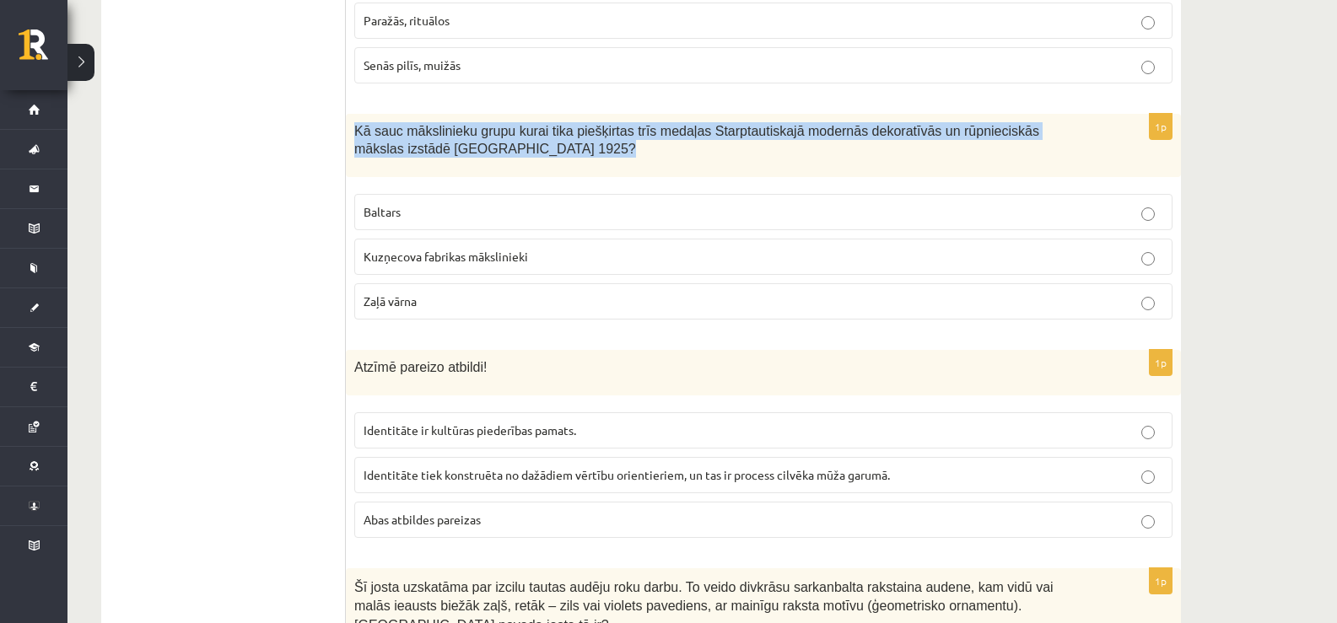
click at [370, 130] on span "Kā sauc mākslinieku grupu kurai tika piešķirtas trīs medaļas Starptautiskajā mo…" at bounding box center [696, 140] width 685 height 32
copy div "Kā sauc mākslinieku grupu kurai tika piešķirtas trīs medaļas Starptautiskajā mo…"
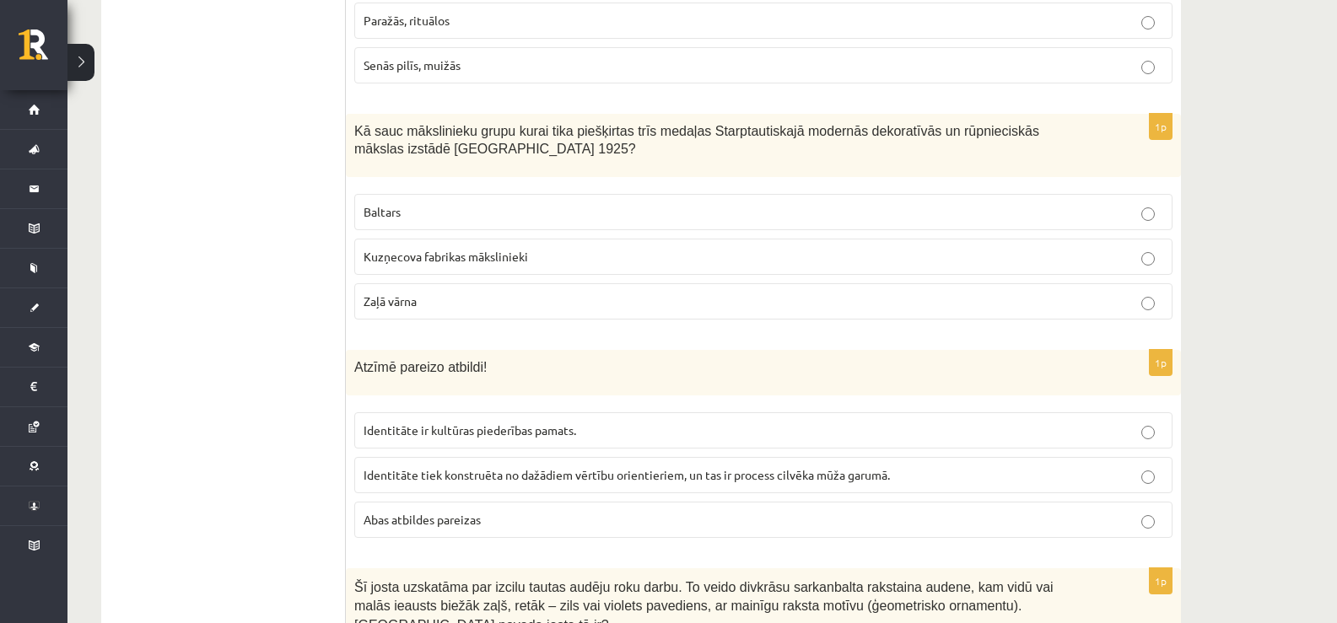
click at [365, 197] on label "Baltars" at bounding box center [763, 212] width 818 height 36
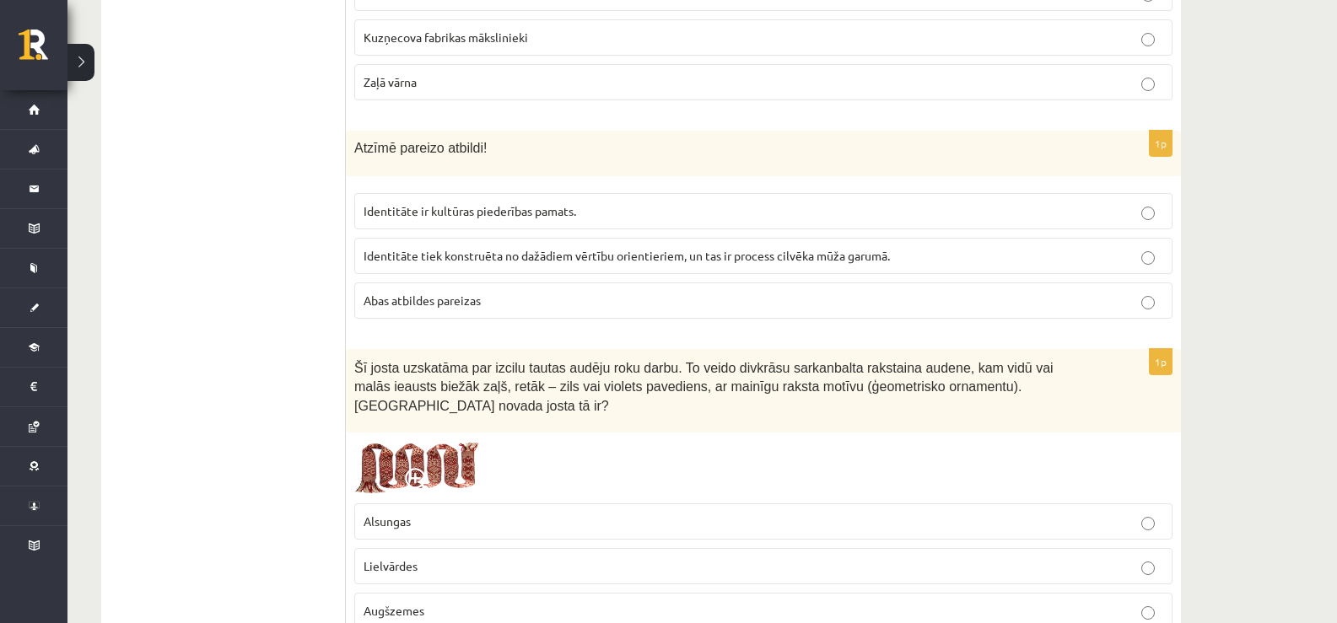
scroll to position [1350, 0]
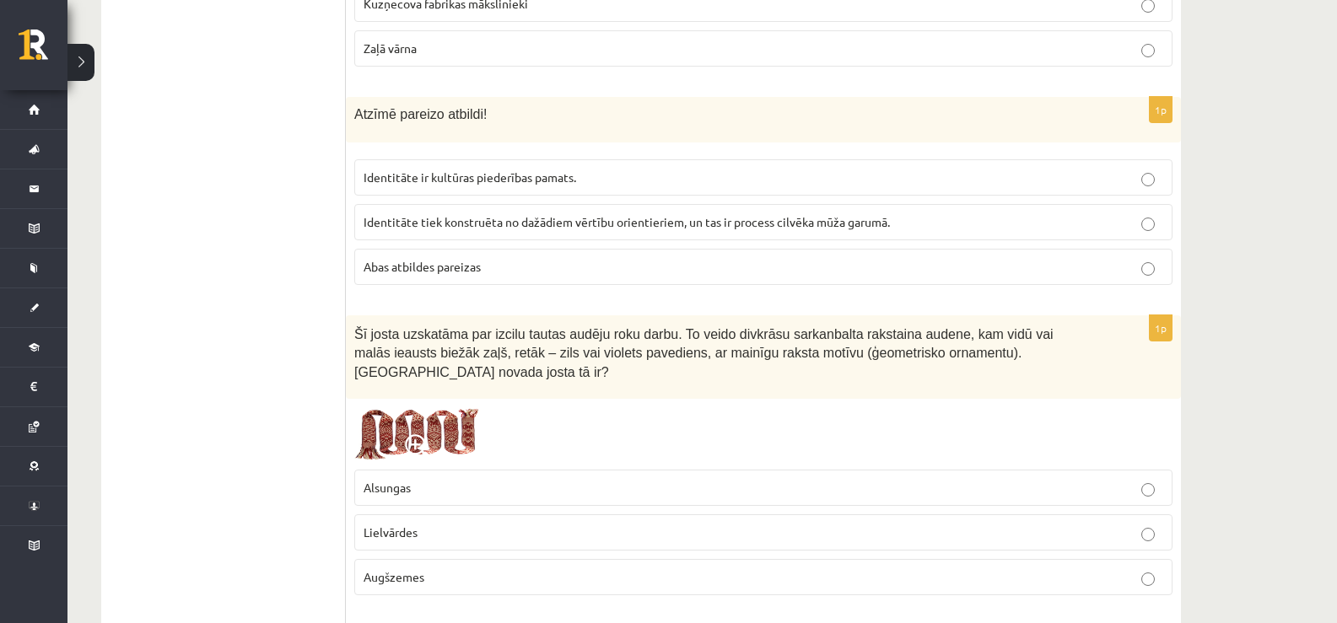
click at [518, 260] on p "Abas atbildes pareizas" at bounding box center [764, 267] width 800 height 18
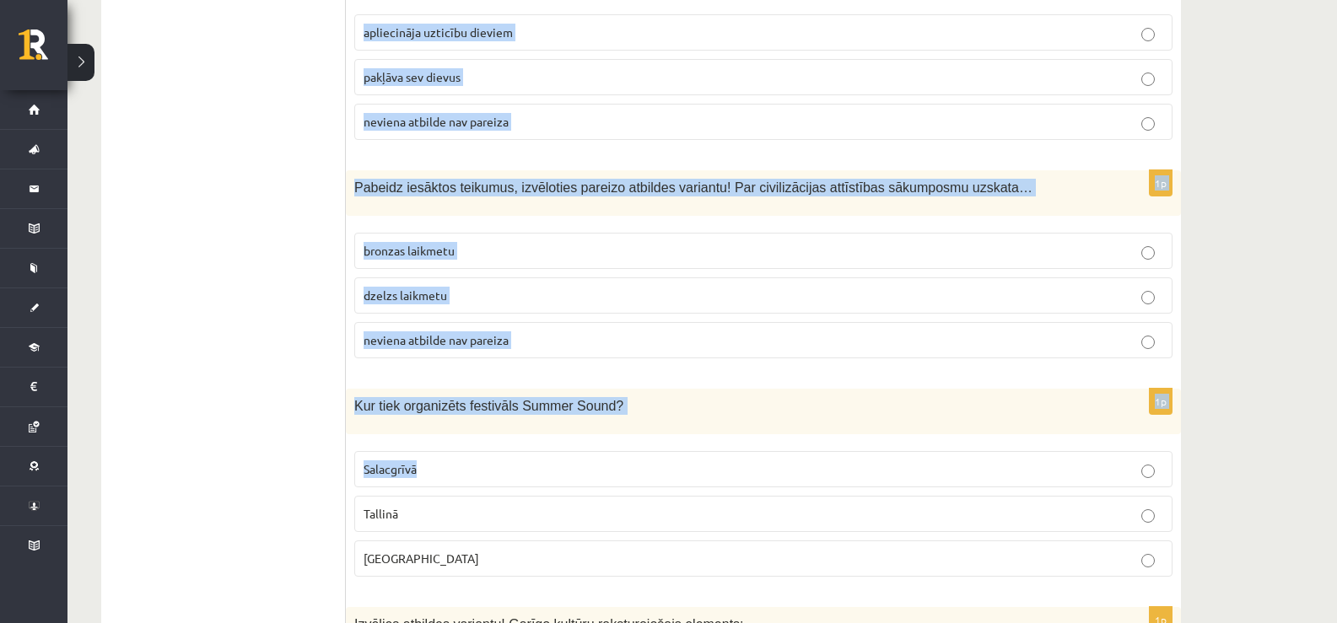
scroll to position [2024, 0]
drag, startPoint x: 348, startPoint y: 205, endPoint x: 570, endPoint y: 328, distance: 254.5
copy form "Kurš no atbilžu variantiem ir pareizais? Senais cilvēks ar rituālu palīdzību… a…"
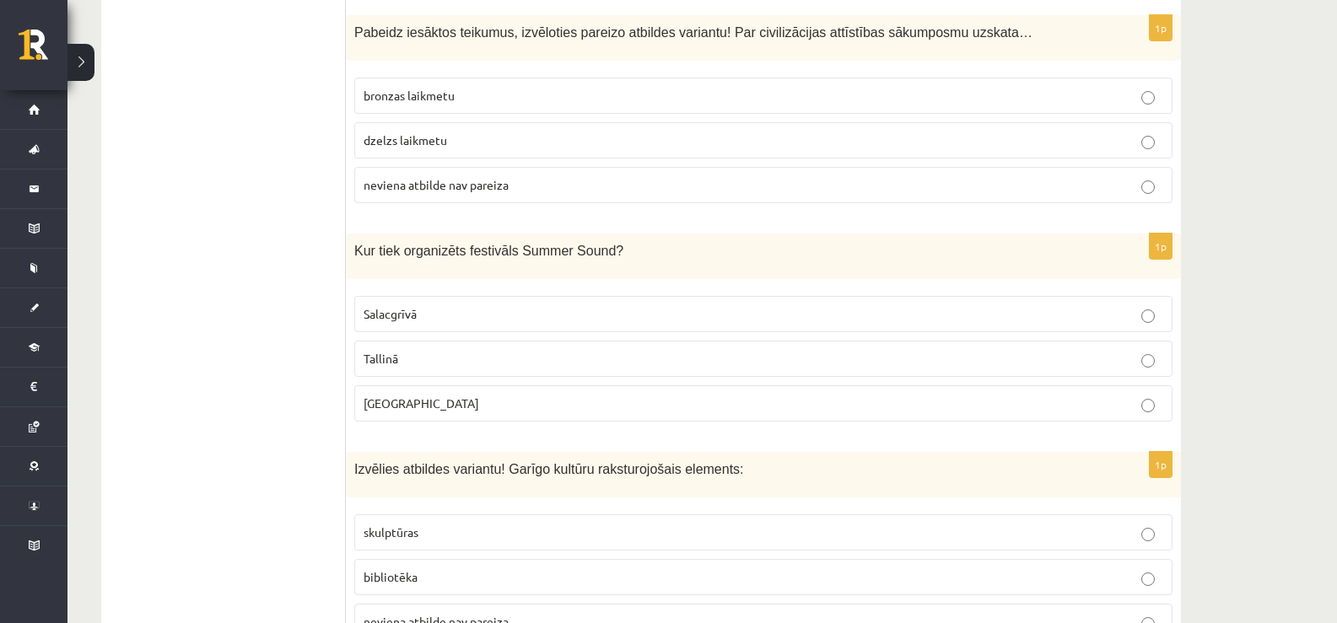
scroll to position [2193, 0]
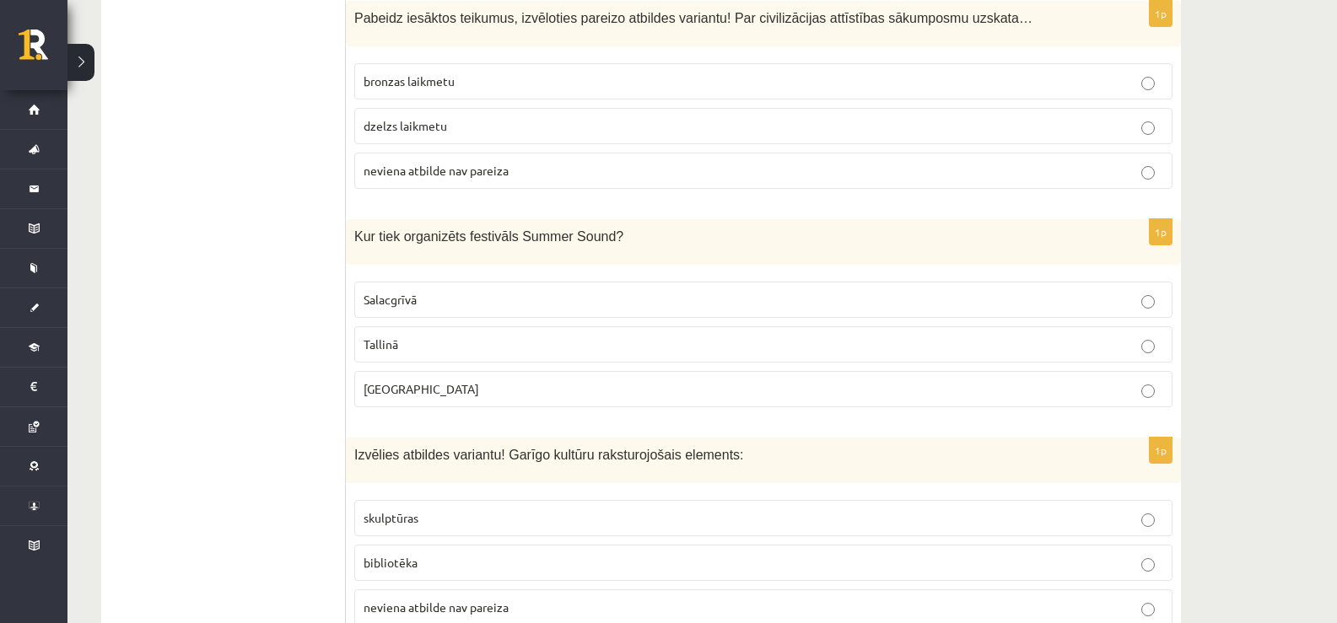
click at [416, 292] on label "Salacgrīvā" at bounding box center [763, 300] width 818 height 36
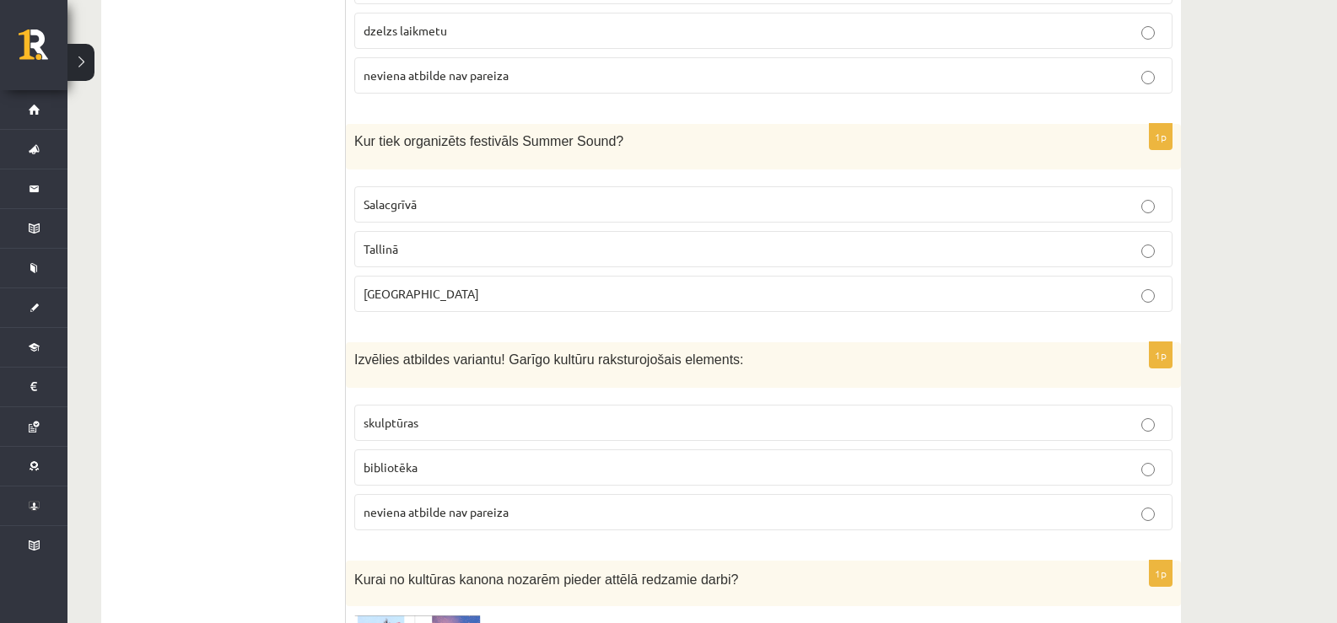
scroll to position [2277, 0]
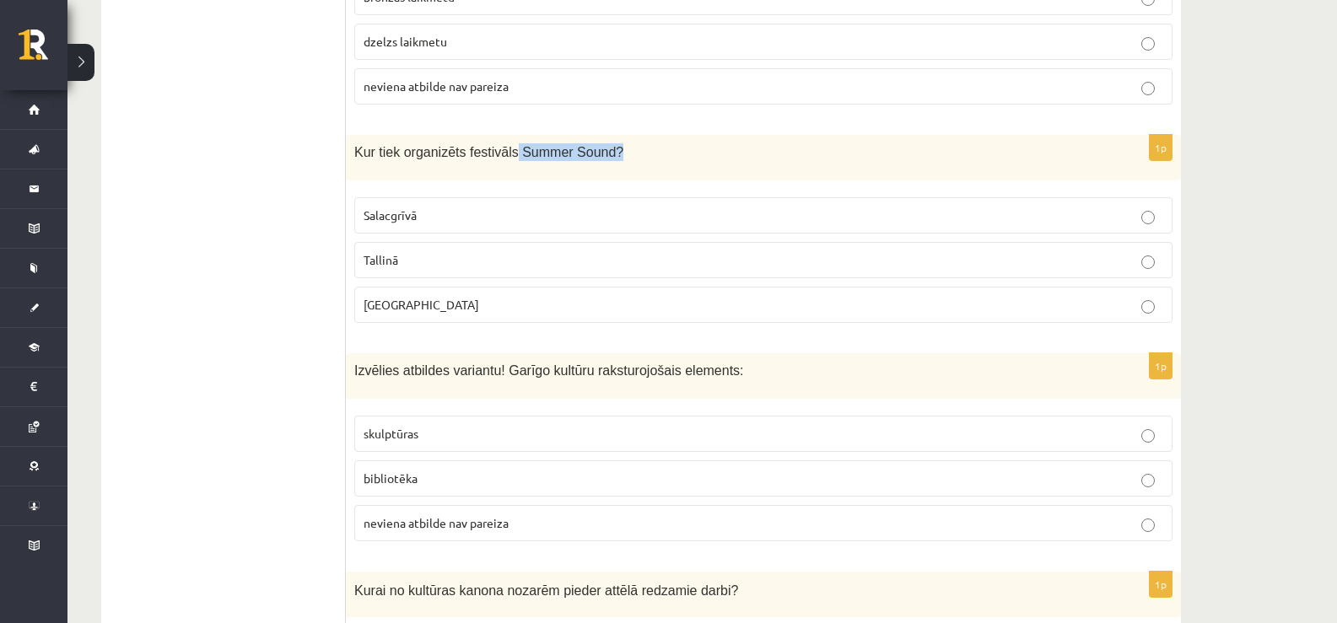
drag, startPoint x: 500, startPoint y: 132, endPoint x: 605, endPoint y: 136, distance: 104.7
click at [605, 143] on p "Kur tiek organizēts festivāls Summer Sound?" at bounding box center [721, 152] width 734 height 18
drag, startPoint x: 433, startPoint y: 286, endPoint x: 413, endPoint y: 282, distance: 19.9
click at [429, 296] on p "Liepājā" at bounding box center [764, 305] width 800 height 18
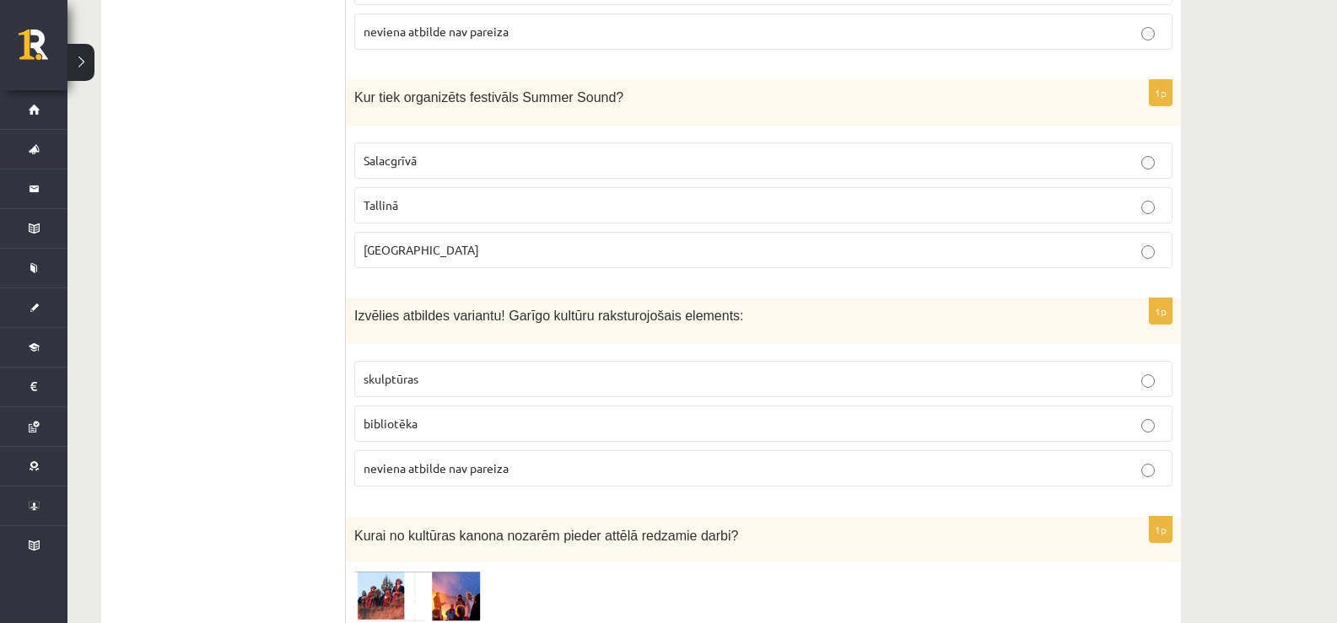
scroll to position [2362, 0]
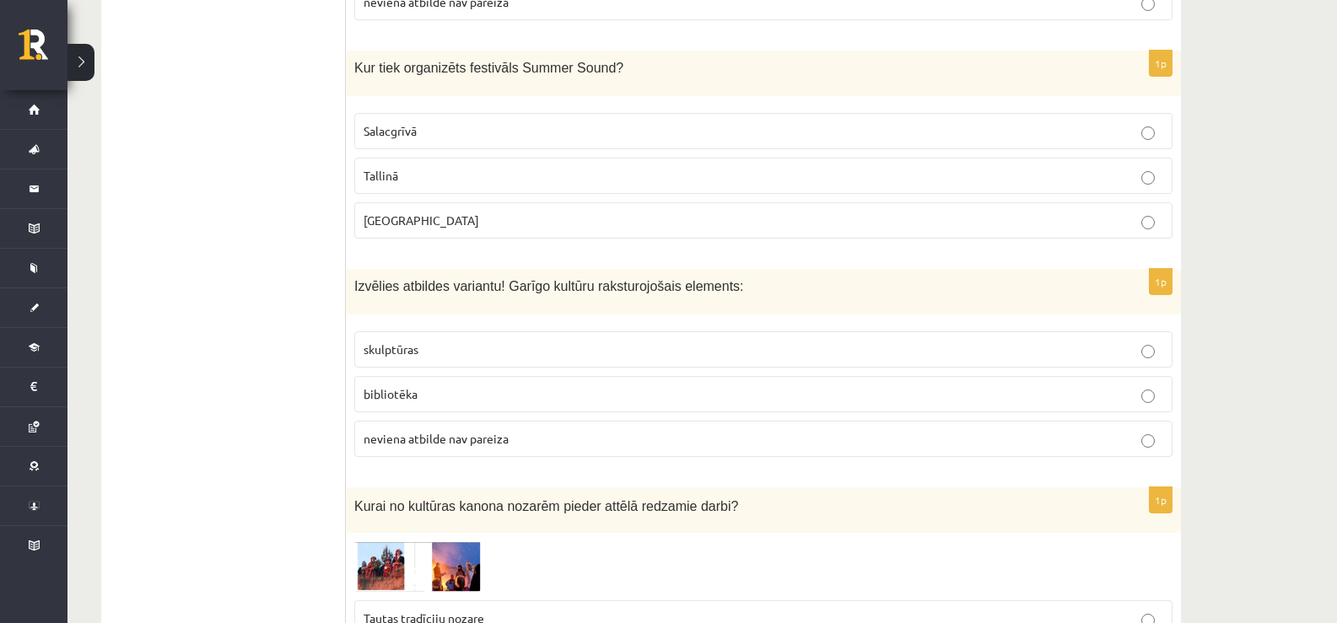
click at [407, 376] on label "bibliotēka" at bounding box center [763, 394] width 818 height 36
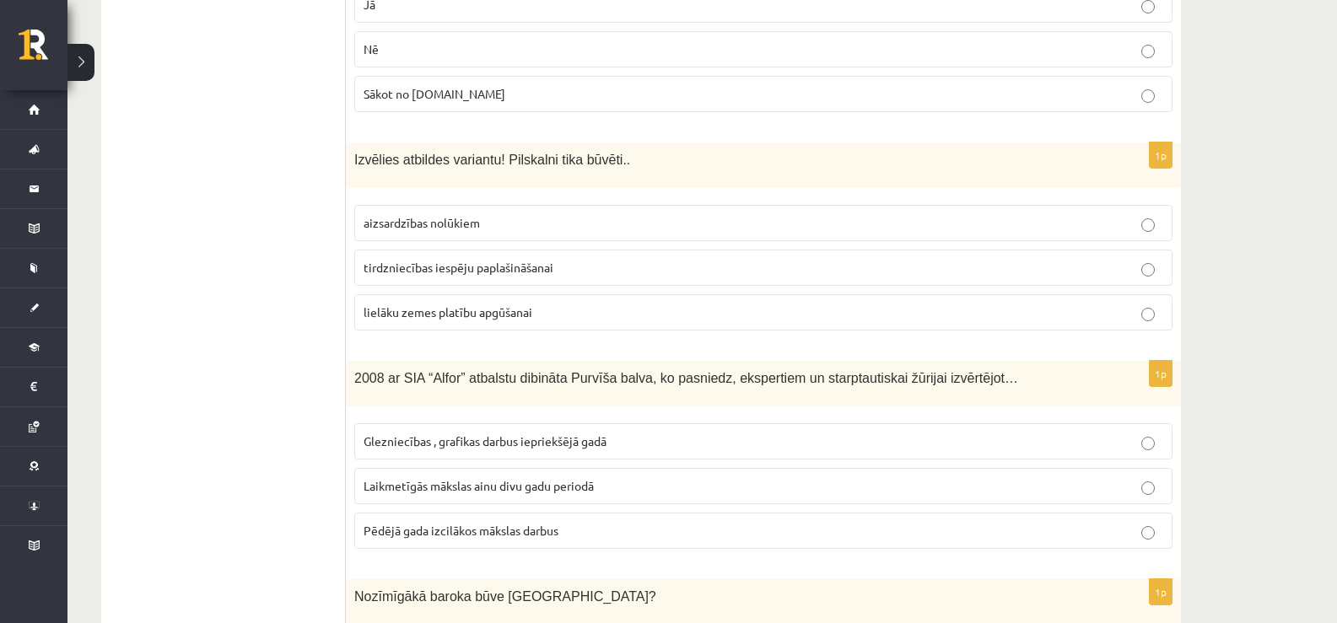
scroll to position [3037, 0]
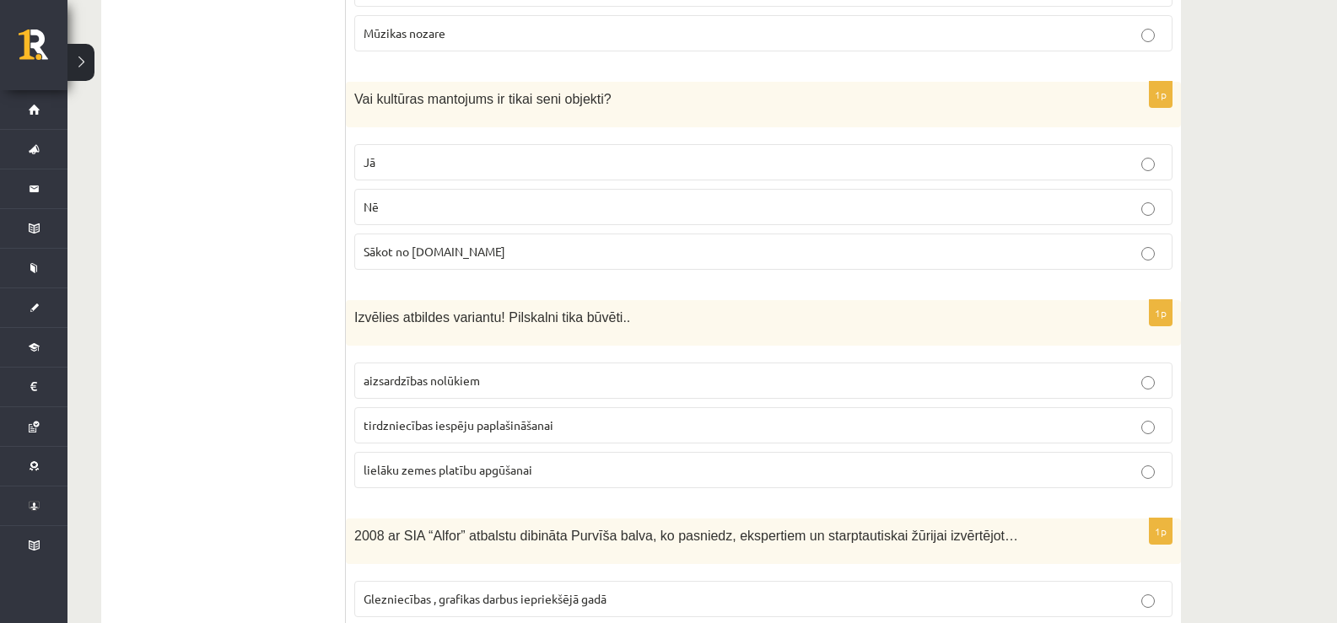
click at [428, 244] on span "Sākot no 10.gs" at bounding box center [435, 251] width 142 height 15
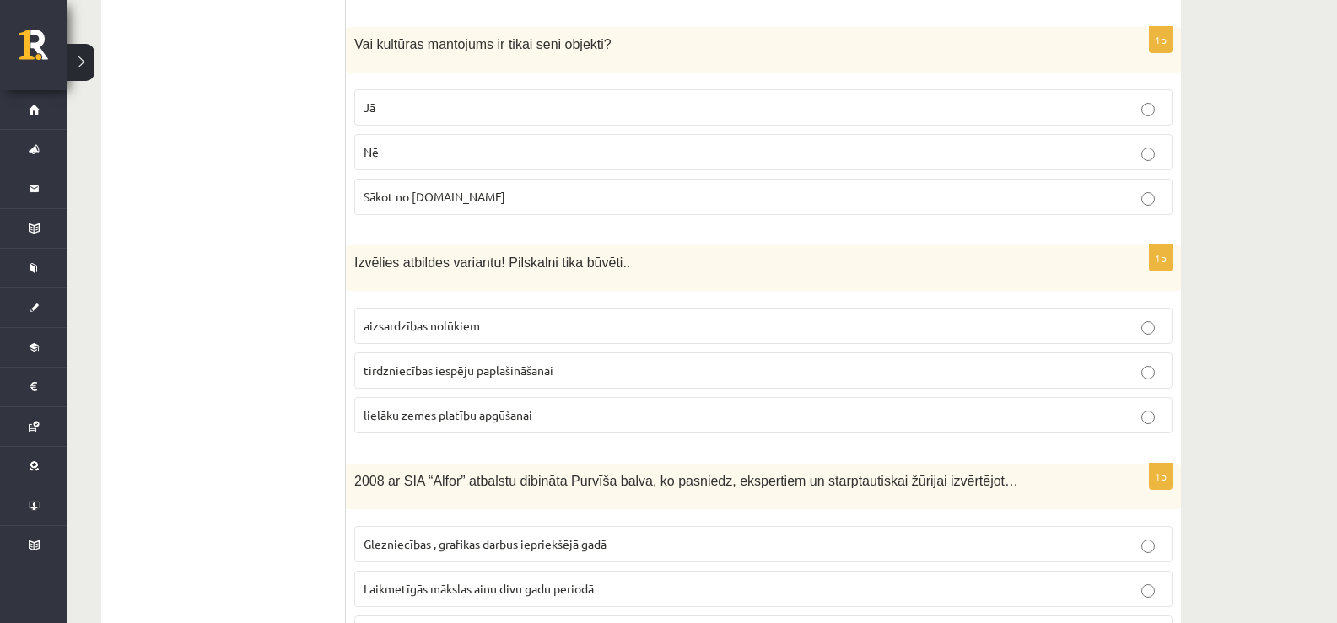
scroll to position [3121, 0]
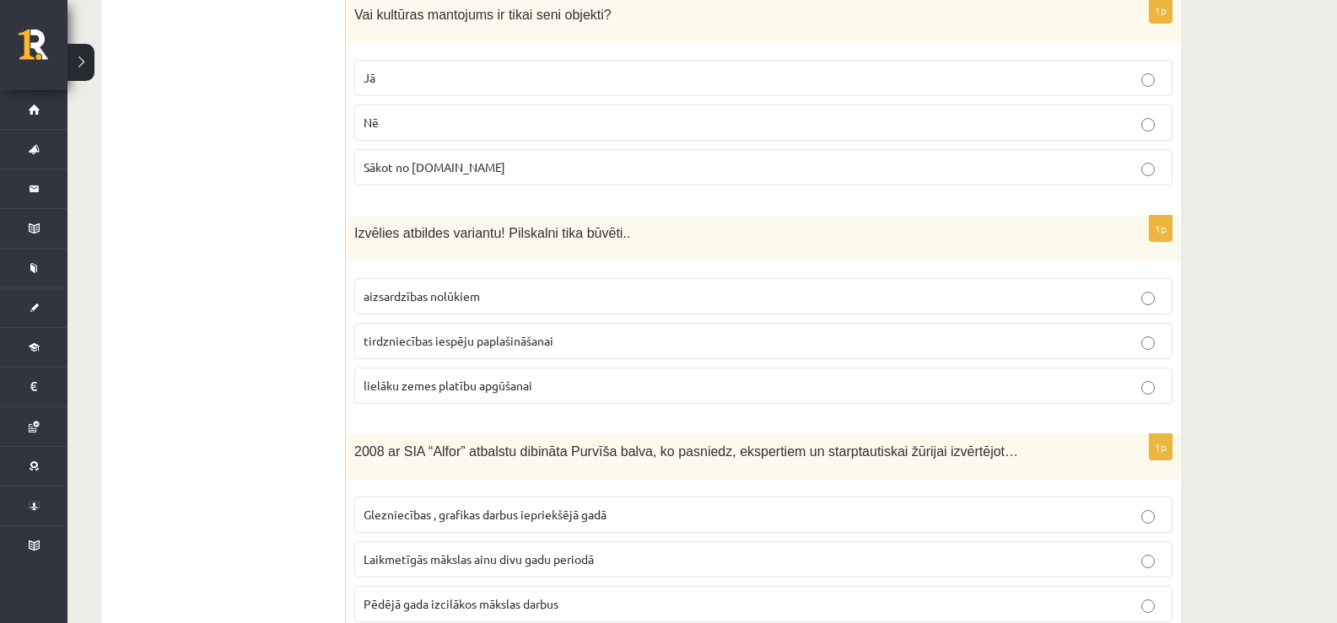
click at [403, 114] on p "Nē" at bounding box center [764, 123] width 800 height 18
click at [414, 288] on p "aizsardzības nolūkiem" at bounding box center [764, 297] width 800 height 18
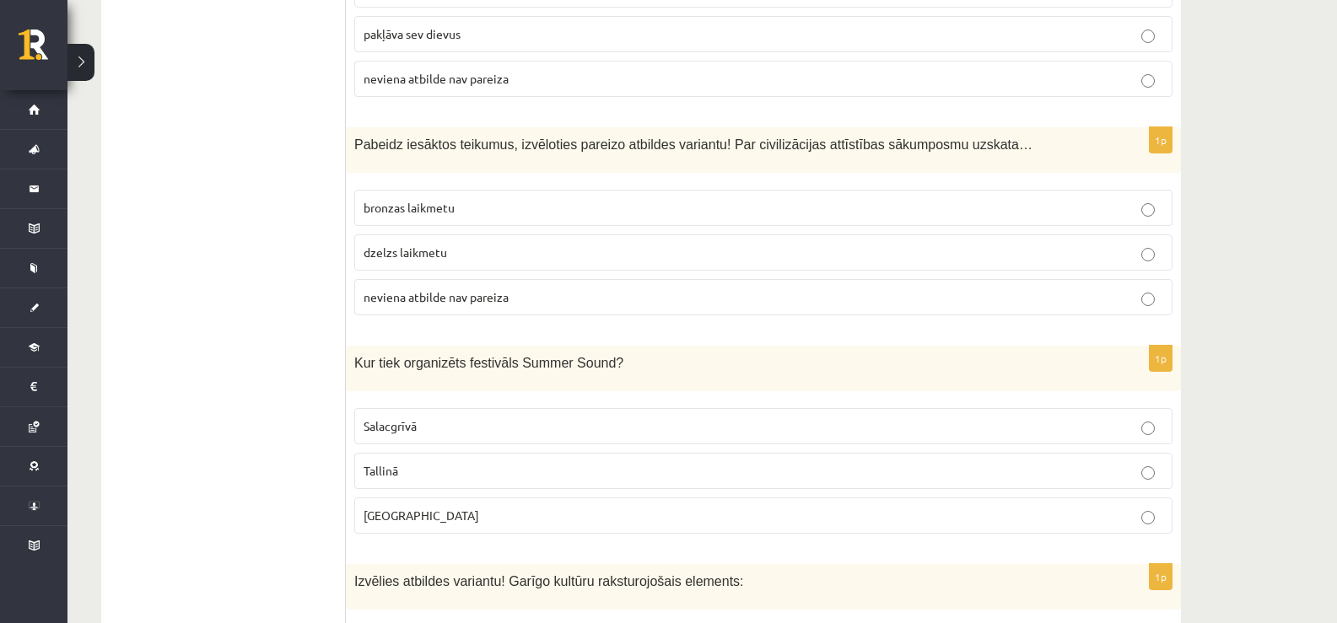
scroll to position [1883, 0]
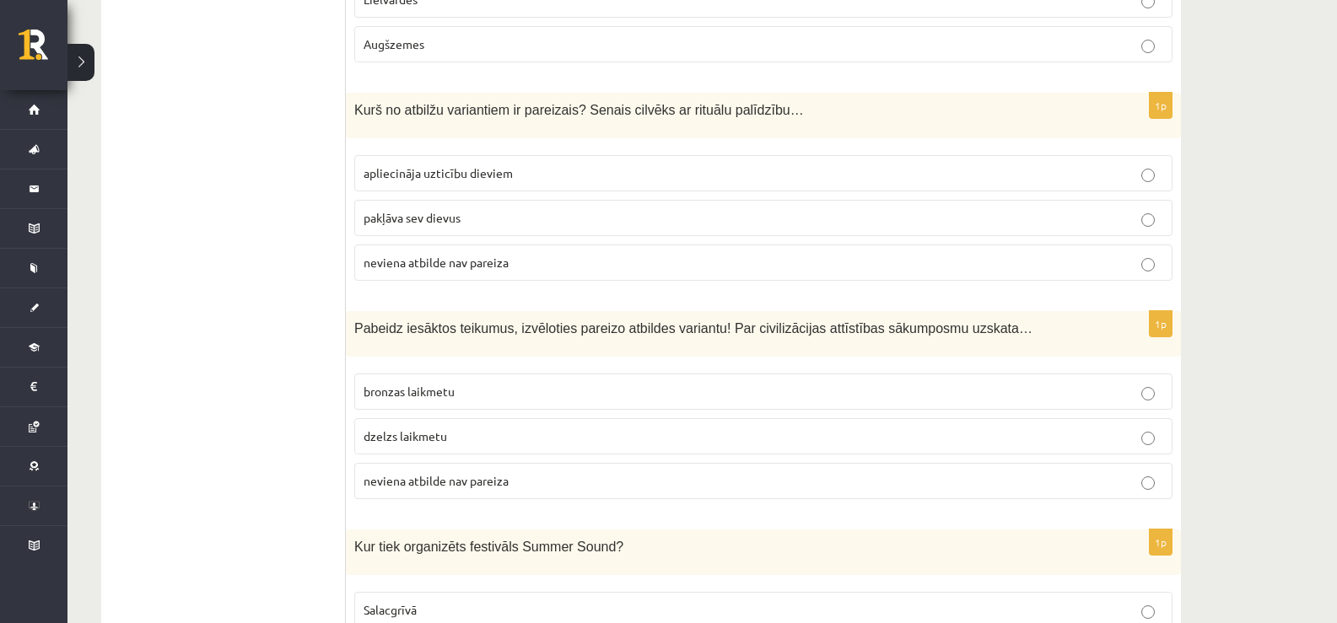
click at [403, 384] on span "bronzas laikmetu" at bounding box center [409, 391] width 91 height 15
click at [396, 164] on p "apliecināja uzticību dieviem" at bounding box center [764, 173] width 800 height 18
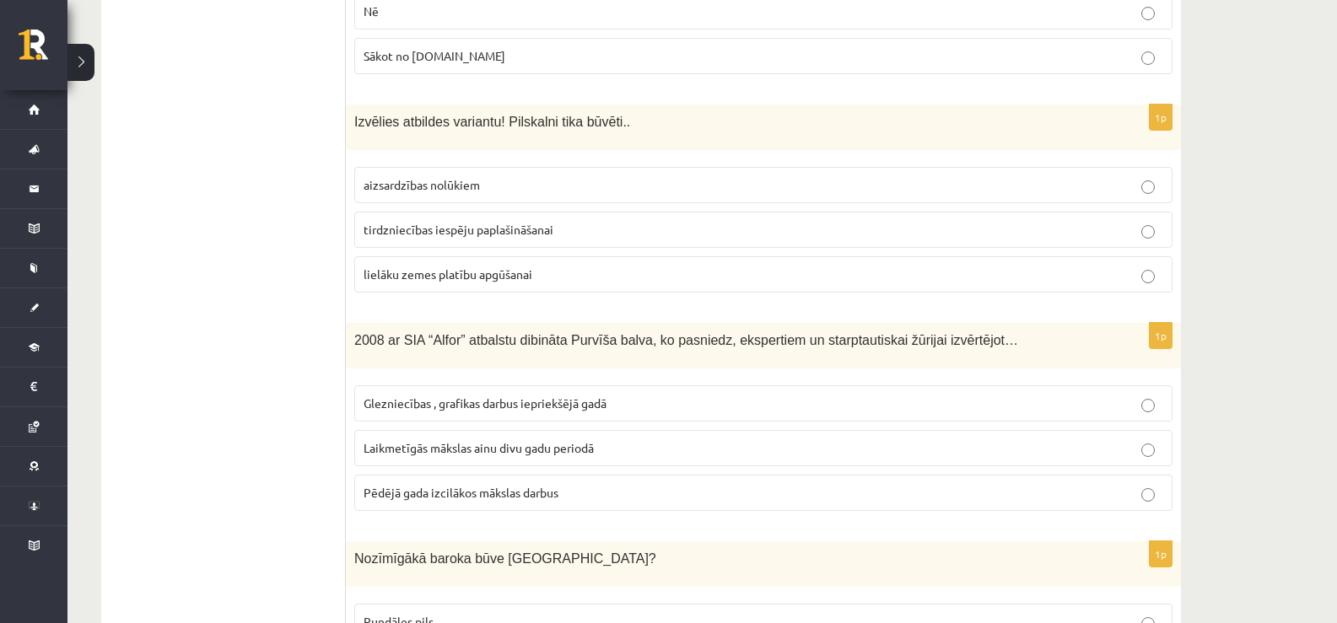
scroll to position [3317, 0]
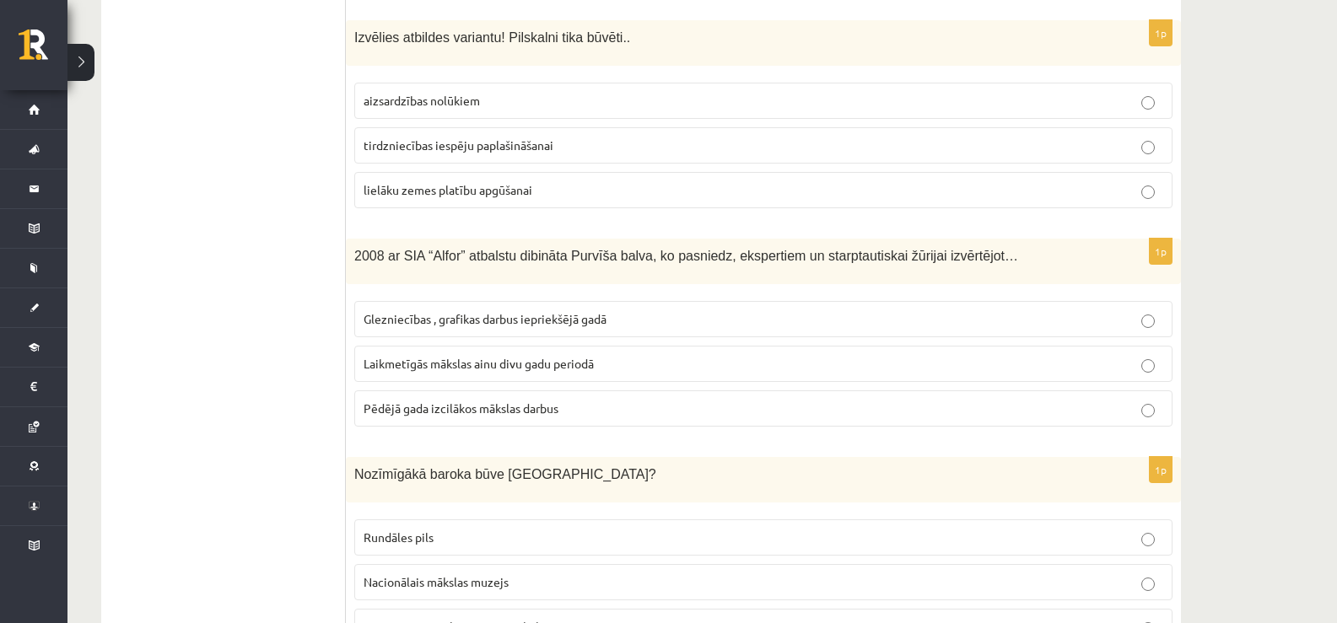
drag, startPoint x: 370, startPoint y: 246, endPoint x: 438, endPoint y: 299, distance: 85.4
click at [438, 299] on div "**********" at bounding box center [641, 535] width 1080 height 7133
drag, startPoint x: 428, startPoint y: 273, endPoint x: 402, endPoint y: 250, distance: 35.2
click at [428, 271] on div "1p 2008 ar SIA “Alfor” atbalstu dibināta Purvīša balva, ko pasniedz, ekspertiem…" at bounding box center [763, 340] width 835 height 202
click at [364, 239] on div "2008 ar SIA “Alfor” atbalstu dibināta Purvīša balva, ko pasniedz, ekspertiem un…" at bounding box center [763, 262] width 835 height 46
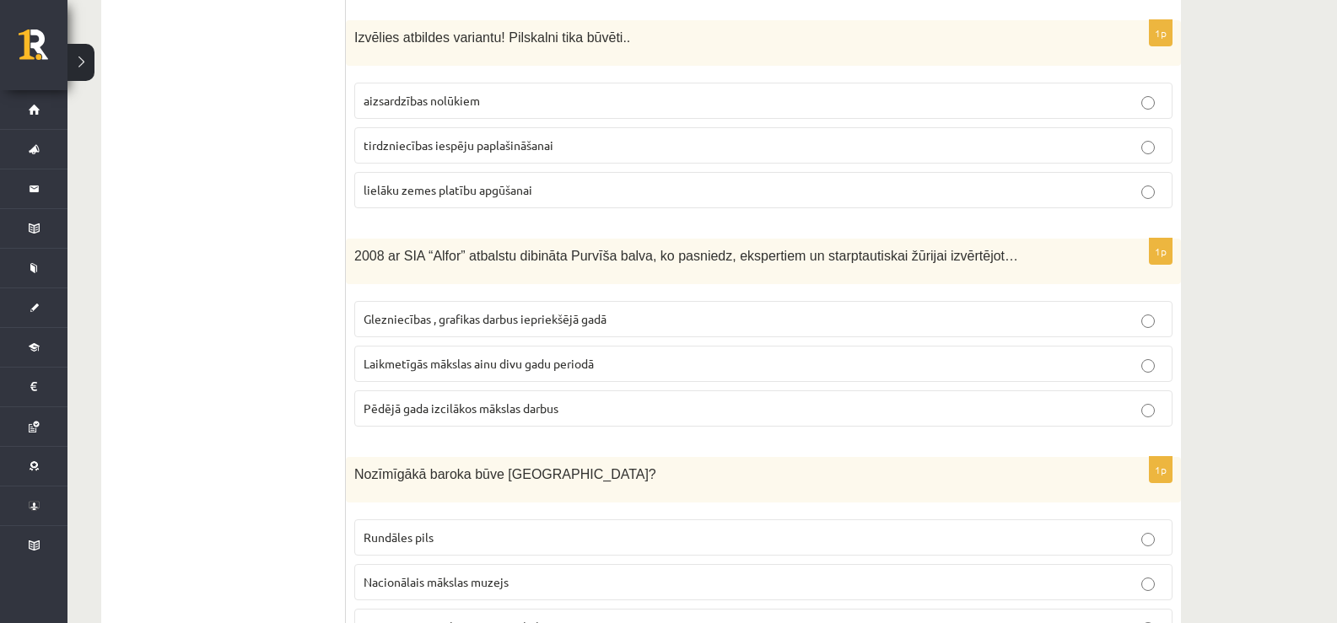
click at [366, 249] on span "2008 ar SIA “Alfor” atbalstu dibināta Purvīša balva, ko pasniedz, ekspertiem un…" at bounding box center [686, 256] width 664 height 14
click at [399, 261] on div "2008 ar SIA “Alfor” atbalstu dibināta Purvīša balva, ko pasniedz, ekspertiem un…" at bounding box center [763, 262] width 835 height 46
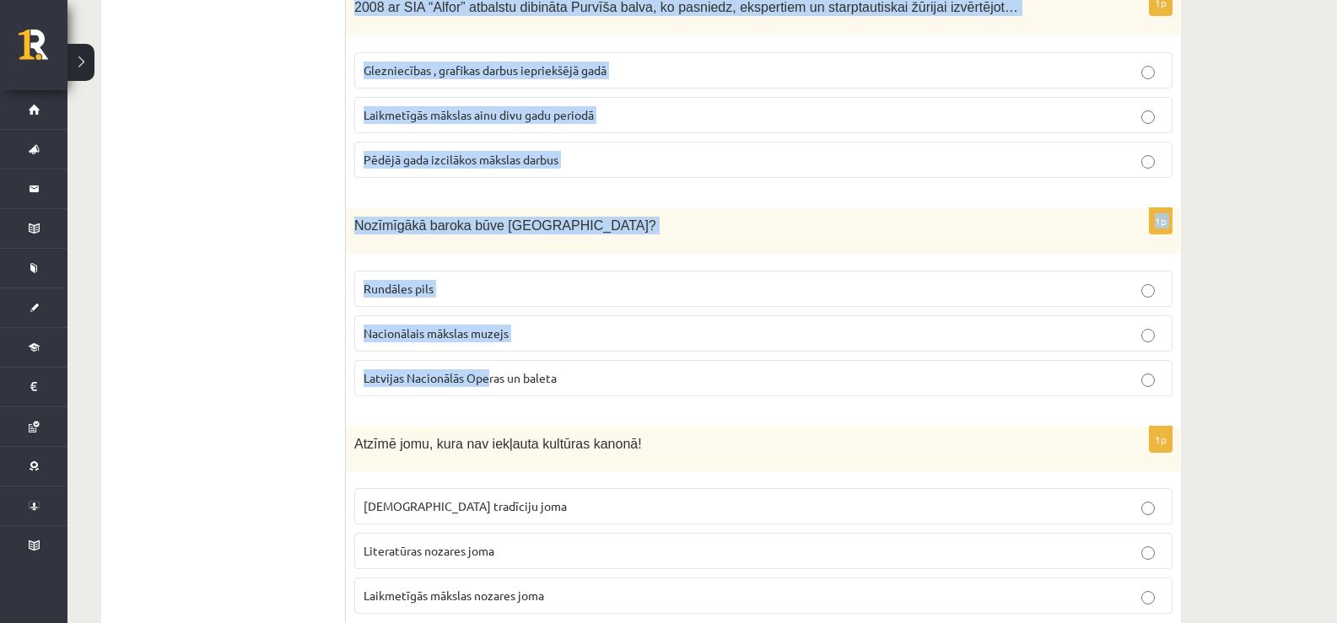
scroll to position [3570, 0]
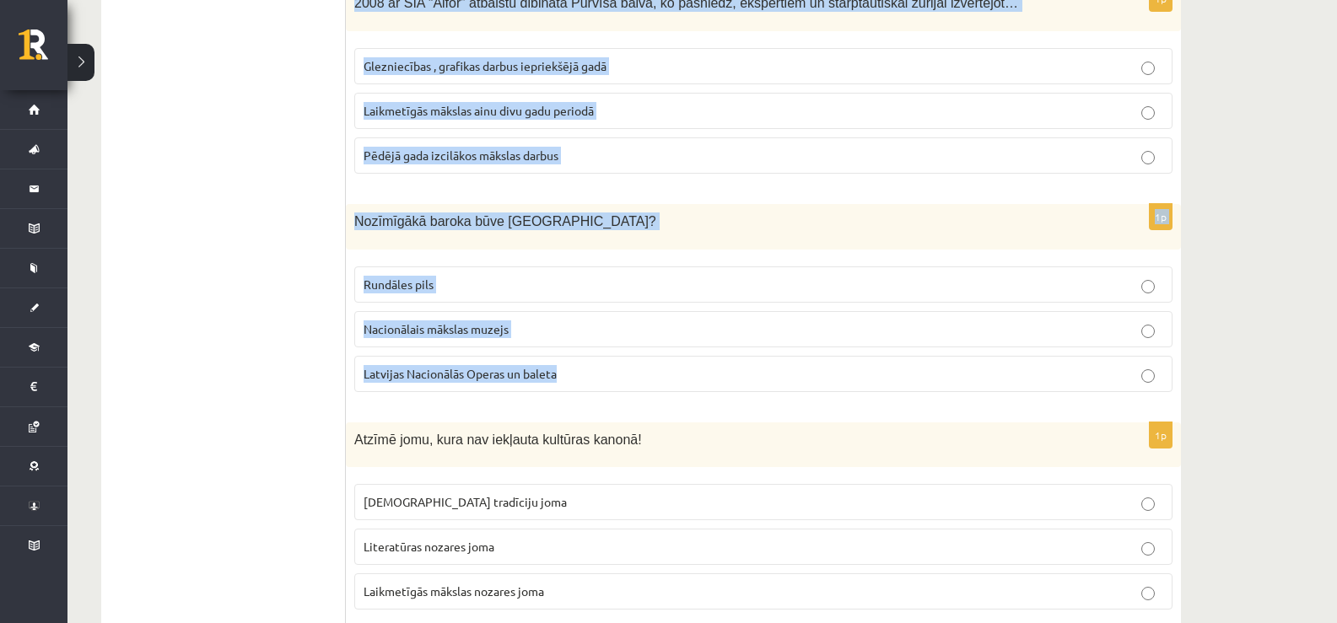
drag, startPoint x: 353, startPoint y: 235, endPoint x: 576, endPoint y: 369, distance: 259.9
click at [576, 369] on form "1p Atzīmē pareizo atbildi! Nemateriālais kultūras mantojums ir… Rundāles pils T…" at bounding box center [763, 282] width 801 height 7099
drag, startPoint x: 468, startPoint y: 200, endPoint x: 493, endPoint y: 207, distance: 26.4
click at [493, 214] on span "Nozīmīgākā baroka būve Latvijā?" at bounding box center [505, 221] width 302 height 14
copy form "2008 ar SIA “Alfor” atbalstu dibināta Purvīša balva, ko pasniedz, ekspertiem un…"
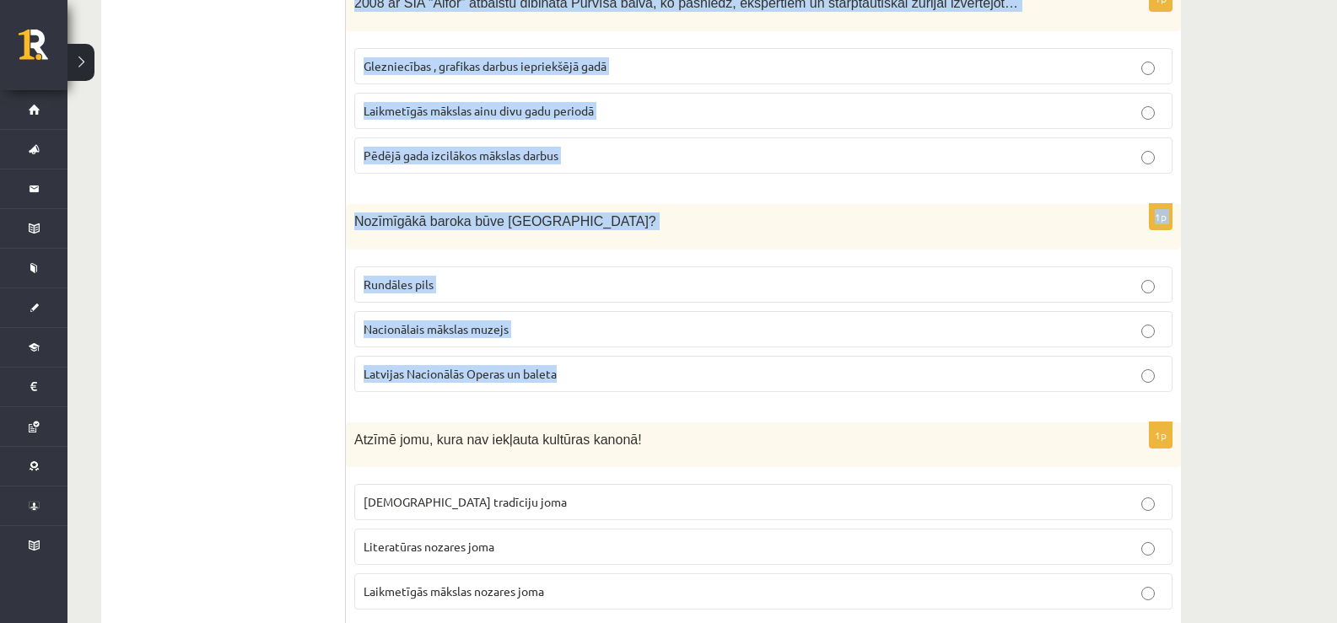
copy form "2008 ar SIA “Alfor” atbalstu dibināta Purvīša balva, ko pasniedz, ekspertiem un…"
click at [459, 276] on p "Rundāles pils" at bounding box center [764, 285] width 800 height 18
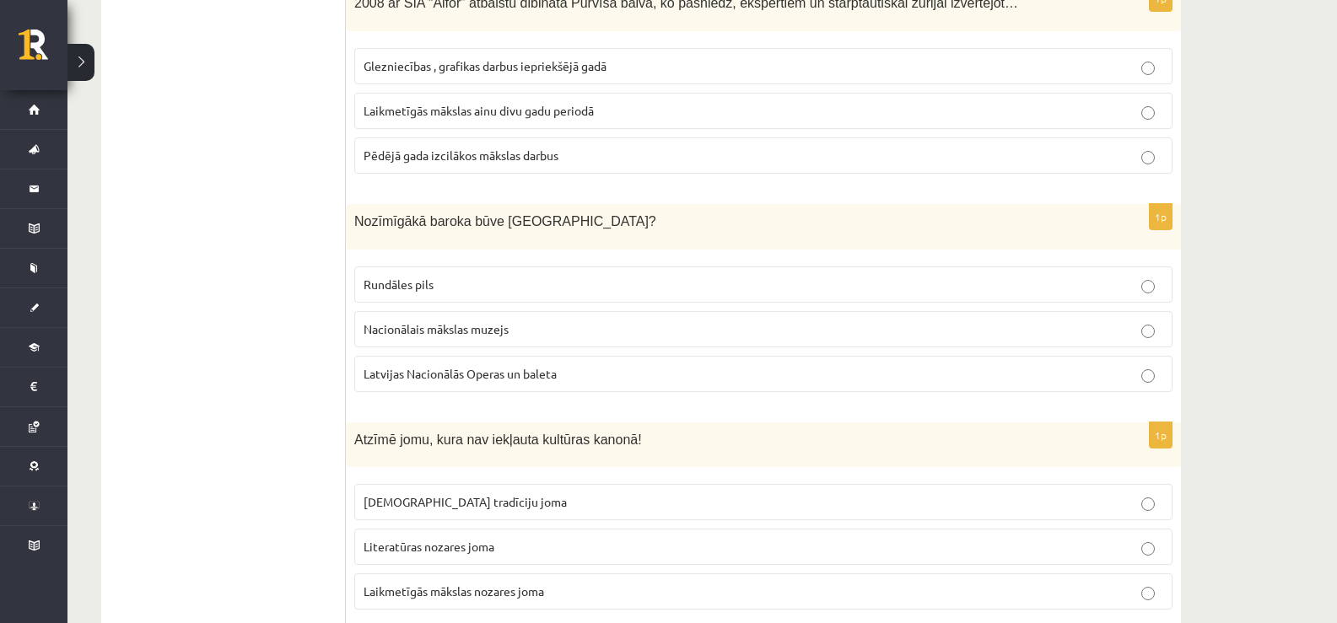
click at [450, 103] on span "Laikmetīgās mākslas ainu divu gadu periodā" at bounding box center [479, 110] width 230 height 15
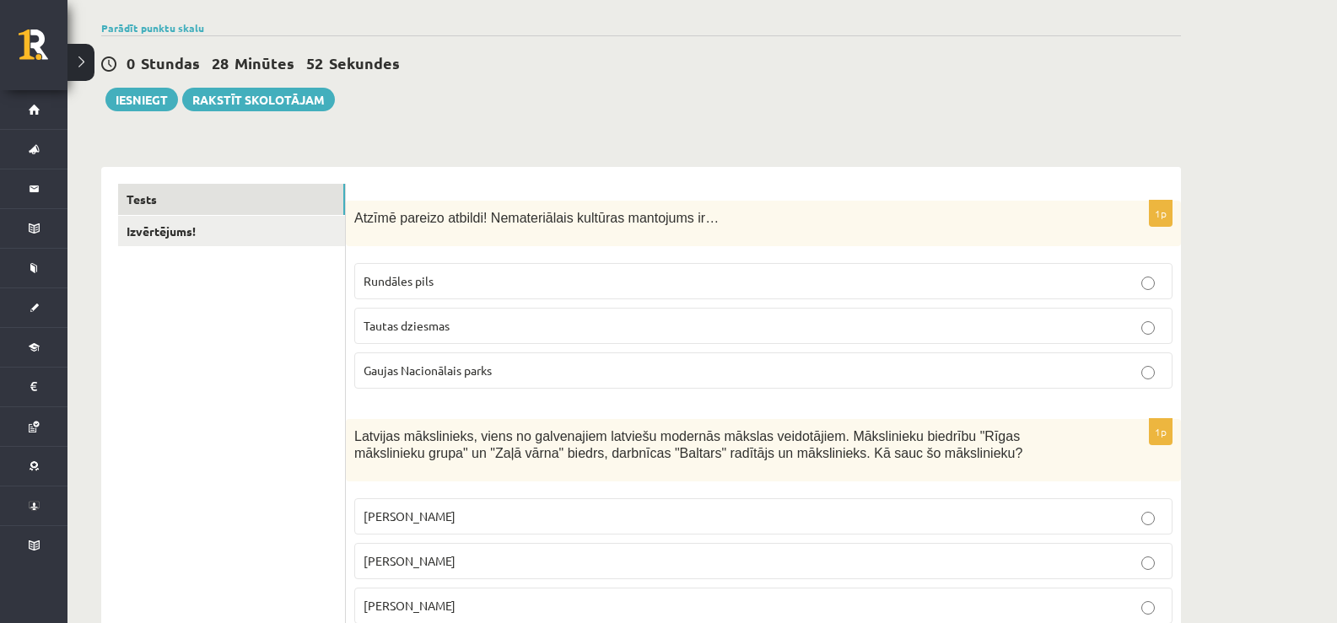
scroll to position [0, 0]
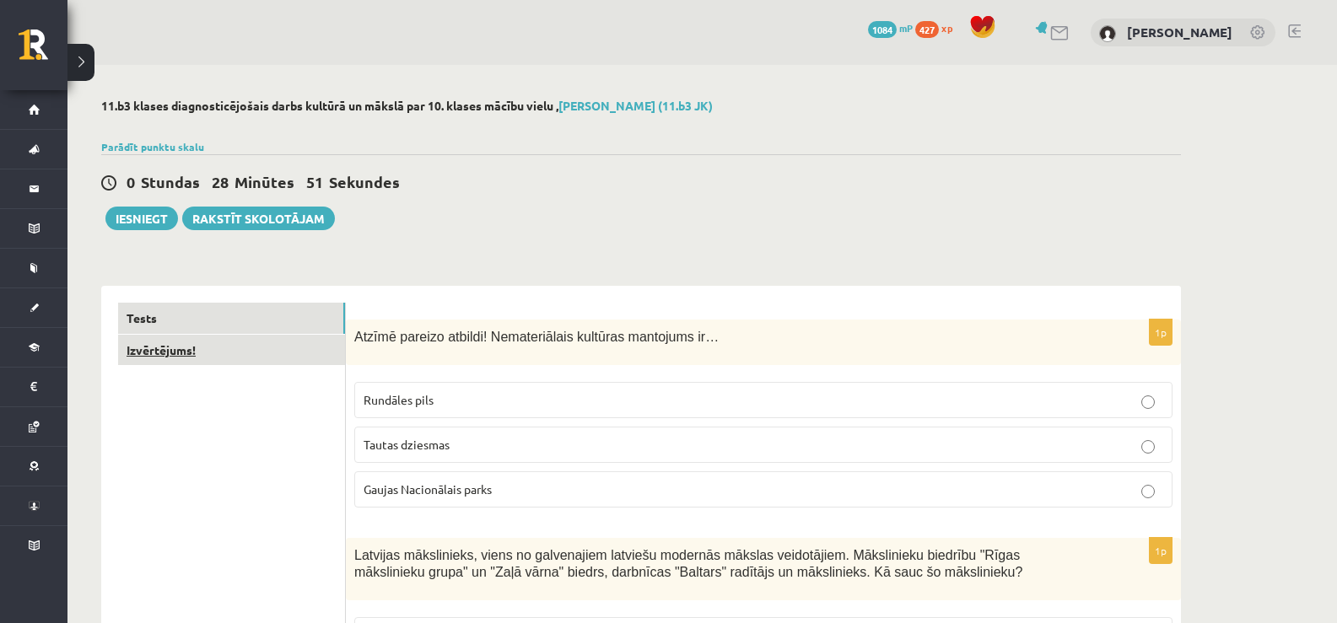
click at [203, 359] on link "Izvērtējums!" at bounding box center [231, 350] width 227 height 31
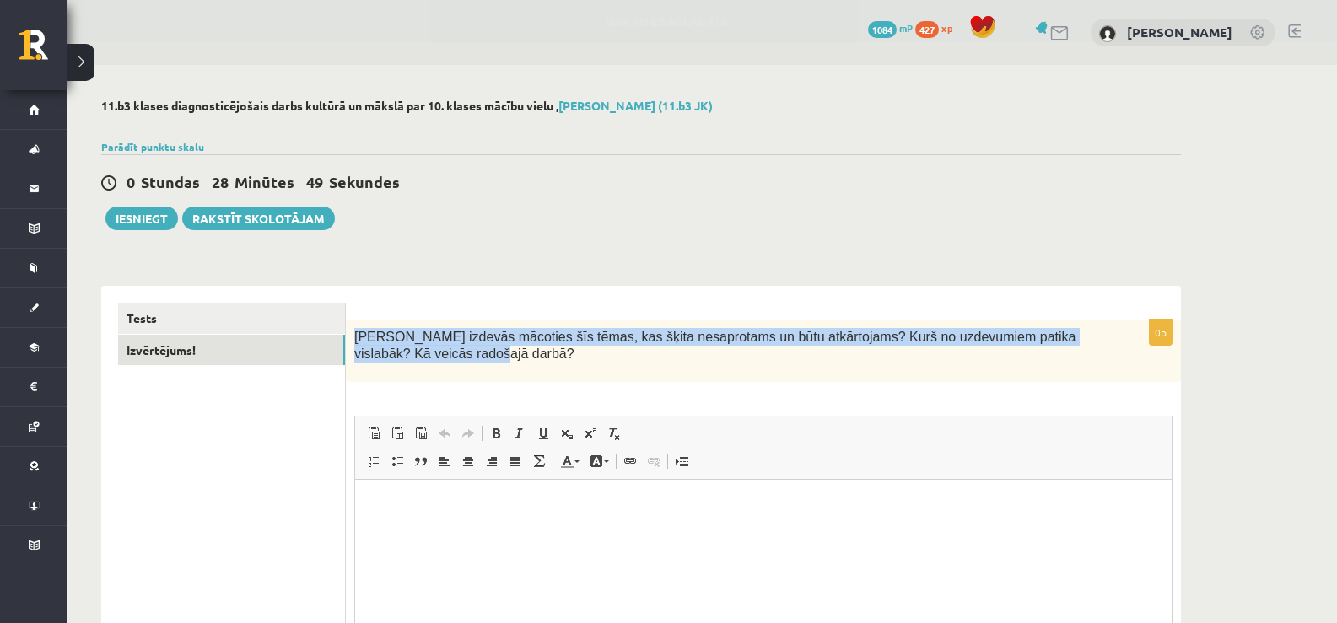
drag, startPoint x: 354, startPoint y: 334, endPoint x: 442, endPoint y: 378, distance: 98.1
click at [442, 378] on div "Kas izdevās mācoties šīs tēmas, kas šķita nesaprotams un būtu atkārtojams? Kurš…" at bounding box center [763, 351] width 835 height 63
copy span "Kas izdevās mācoties šīs tēmas, kas šķita nesaprotams un būtu atkārtojams? Kurš…"
click at [491, 281] on div "**********" at bounding box center [641, 526] width 1080 height 515
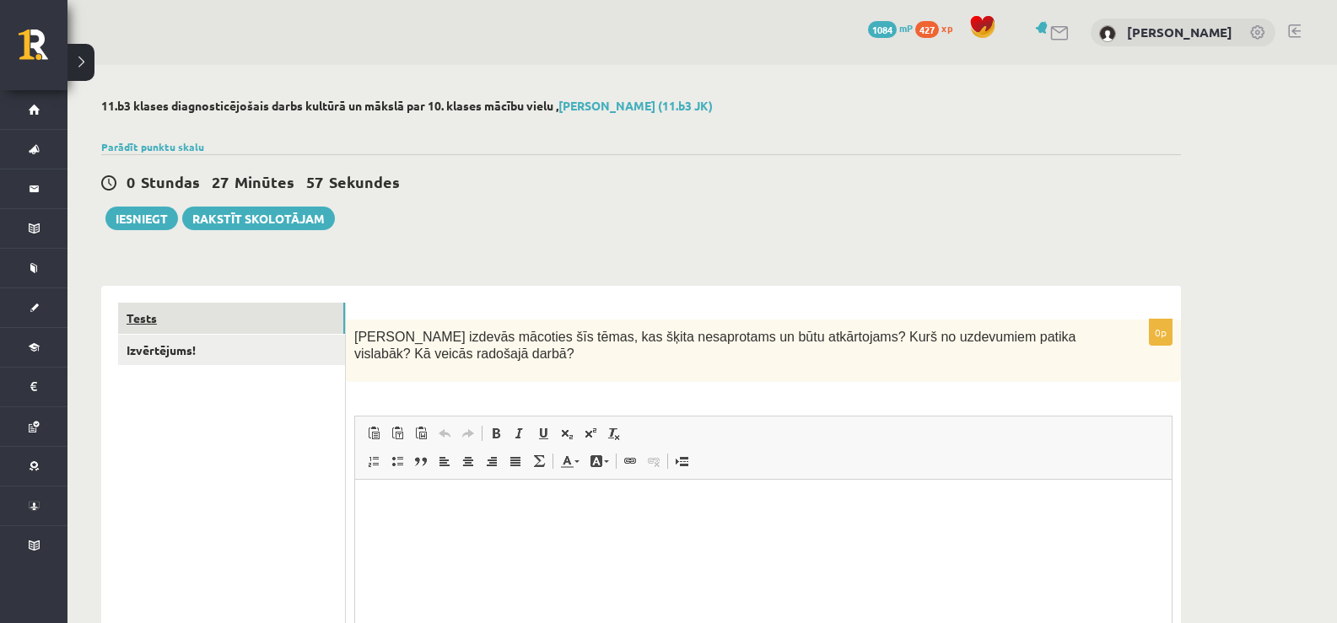
click at [265, 323] on link "Tests" at bounding box center [231, 318] width 227 height 31
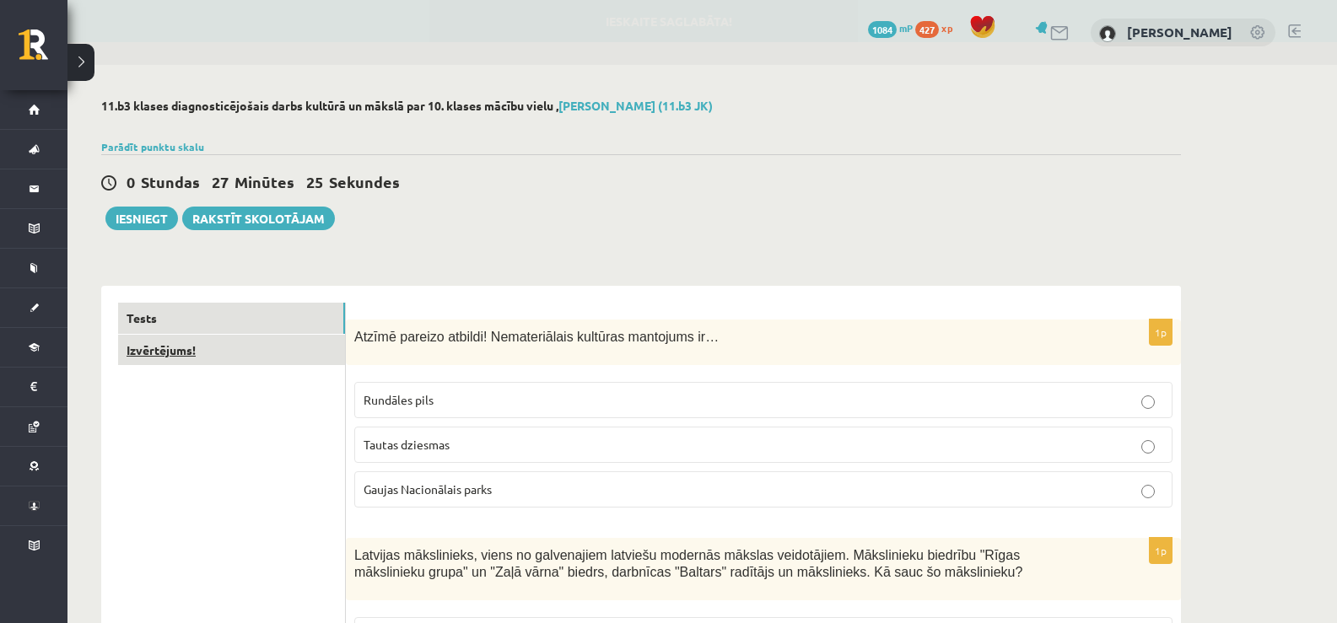
click at [207, 358] on link "Izvērtējums!" at bounding box center [231, 350] width 227 height 31
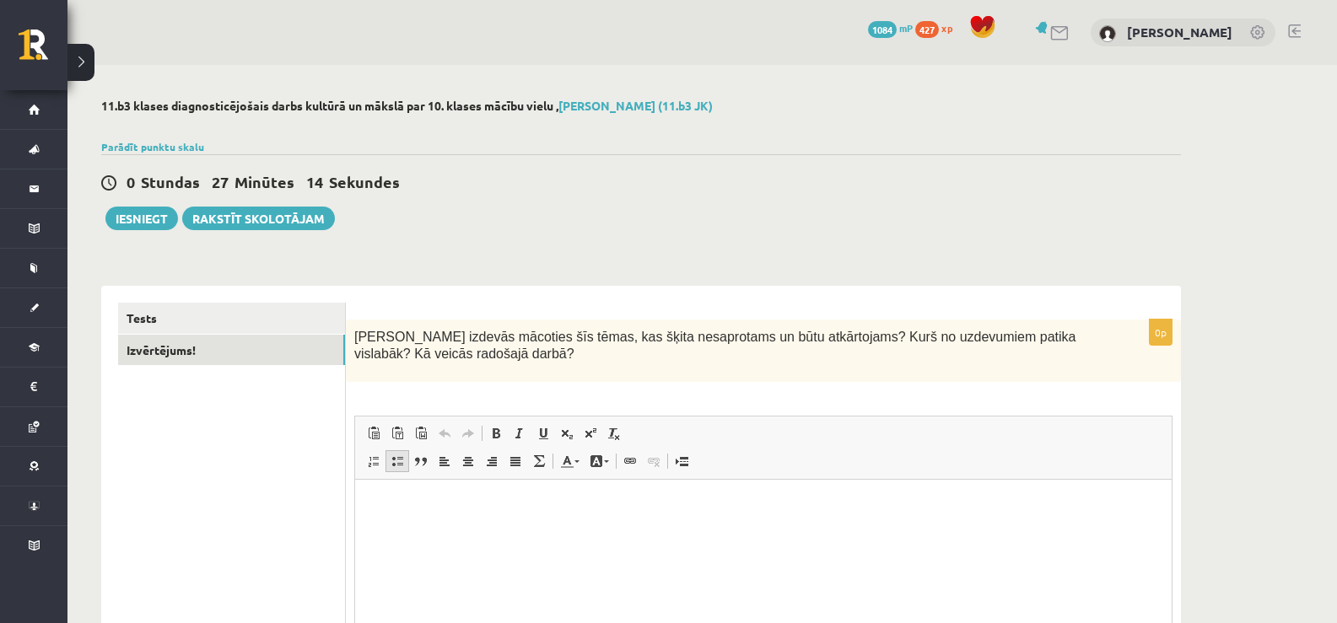
scroll to position [196, 0]
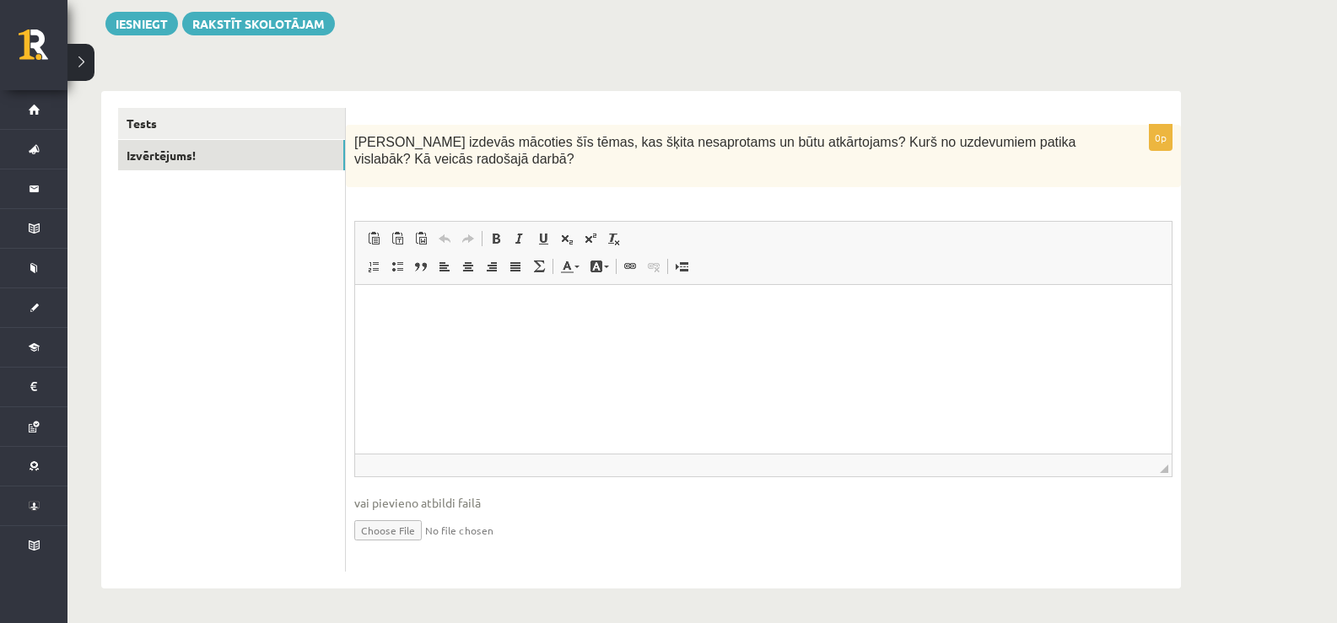
click at [389, 329] on html at bounding box center [763, 310] width 816 height 51
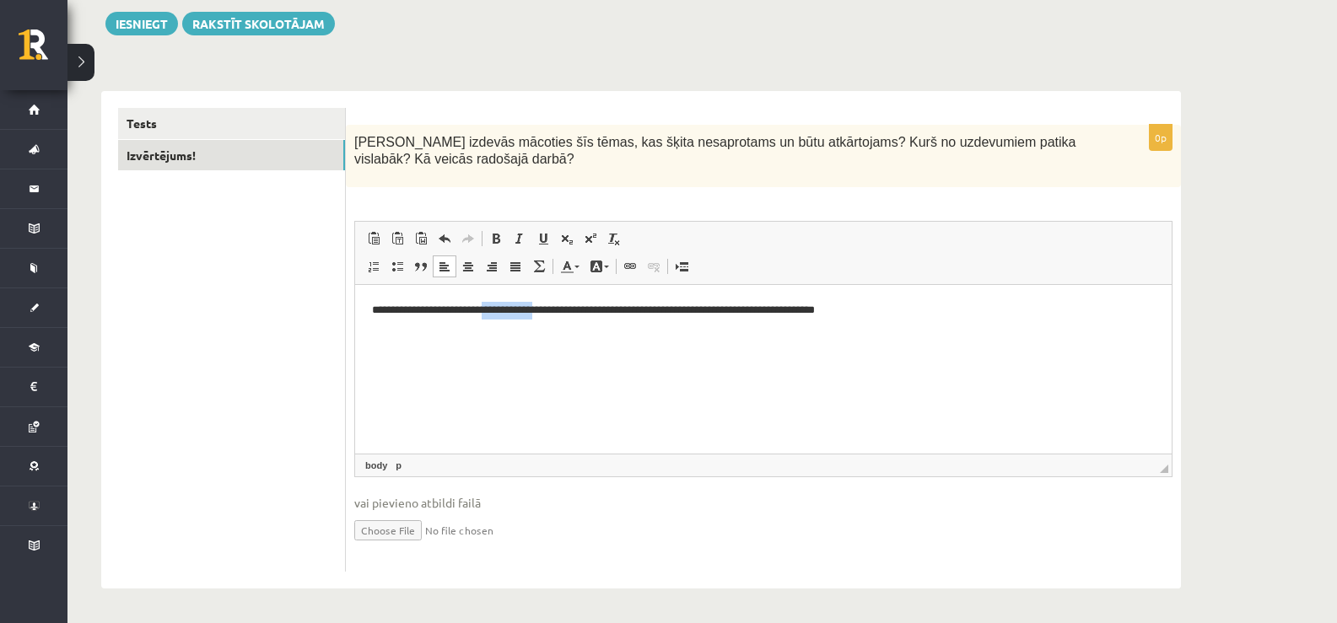
drag, startPoint x: 563, startPoint y: 310, endPoint x: 508, endPoint y: 305, distance: 55.1
click at [508, 305] on p "**********" at bounding box center [763, 311] width 783 height 18
click at [685, 306] on p "**********" at bounding box center [763, 311] width 783 height 18
drag, startPoint x: 689, startPoint y: 306, endPoint x: 492, endPoint y: 309, distance: 197.4
click at [492, 309] on p "**********" at bounding box center [763, 311] width 783 height 18
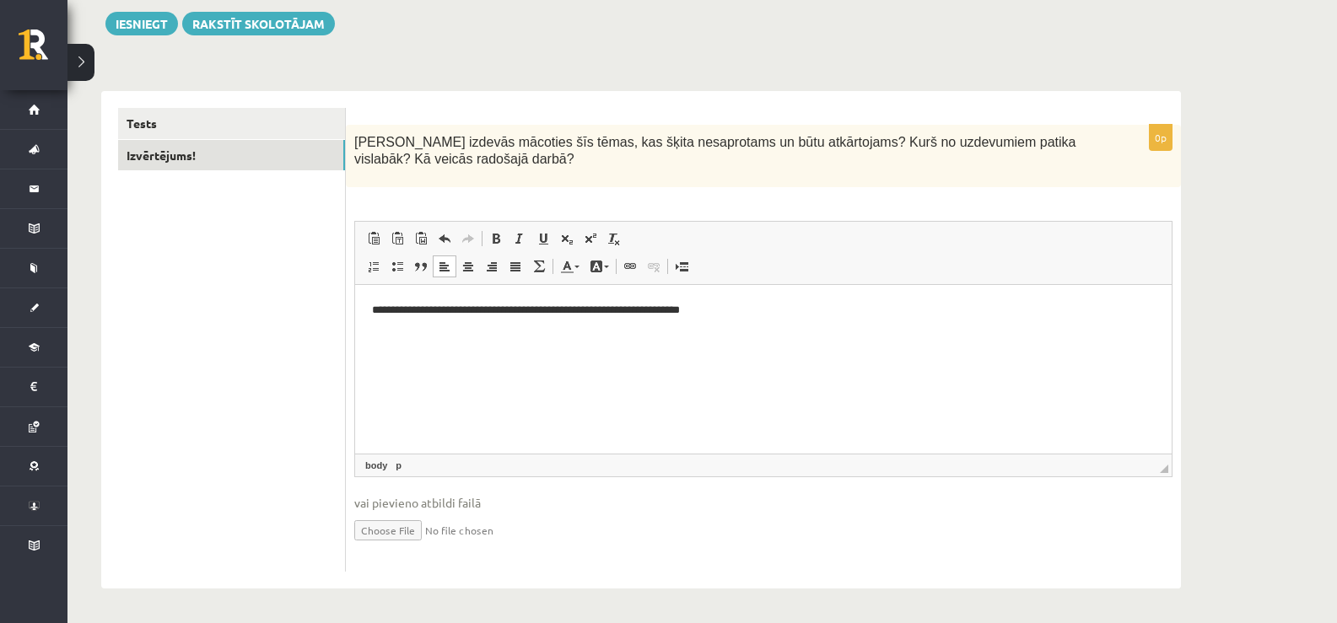
scroll to position [111, 0]
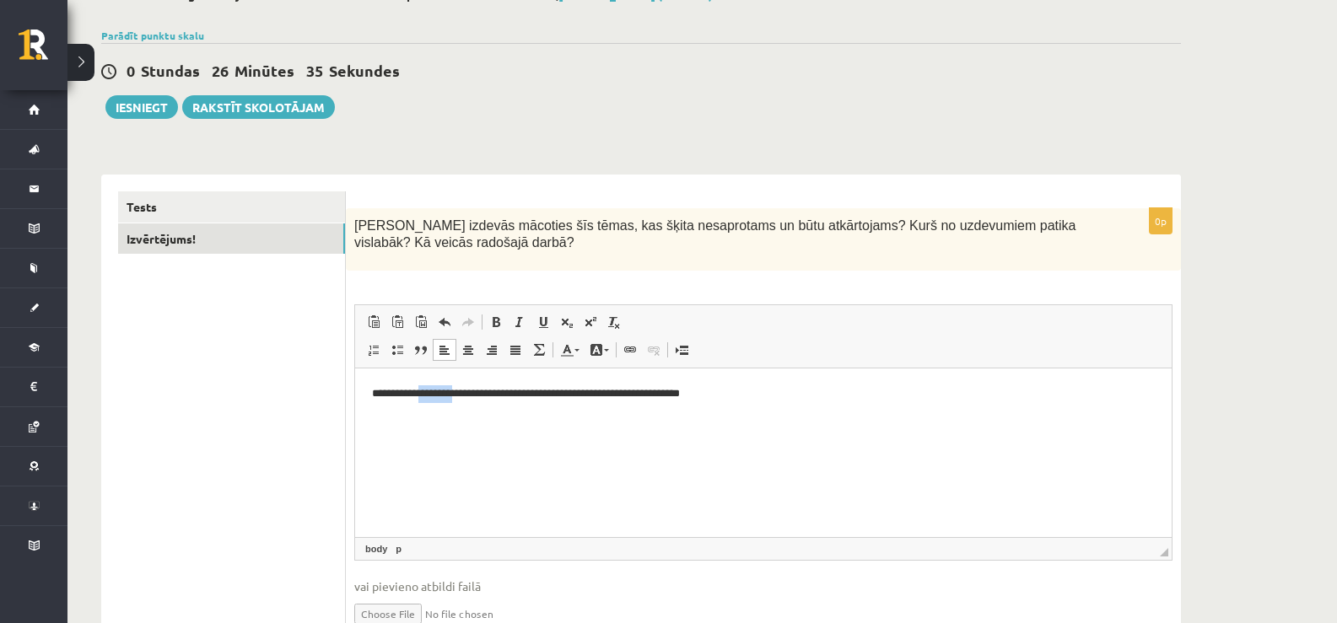
drag, startPoint x: 471, startPoint y: 390, endPoint x: 428, endPoint y: 388, distance: 42.2
click at [428, 388] on p "**********" at bounding box center [763, 394] width 783 height 18
click at [255, 202] on link "Tests" at bounding box center [231, 206] width 227 height 31
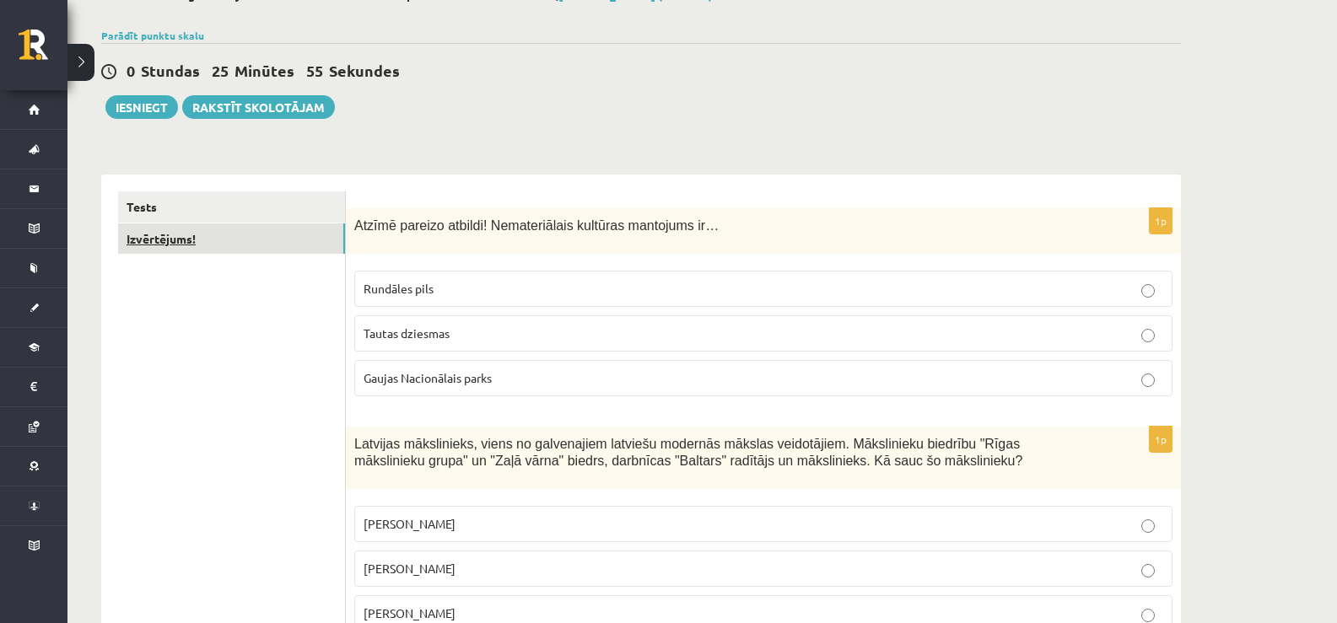
click at [149, 234] on link "Izvērtējums!" at bounding box center [231, 239] width 227 height 31
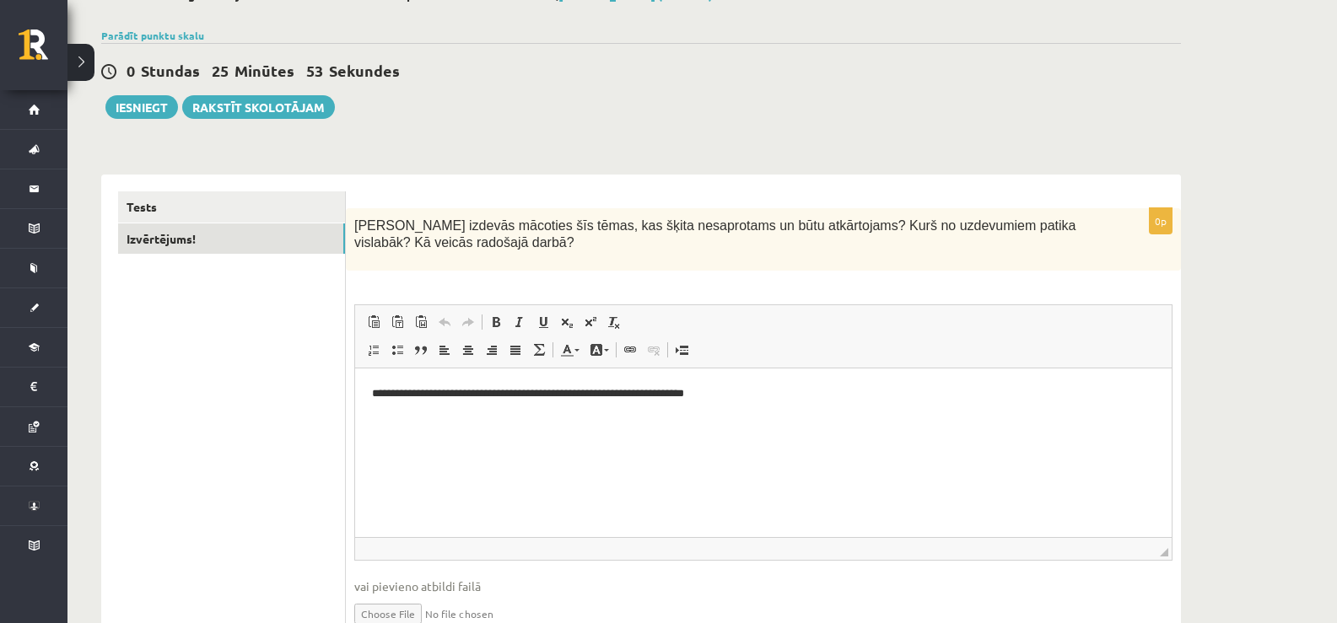
scroll to position [0, 0]
drag, startPoint x: 732, startPoint y: 392, endPoint x: 684, endPoint y: 389, distance: 48.2
click at [684, 389] on p "**********" at bounding box center [763, 394] width 783 height 18
